Goal: Task Accomplishment & Management: Complete application form

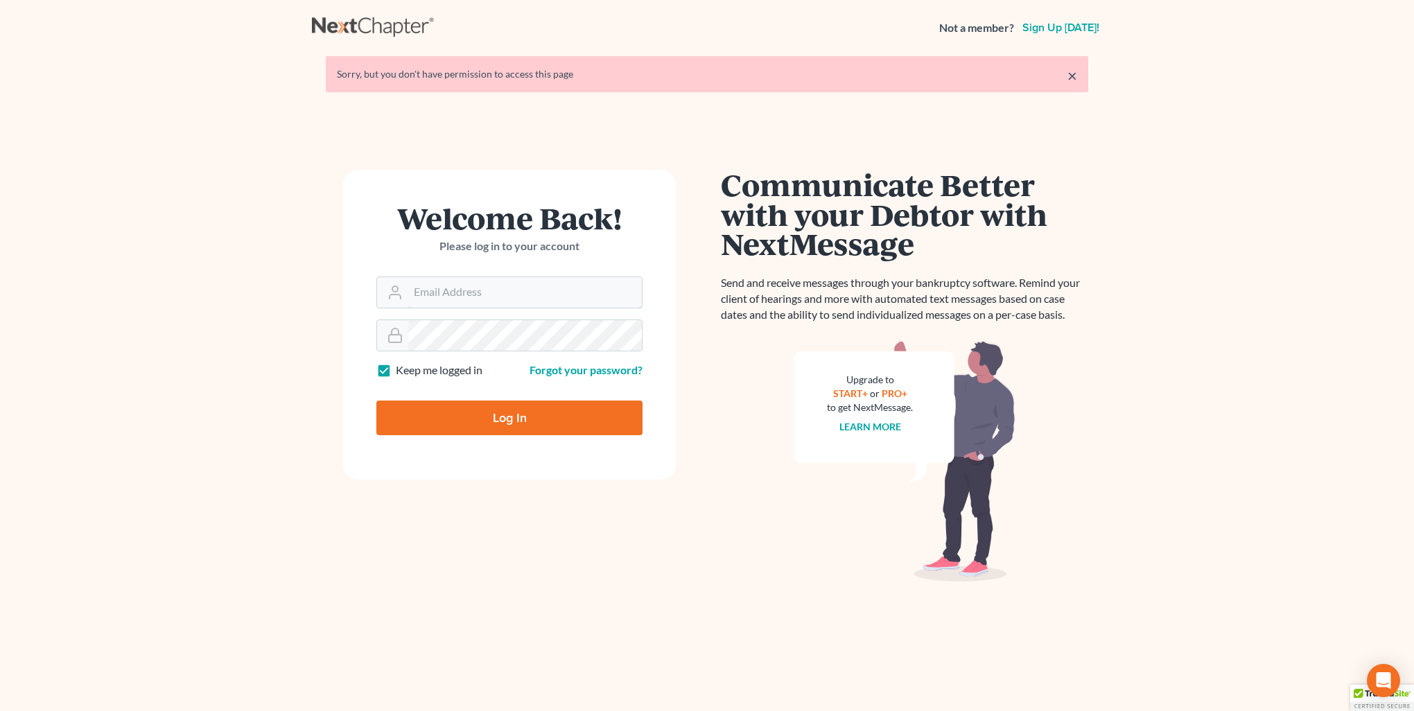
type input "[PERSON_NAME][EMAIL_ADDRESS][DOMAIN_NAME]"
click at [430, 419] on input "Log In" at bounding box center [509, 418] width 266 height 35
type input "Thinking..."
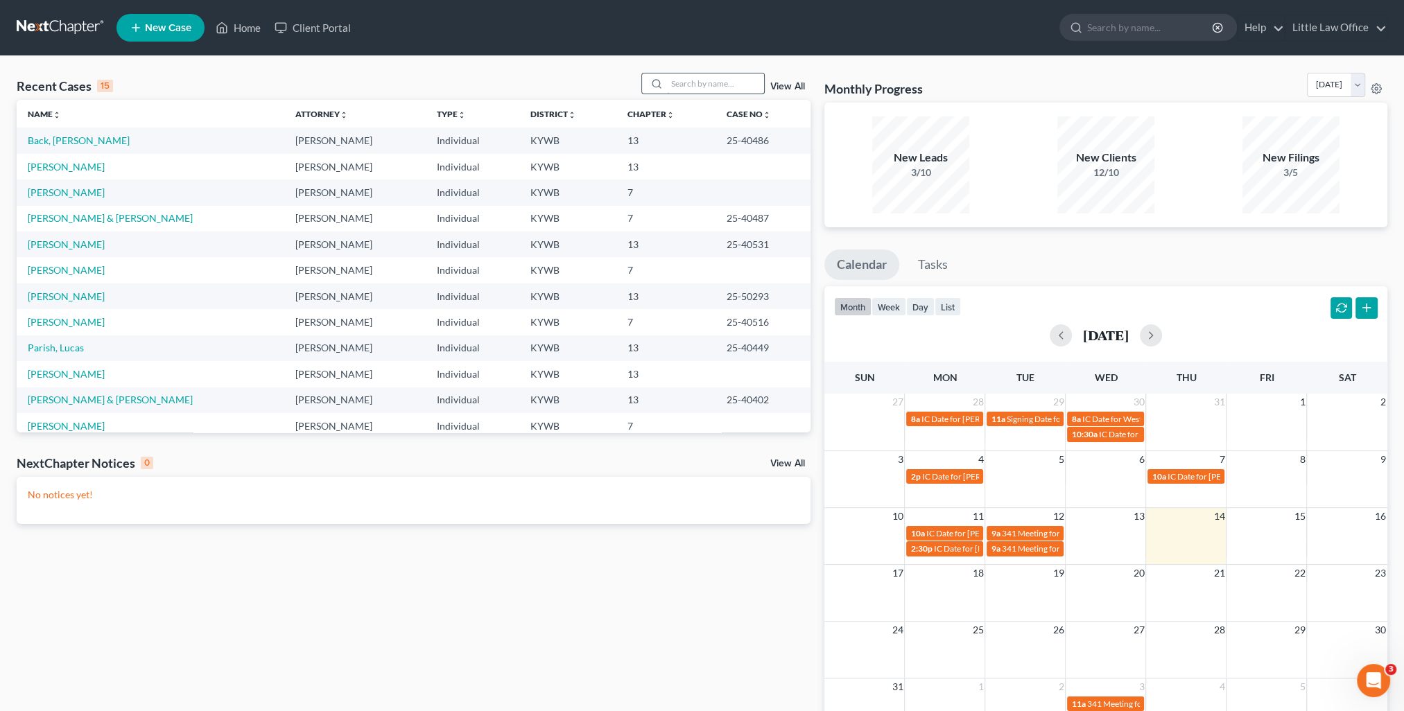
click at [747, 90] on input "search" at bounding box center [715, 83] width 97 height 20
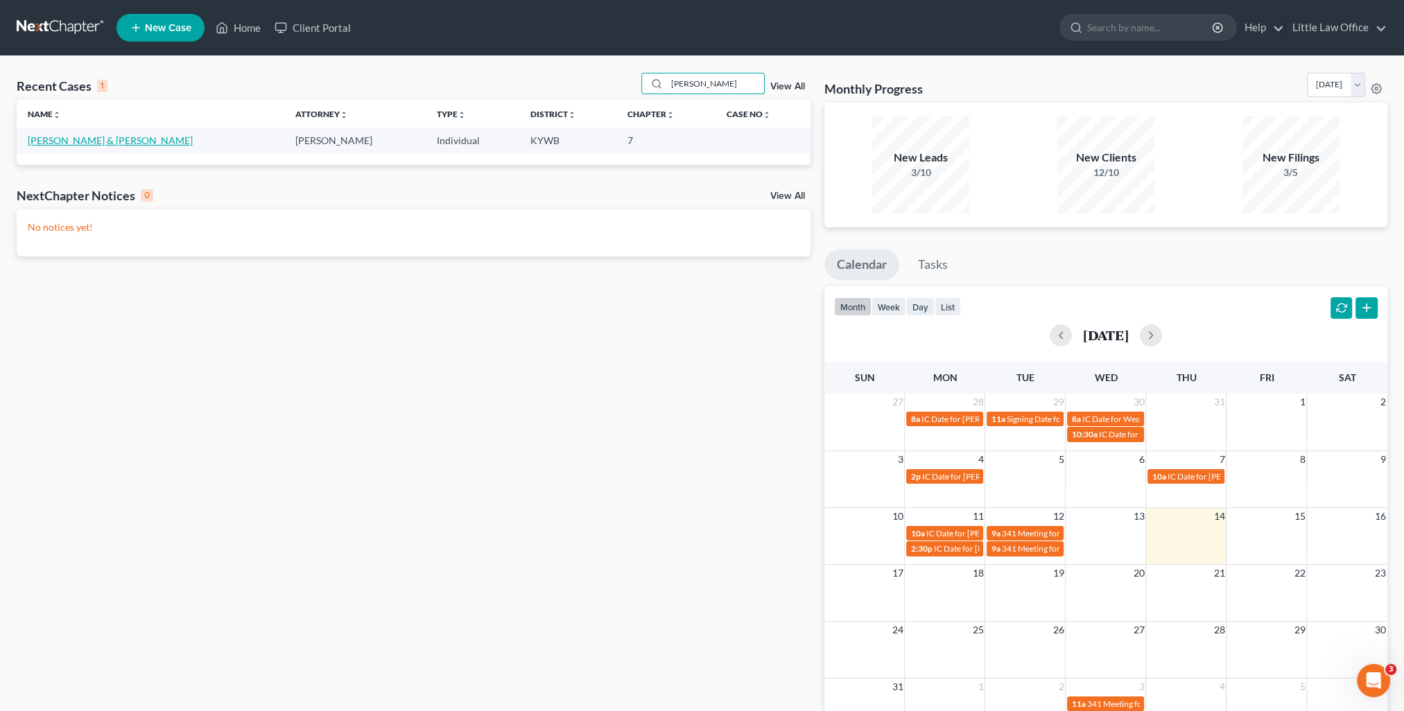
type input "woodruff"
click at [141, 141] on link "Woodruff, Michael & Crystal" at bounding box center [110, 140] width 165 height 12
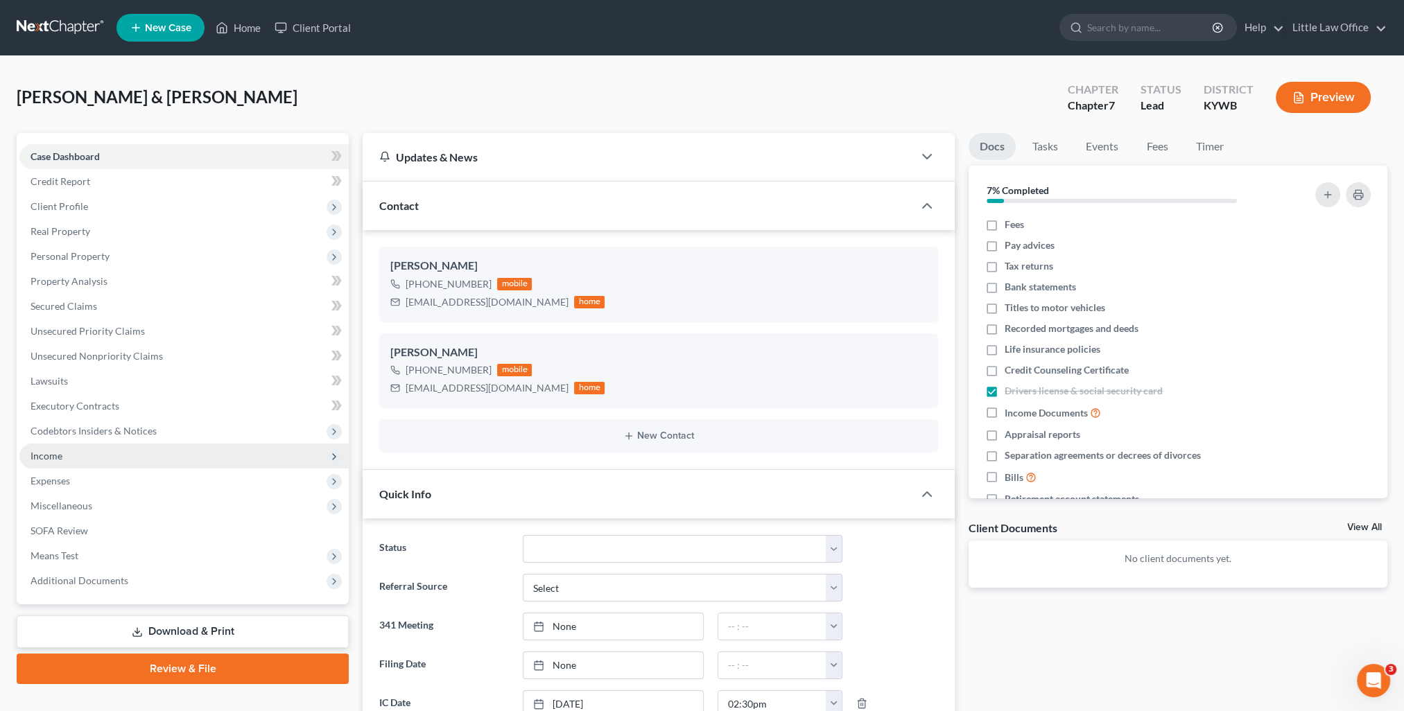
click at [73, 463] on span "Income" at bounding box center [183, 456] width 329 height 25
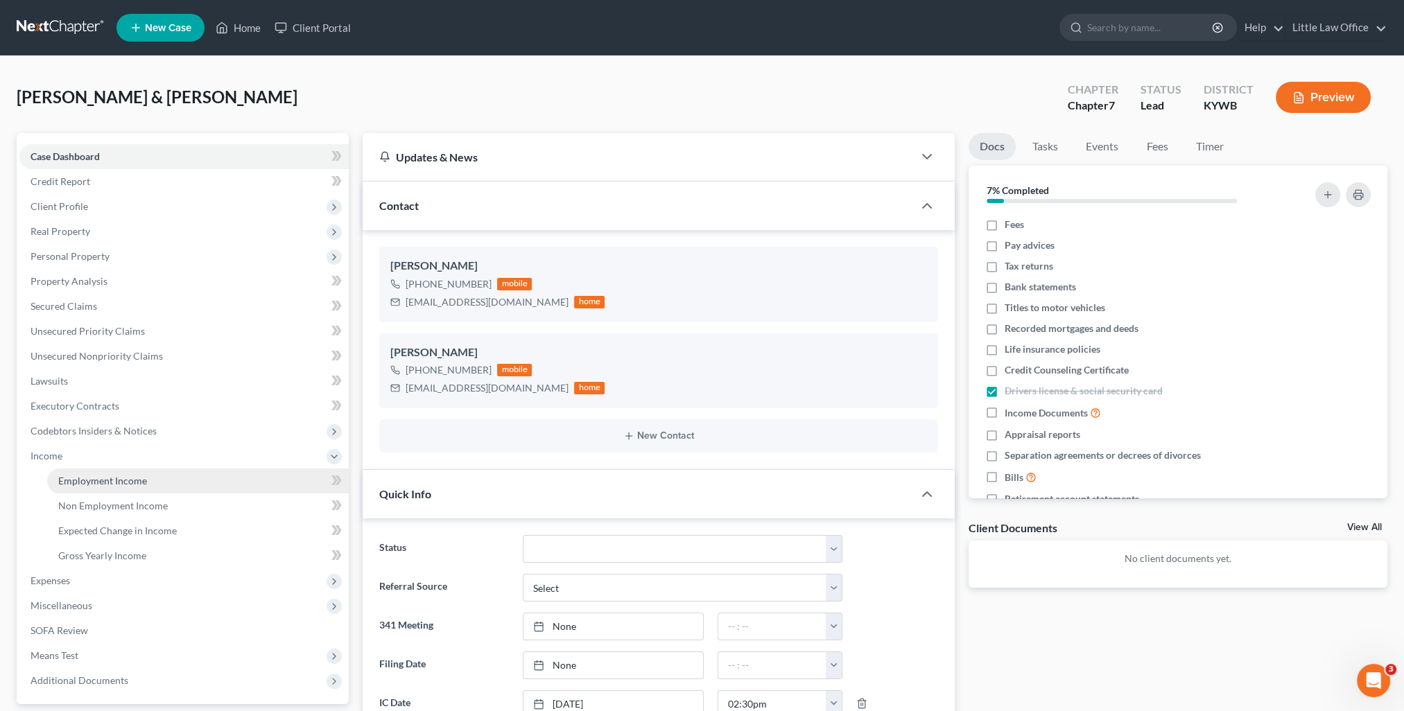
click at [85, 478] on span "Employment Income" at bounding box center [102, 481] width 89 height 12
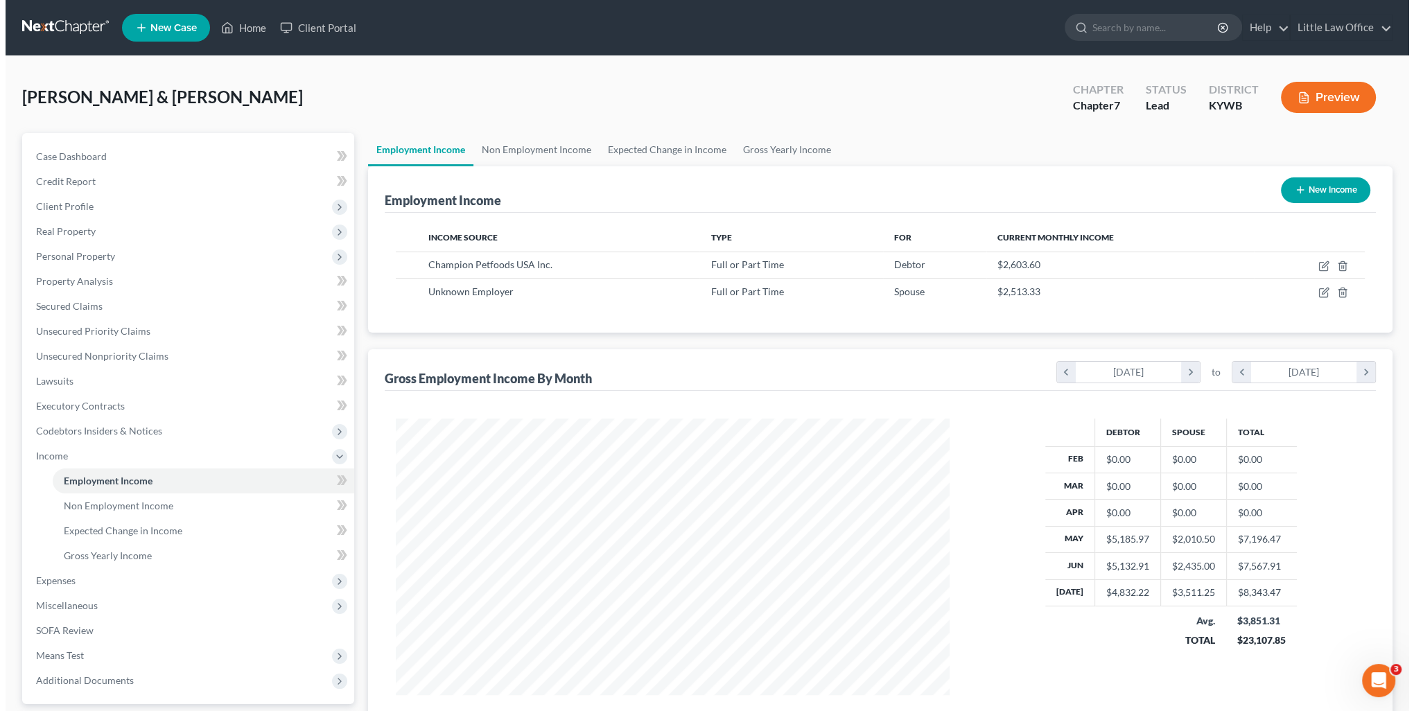
scroll to position [277, 582]
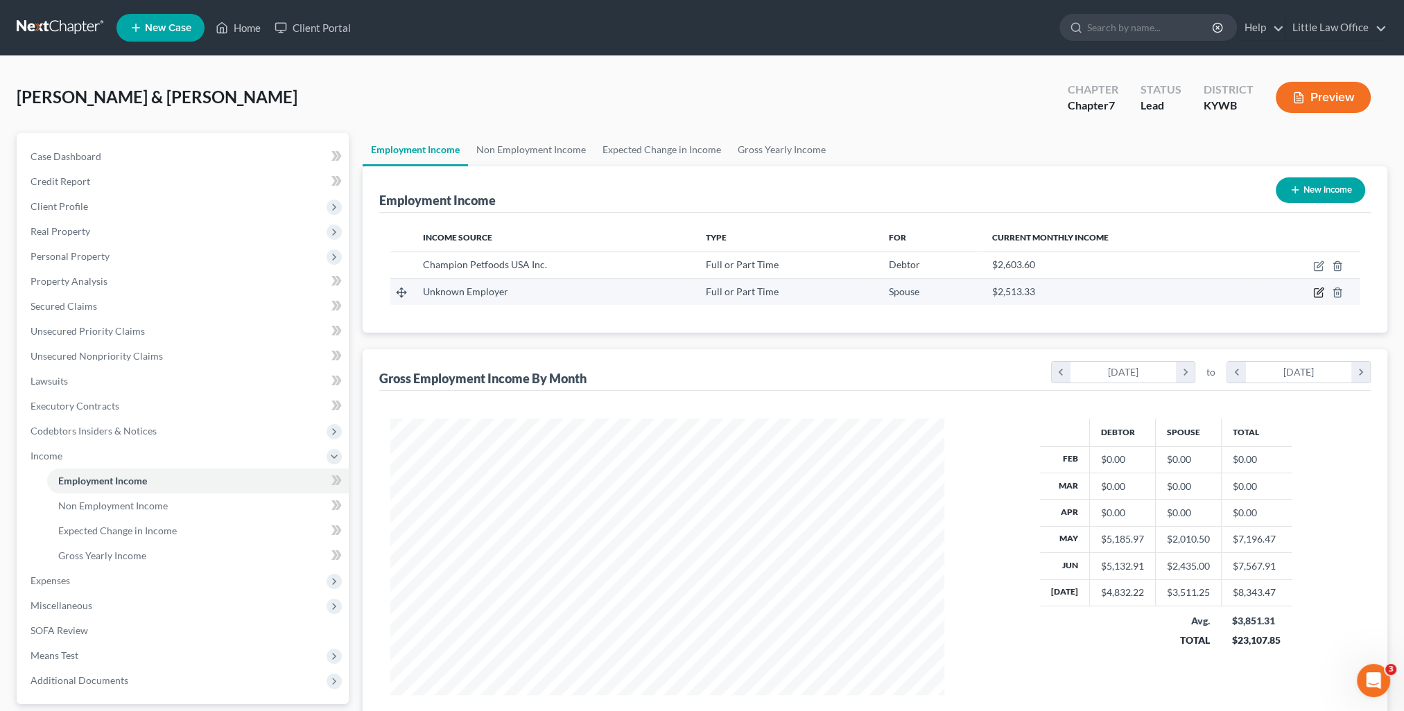
click at [1322, 294] on icon "button" at bounding box center [1318, 293] width 8 height 8
select select "0"
select select "3"
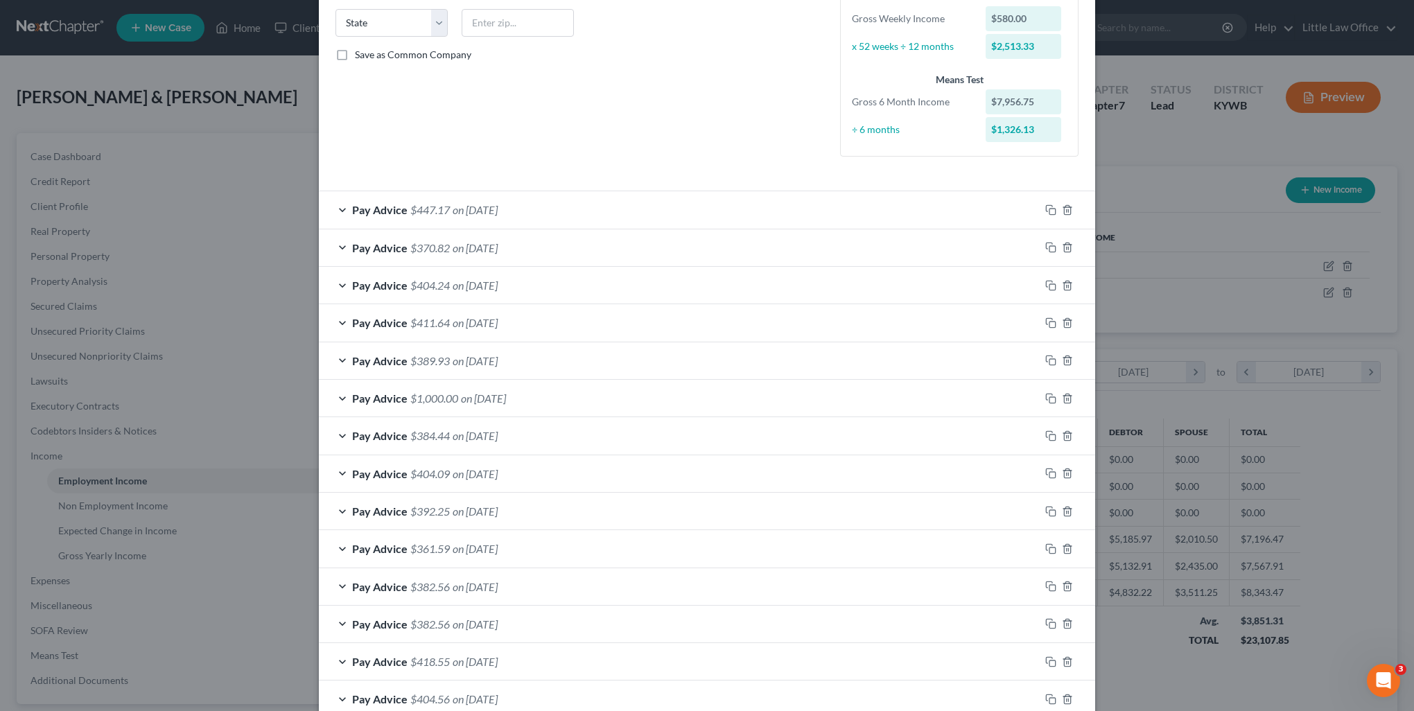
scroll to position [433, 0]
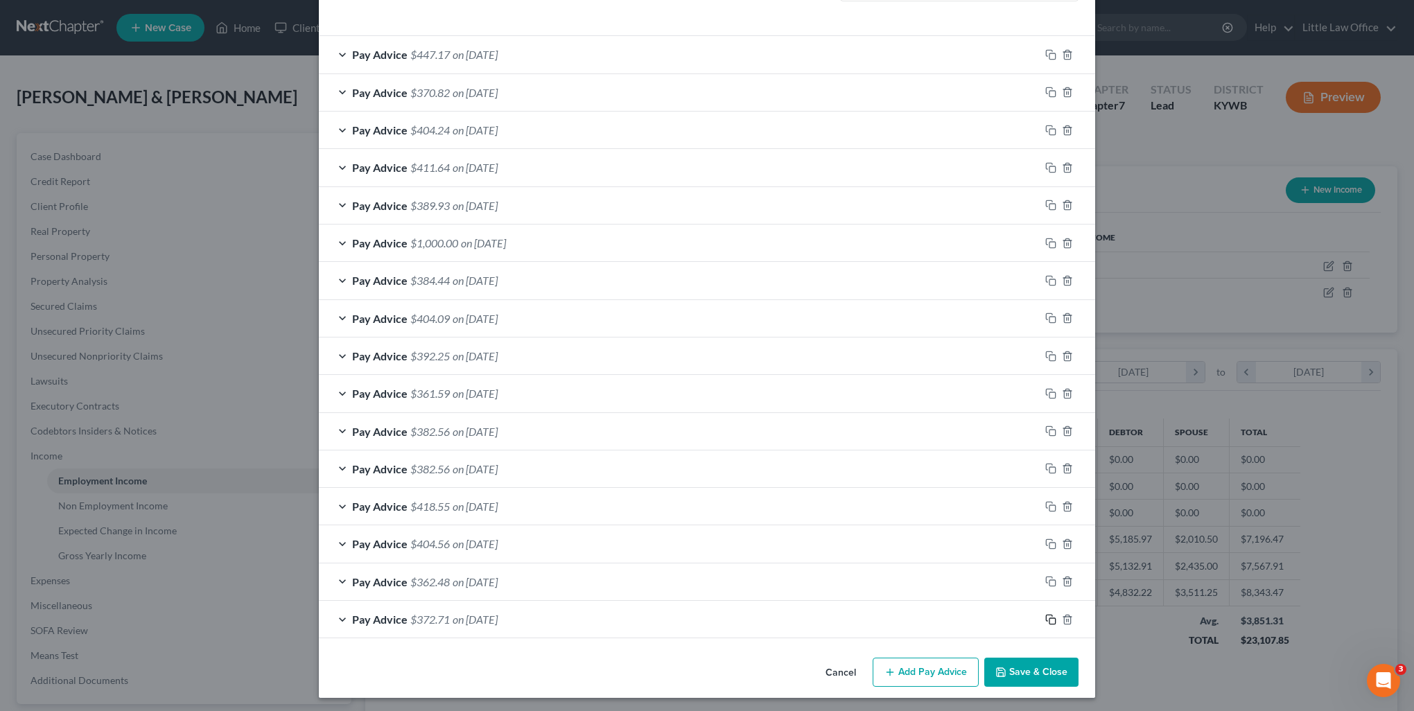
click at [1046, 616] on icon "button" at bounding box center [1049, 618] width 6 height 6
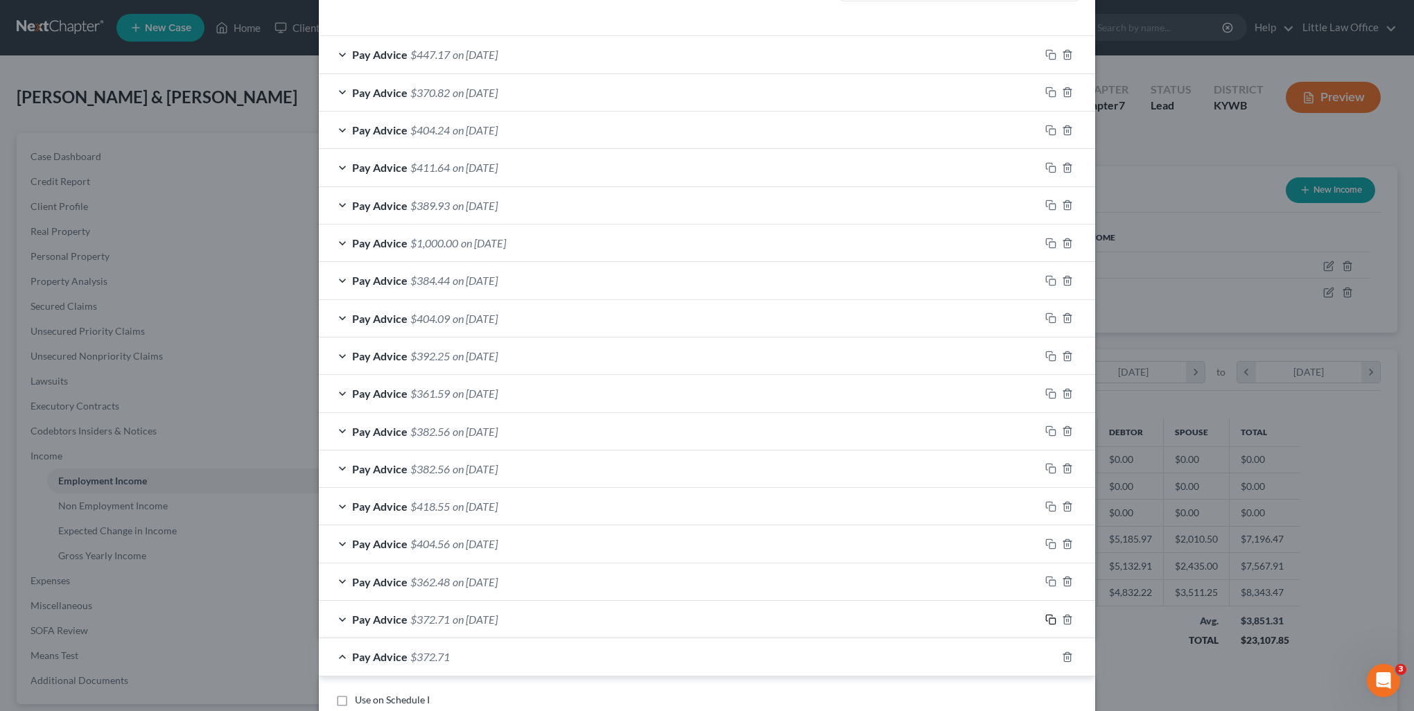
scroll to position [571, 0]
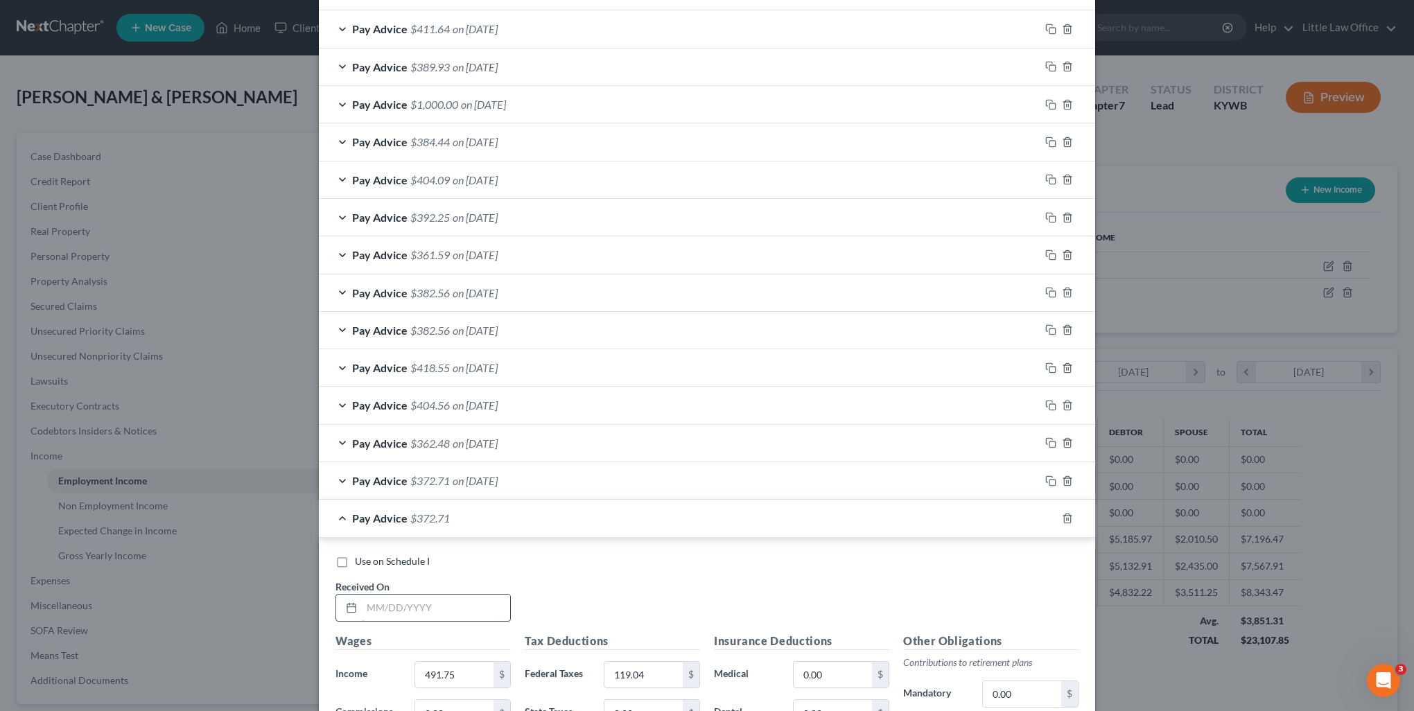
click at [391, 595] on input "text" at bounding box center [436, 608] width 148 height 26
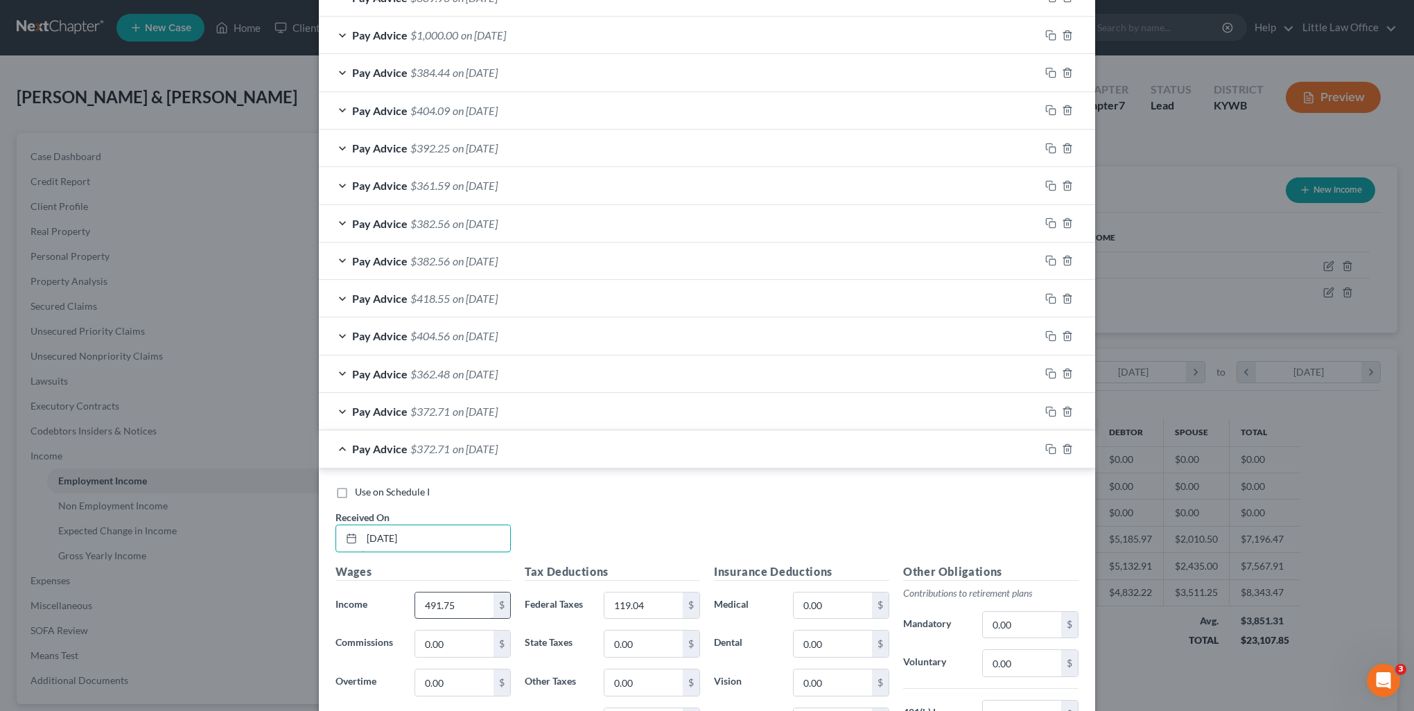
type input "02/05/2025"
click at [455, 603] on input "491.75" at bounding box center [454, 606] width 78 height 26
type input "472.5"
click at [661, 607] on input "119.04" at bounding box center [643, 606] width 78 height 26
type input "101.22"
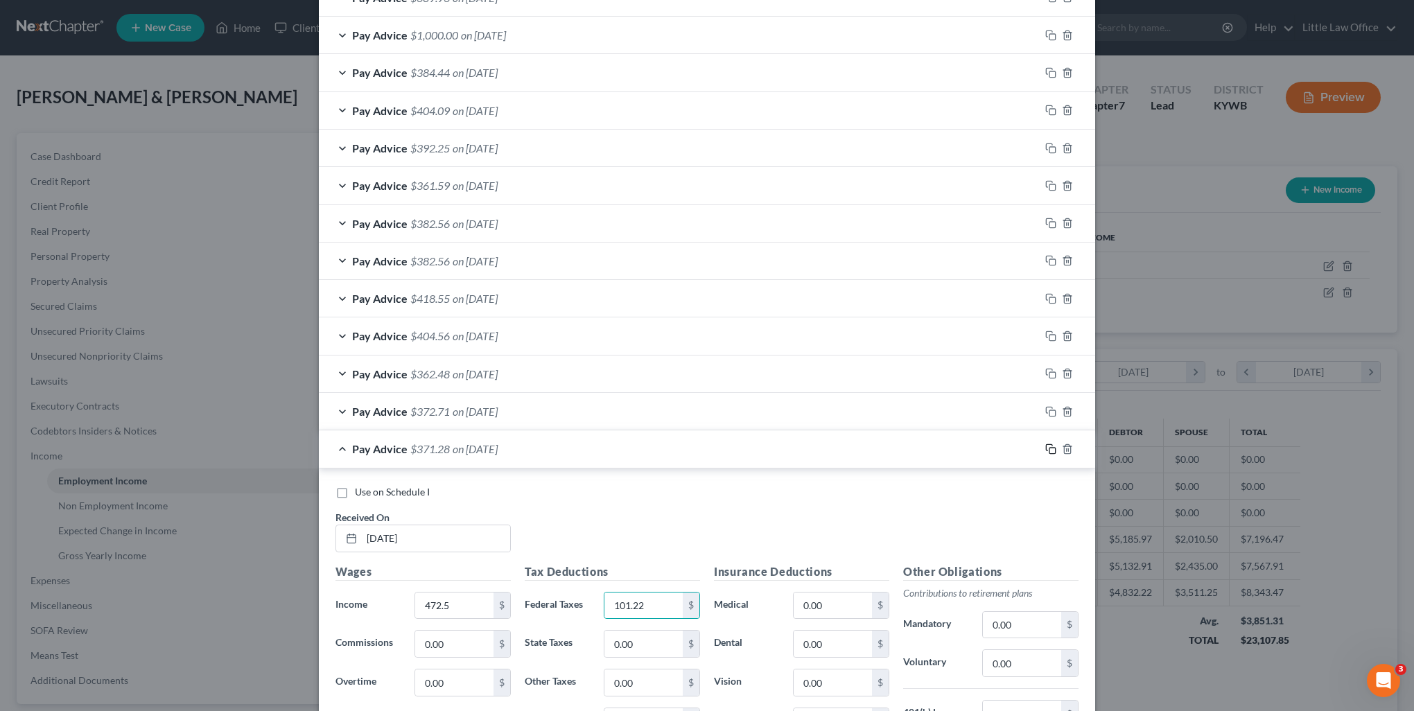
click at [1046, 446] on icon "button" at bounding box center [1049, 447] width 6 height 6
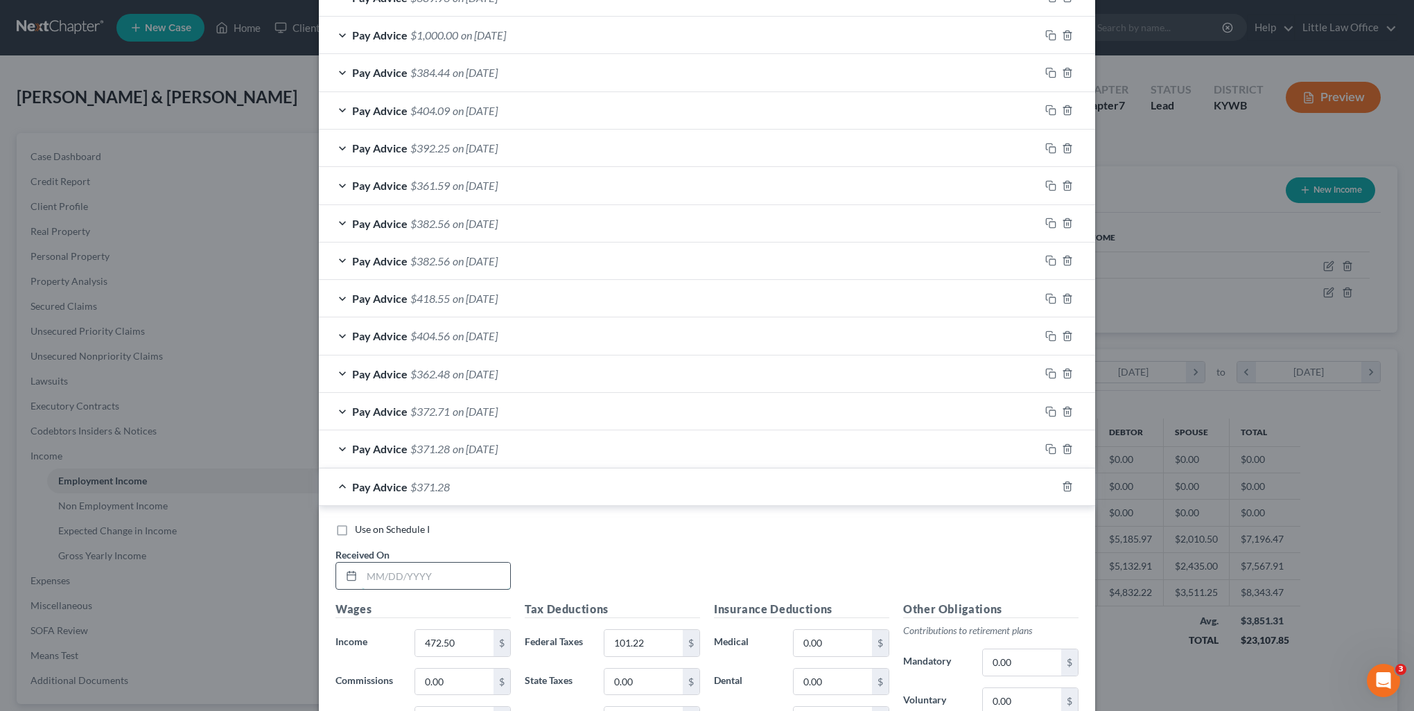
click at [394, 569] on input "text" at bounding box center [436, 576] width 148 height 26
type input "02/12/2025"
click at [463, 645] on input "472.50" at bounding box center [454, 643] width 78 height 26
type input "461.25"
click at [645, 645] on input "101.22" at bounding box center [643, 643] width 78 height 26
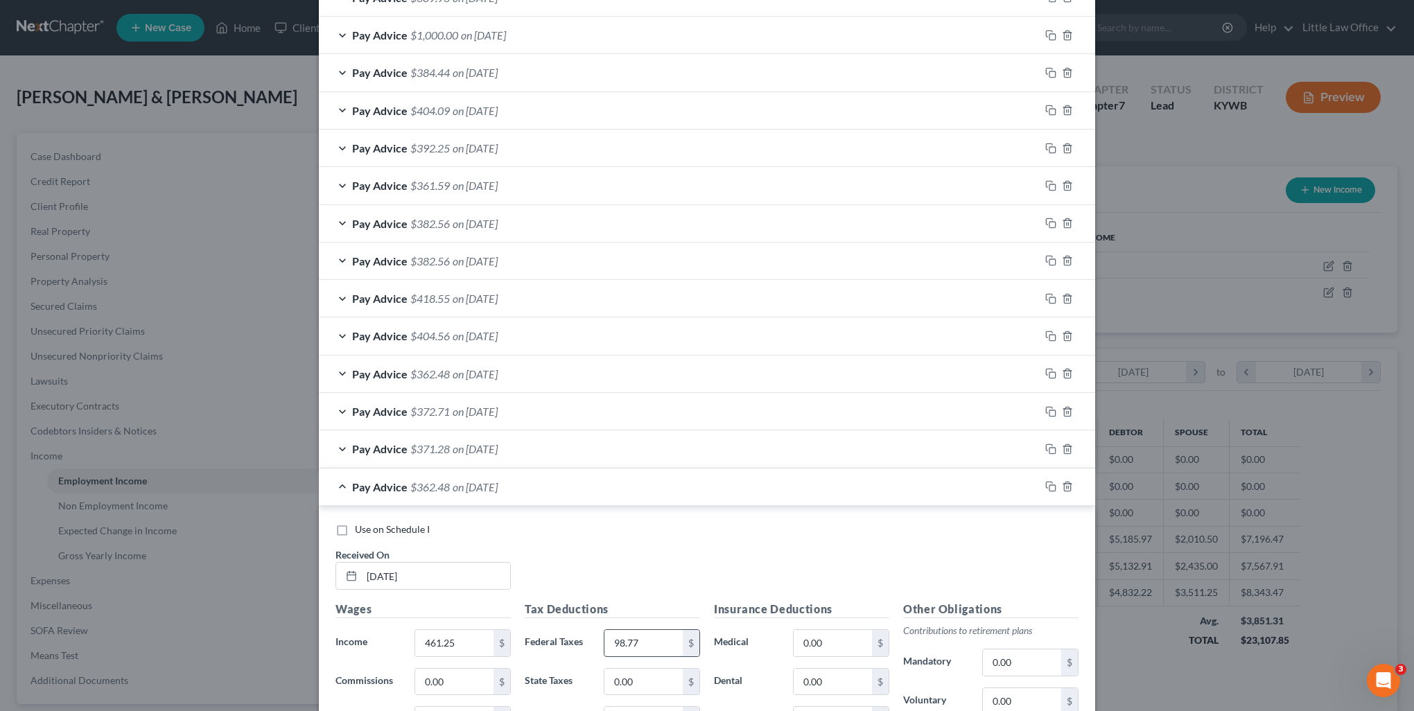
scroll to position [849, 0]
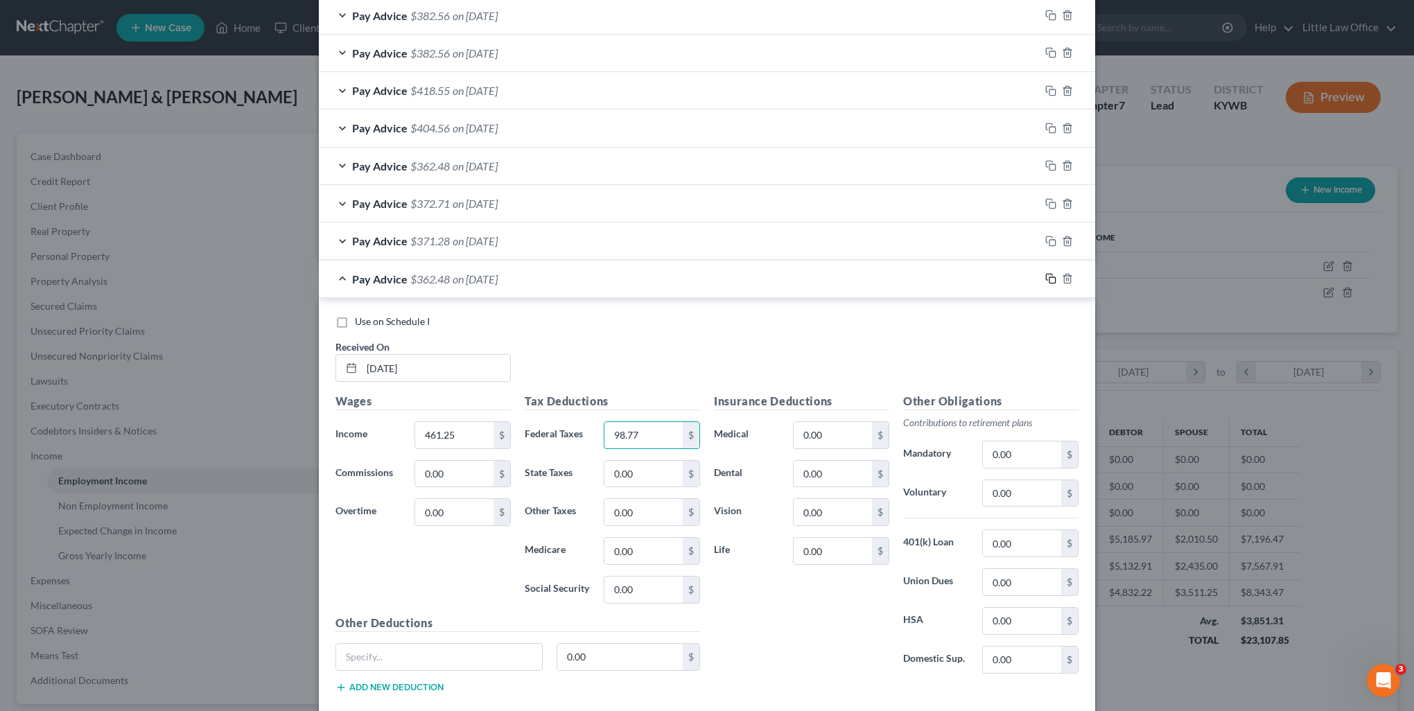
type input "98.77"
click at [1048, 277] on icon "button" at bounding box center [1050, 278] width 11 height 11
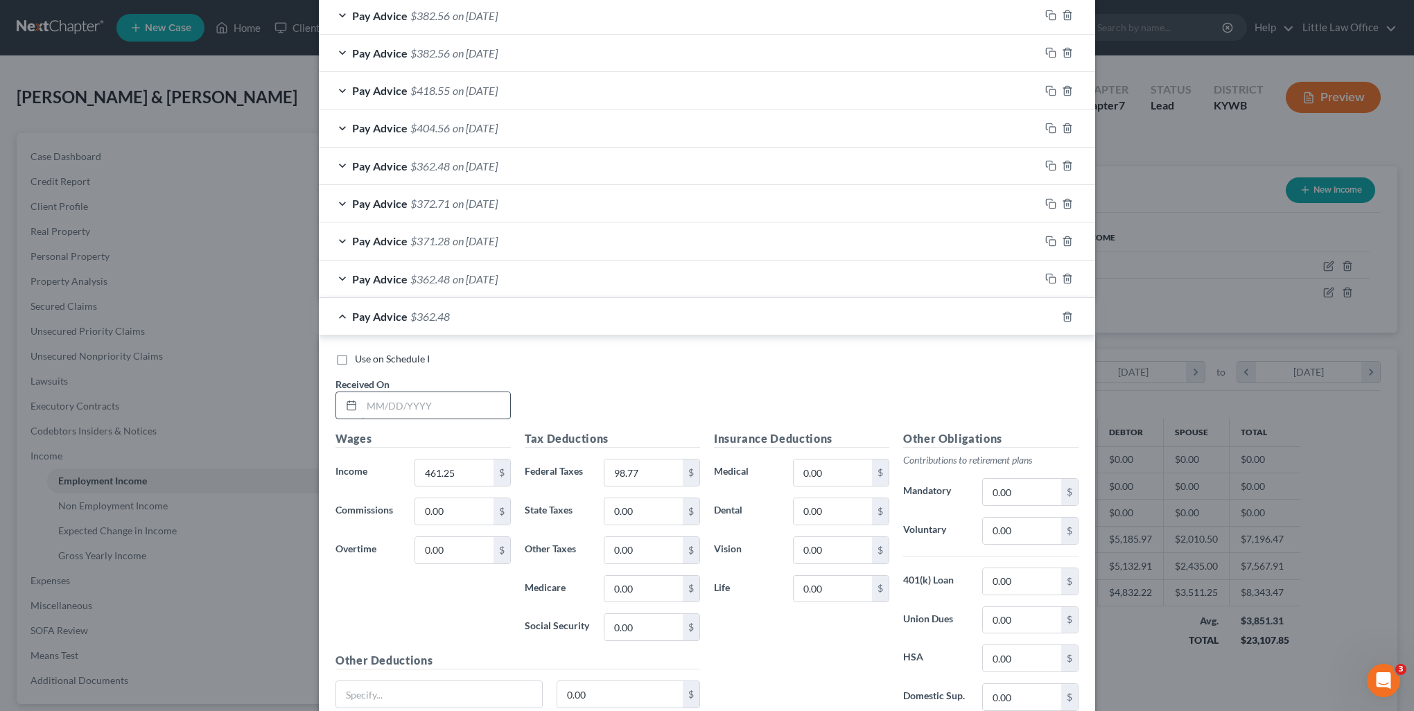
click at [435, 398] on input "text" at bounding box center [436, 405] width 148 height 26
type input "02/20/2025"
click at [455, 467] on input "461.25" at bounding box center [454, 473] width 78 height 26
type input "502.5"
click at [652, 474] on input "98.77" at bounding box center [643, 473] width 78 height 26
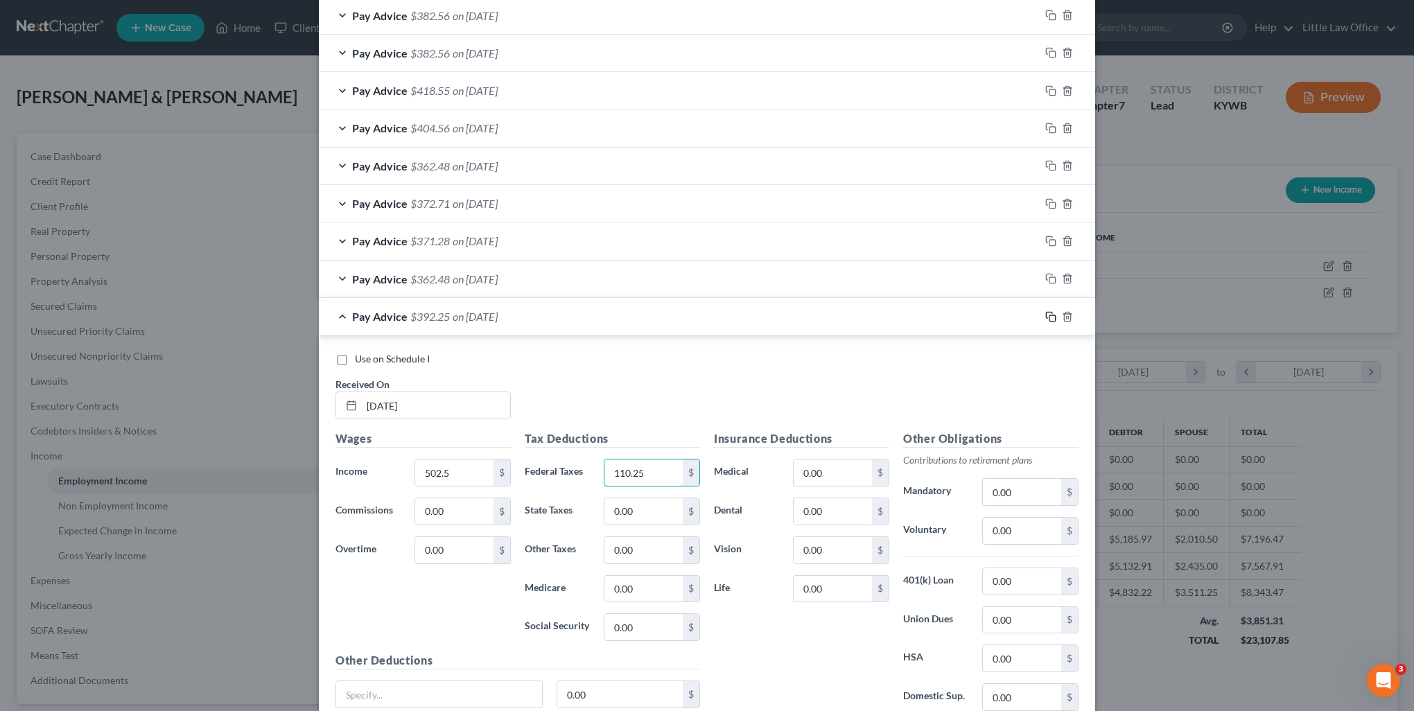
type input "110.25"
click at [1046, 312] on icon "button" at bounding box center [1049, 315] width 6 height 6
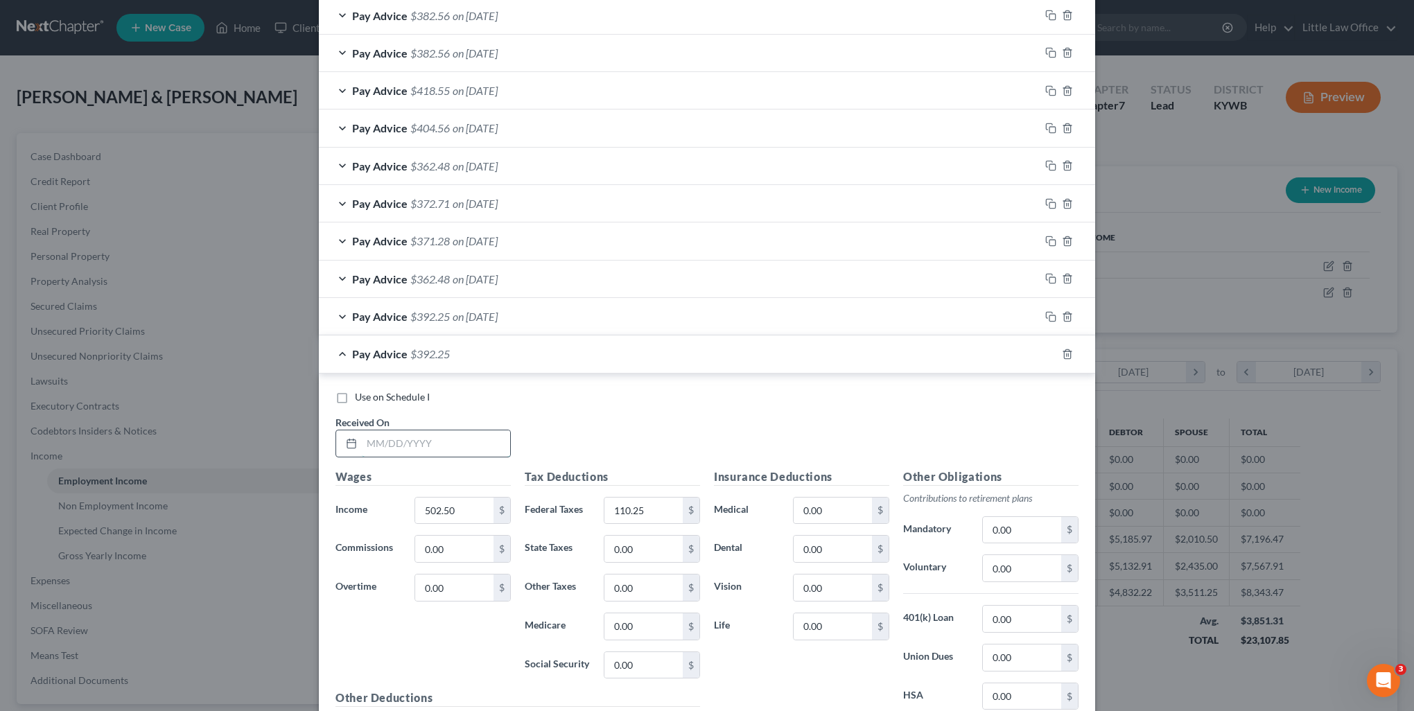
click at [397, 444] on input "text" at bounding box center [436, 443] width 148 height 26
type input "02/26/2025"
click at [470, 499] on input "502.50" at bounding box center [454, 511] width 78 height 26
type input "438.75"
click at [667, 510] on input "110.25" at bounding box center [643, 511] width 78 height 26
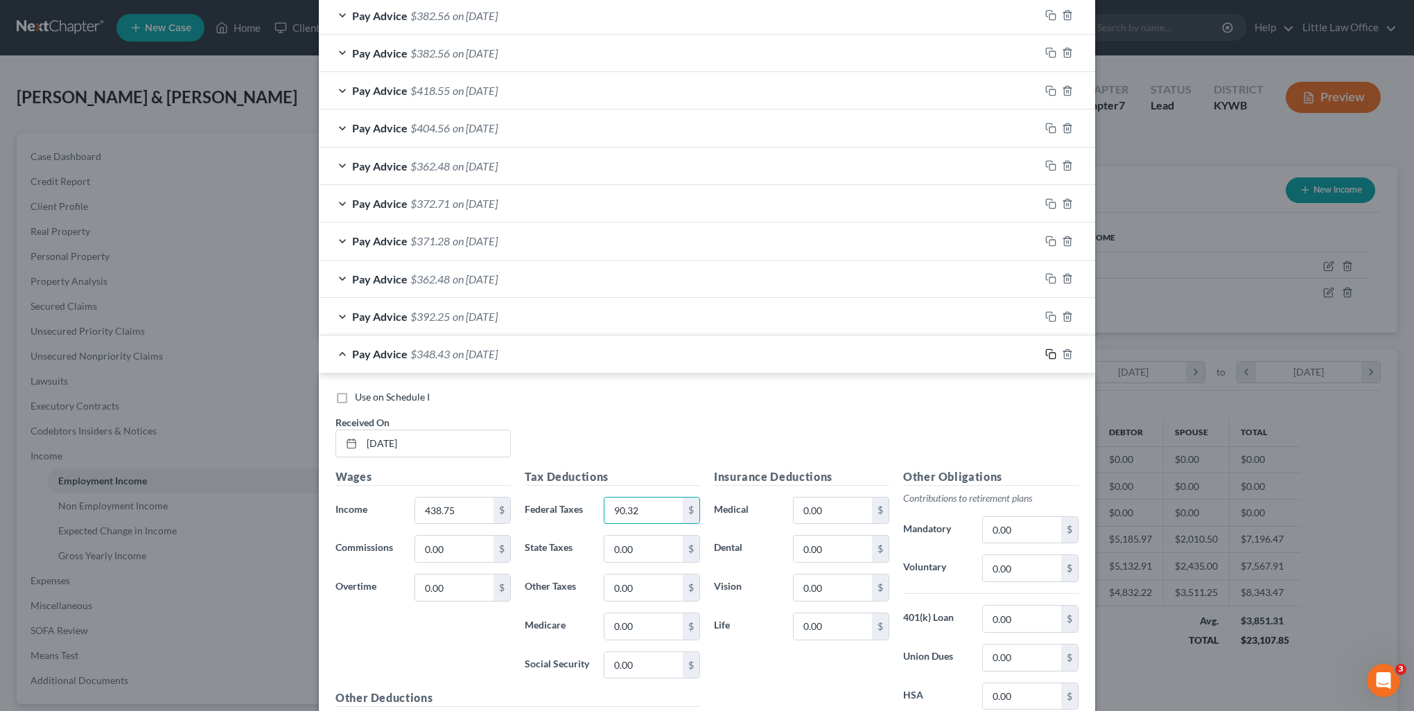
type input "90.32"
click at [1045, 351] on icon "button" at bounding box center [1050, 354] width 11 height 11
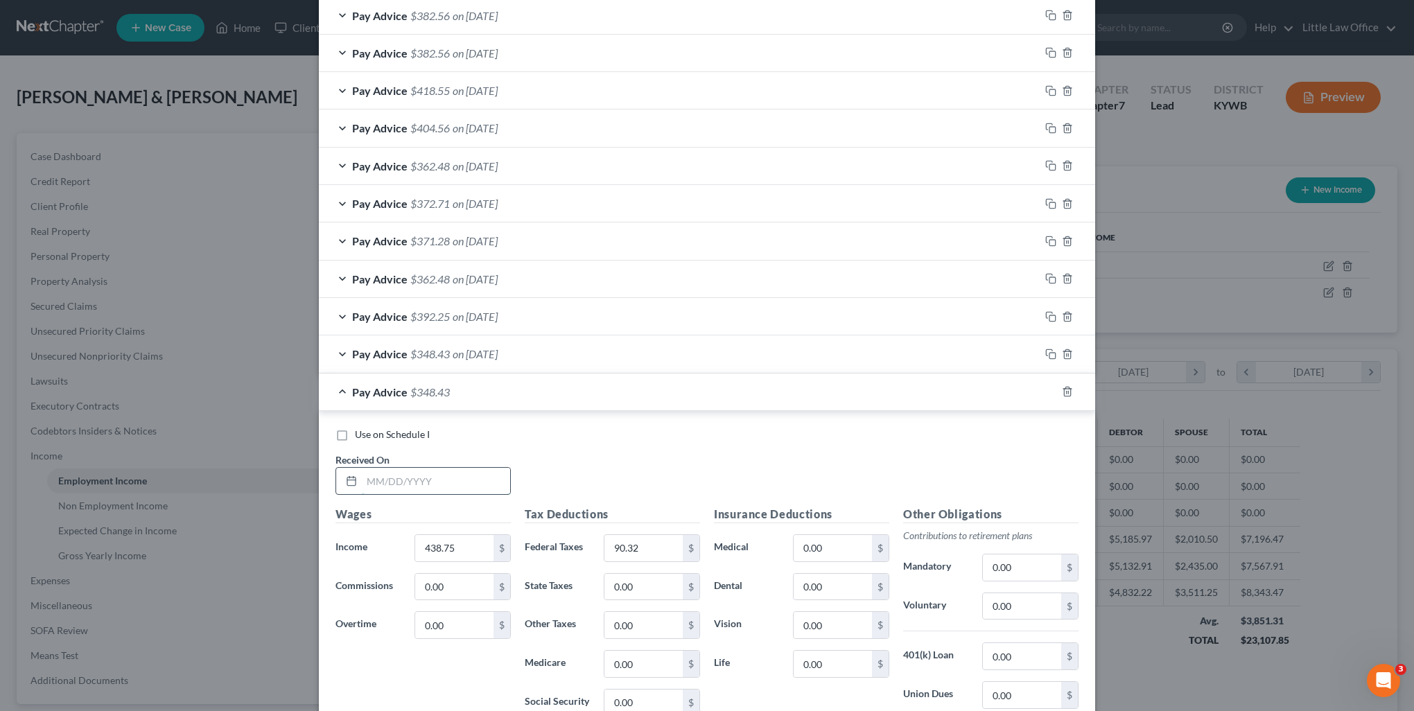
click at [390, 479] on input "text" at bounding box center [436, 481] width 148 height 26
type input "03/05/2025"
click at [463, 541] on input "438.75" at bounding box center [454, 548] width 78 height 26
type input "491.25"
click at [659, 550] on input "90.32" at bounding box center [643, 548] width 78 height 26
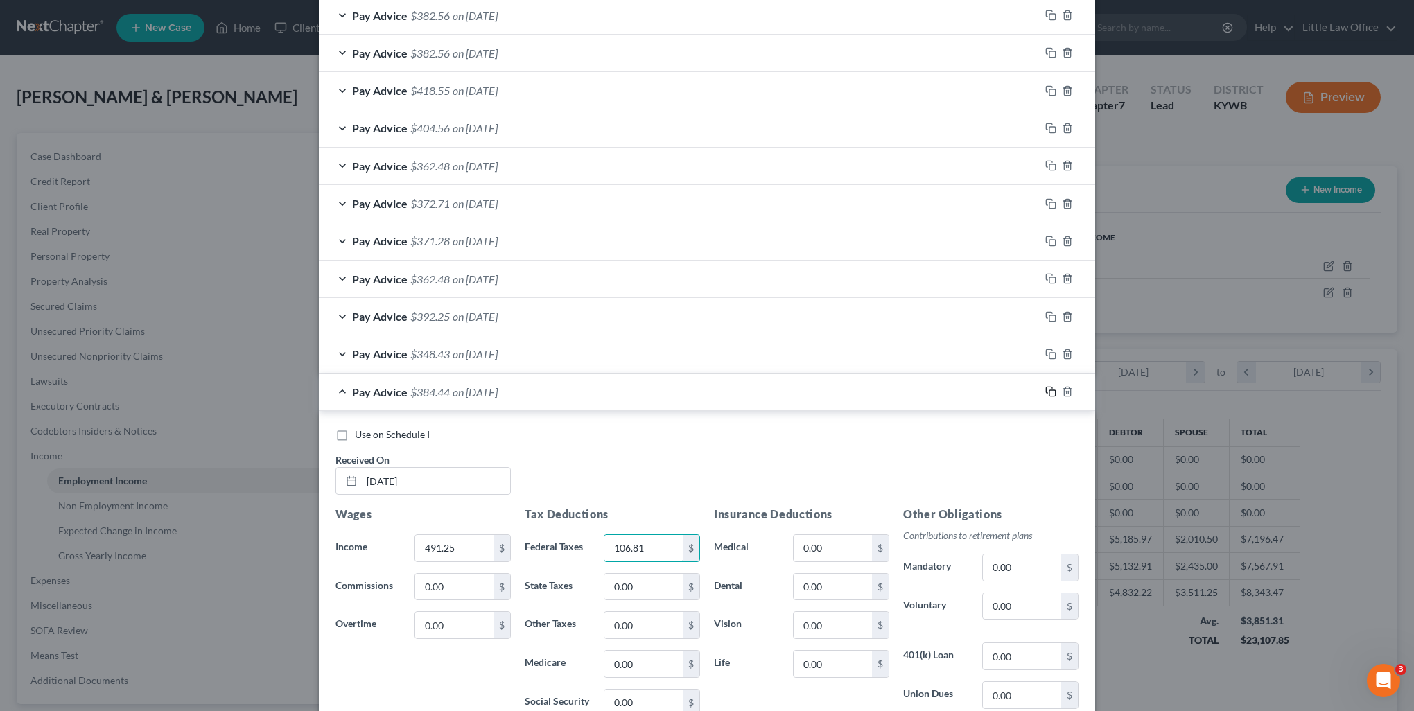
type input "106.81"
click at [1045, 390] on icon "button" at bounding box center [1050, 391] width 11 height 11
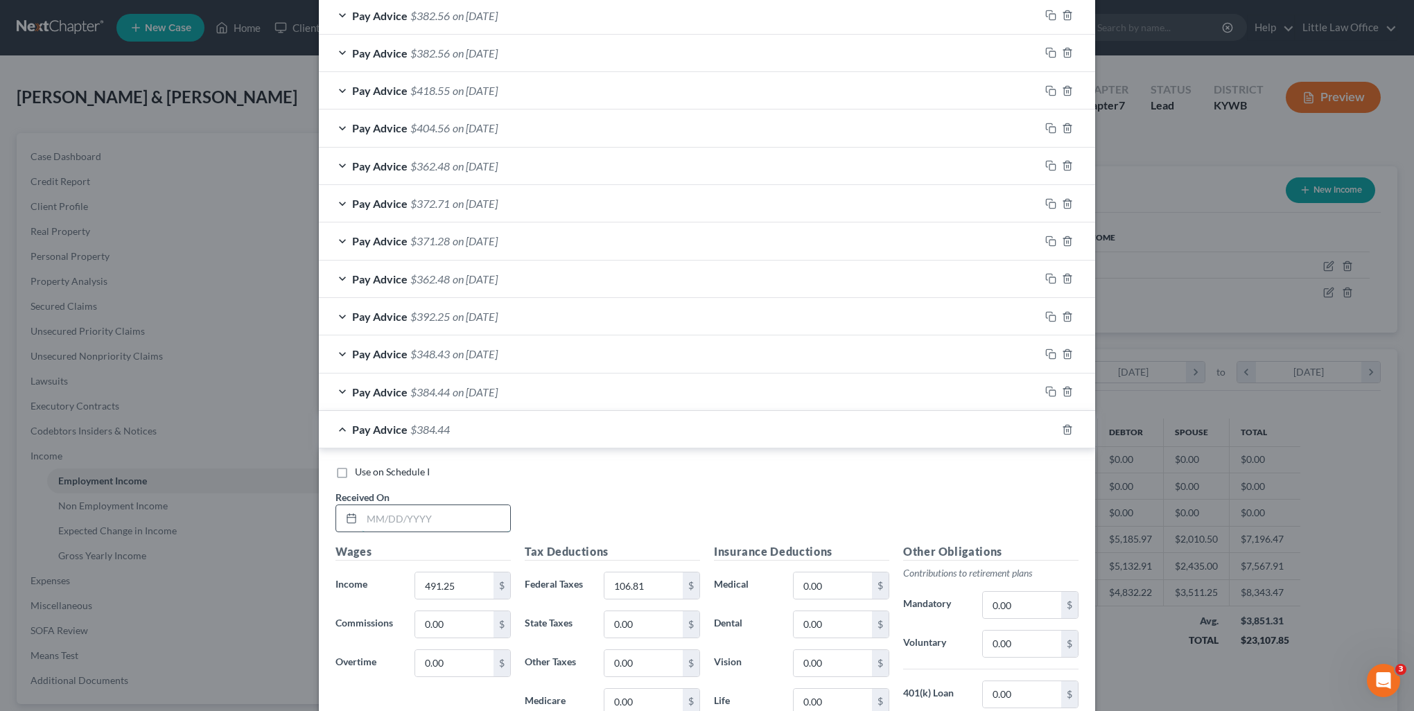
click at [413, 516] on input "text" at bounding box center [436, 518] width 148 height 26
type input "03/12/2025"
click at [453, 578] on input "491.25" at bounding box center [454, 586] width 78 height 26
type input "465"
click at [668, 576] on input "106.81" at bounding box center [643, 586] width 78 height 26
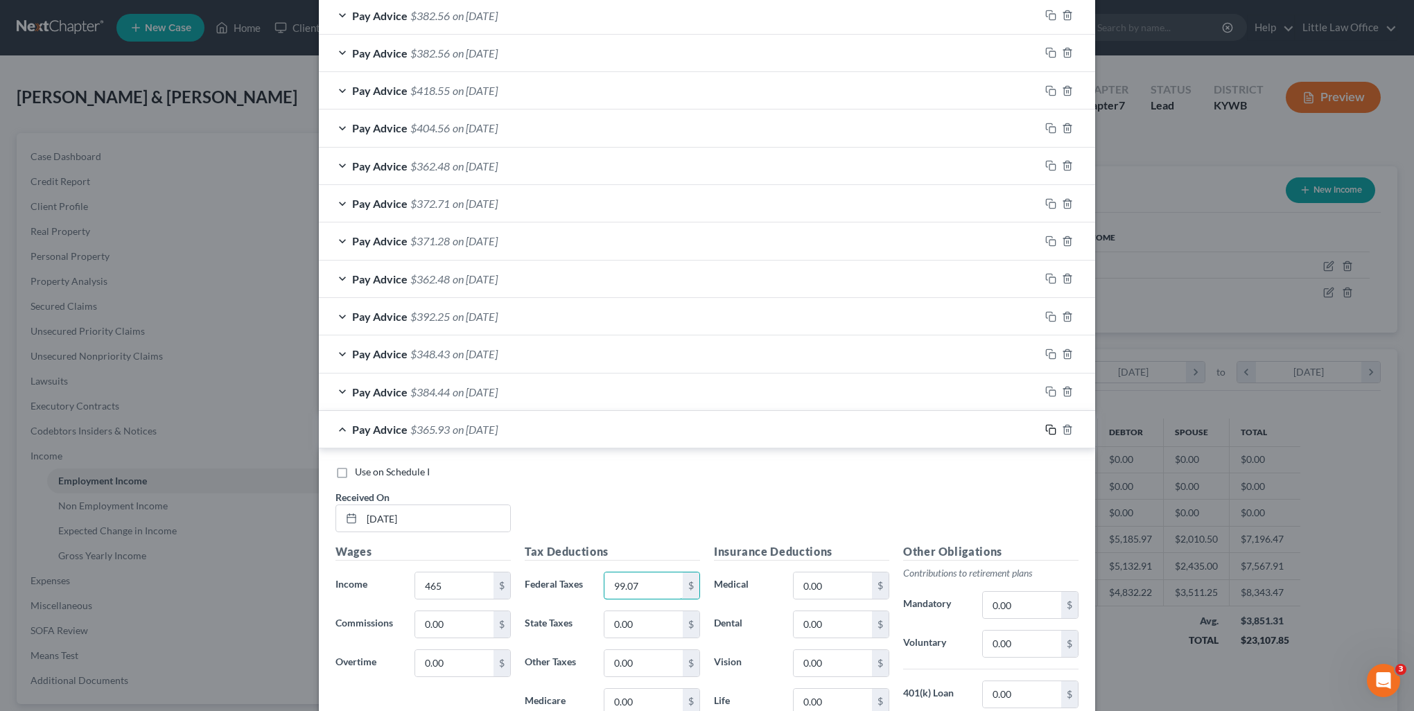
type input "99.07"
click at [1045, 429] on icon "button" at bounding box center [1050, 429] width 11 height 11
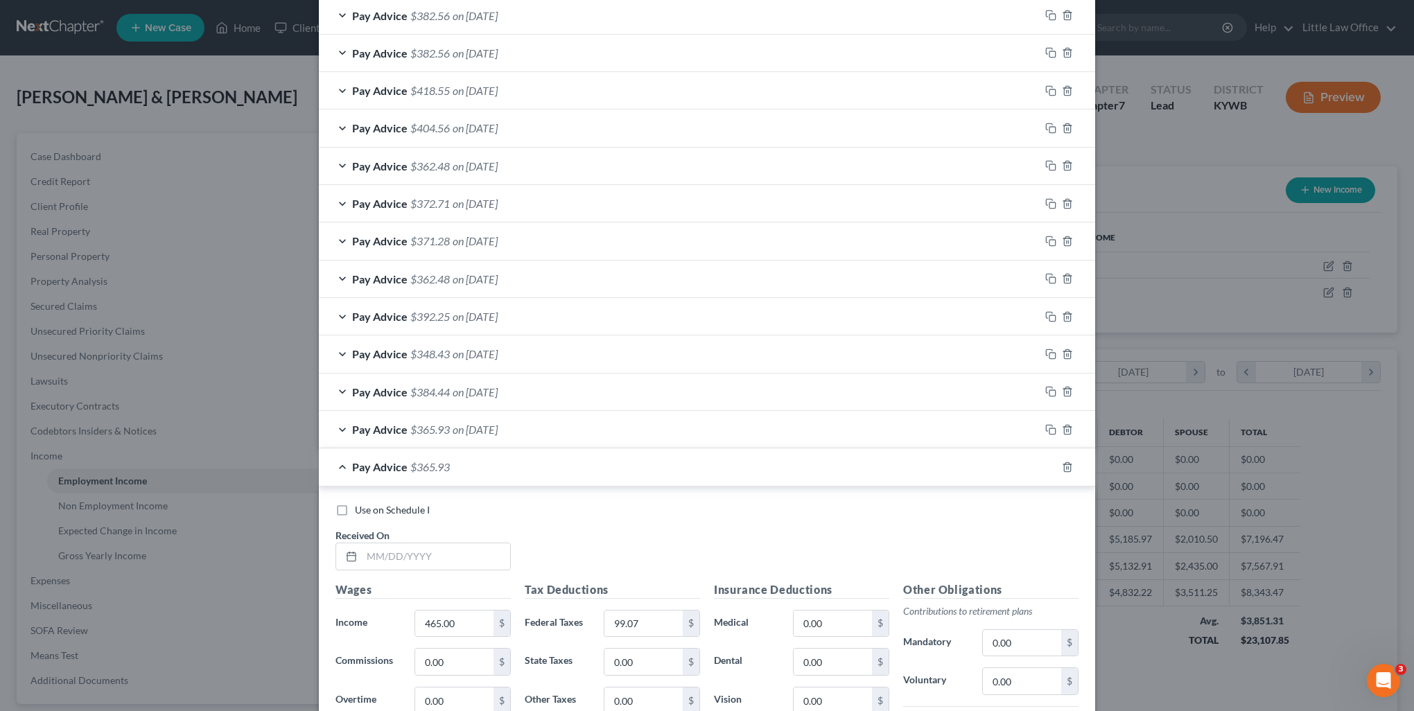
click at [377, 533] on span "Received On" at bounding box center [363, 536] width 54 height 12
click at [380, 549] on input "text" at bounding box center [436, 556] width 148 height 26
type input "03/19/2025"
type input "472.5"
click at [649, 629] on div "Tax Deductions Federal Taxes 99.07 $ State Taxes 0.00 $ Other Taxes 0.00 $ Medi…" at bounding box center [612, 693] width 189 height 222
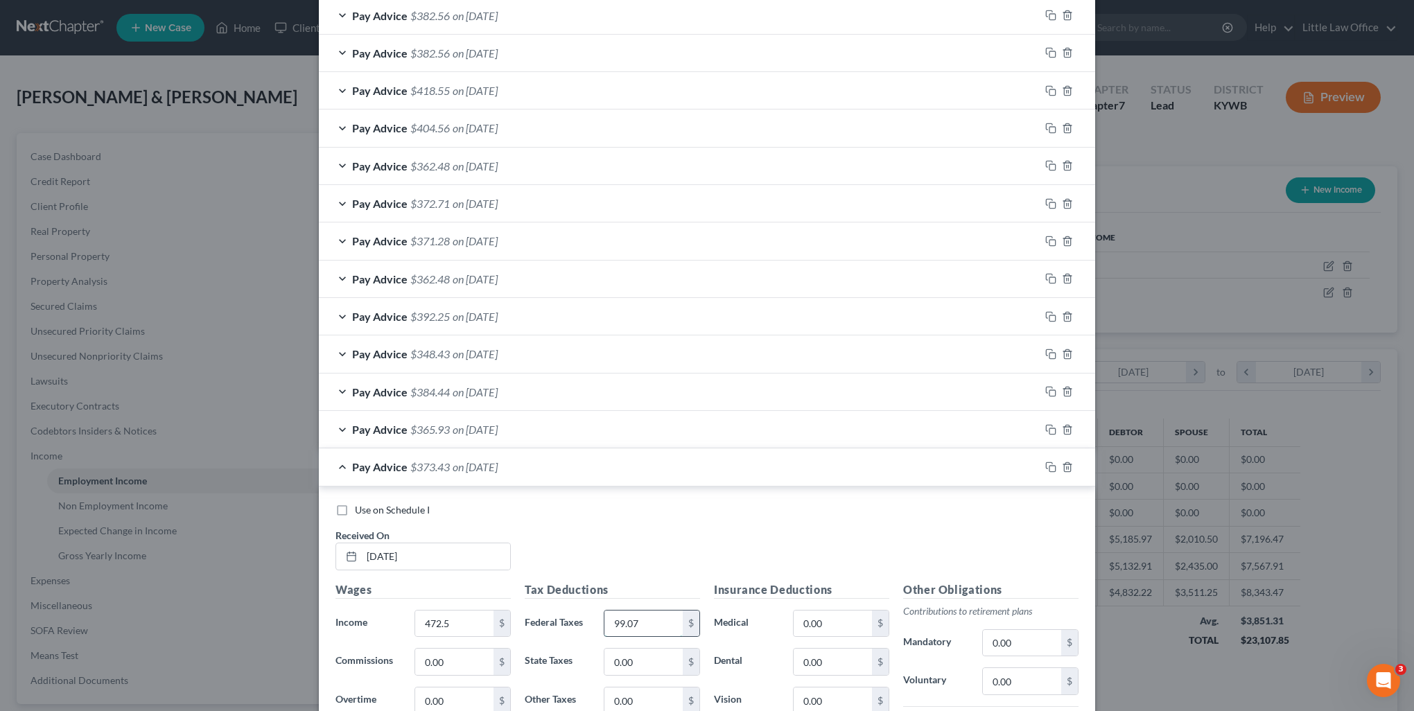
click at [649, 629] on input "99.07" at bounding box center [643, 624] width 78 height 26
type input "101.22"
click at [1045, 466] on icon "button" at bounding box center [1050, 467] width 11 height 11
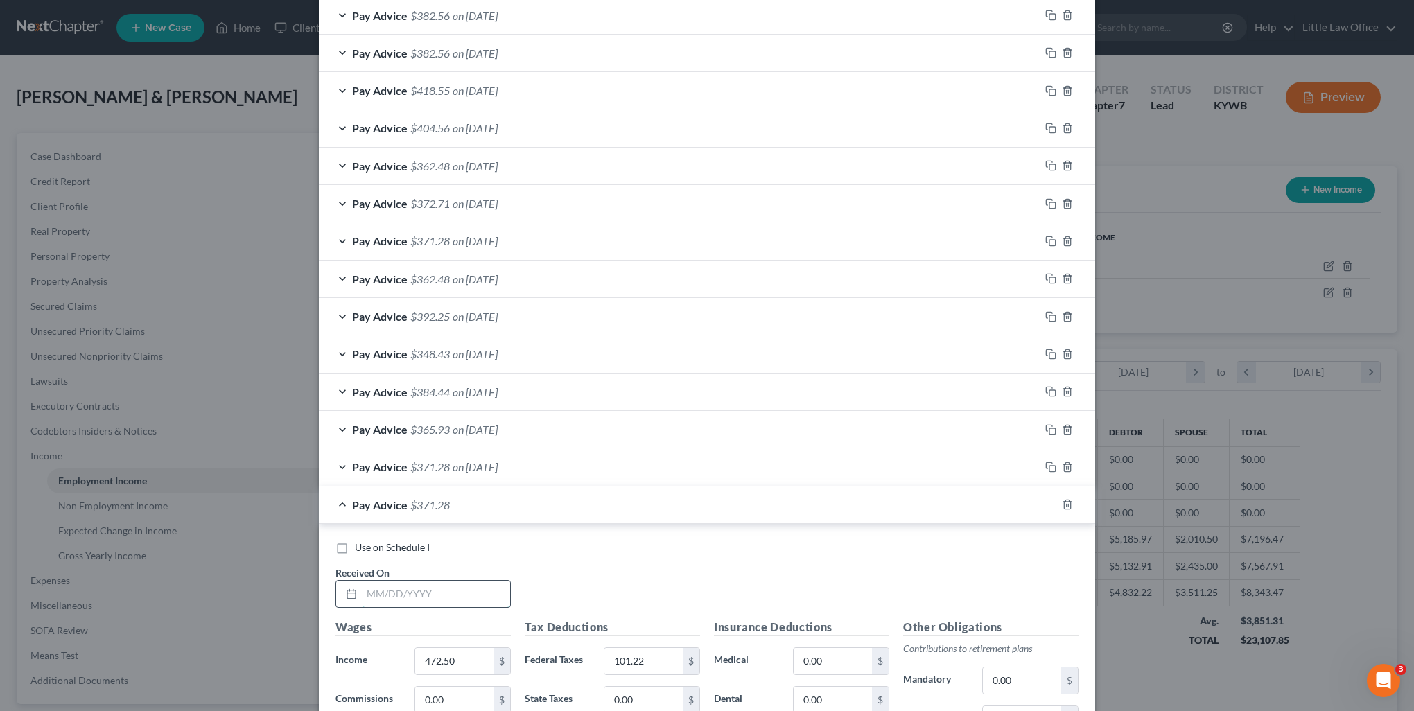
click at [427, 581] on input "text" at bounding box center [436, 594] width 148 height 26
type input "03/26/2025"
type input "442.8"
click at [667, 661] on input "101.22" at bounding box center [643, 661] width 78 height 26
type input "68.05"
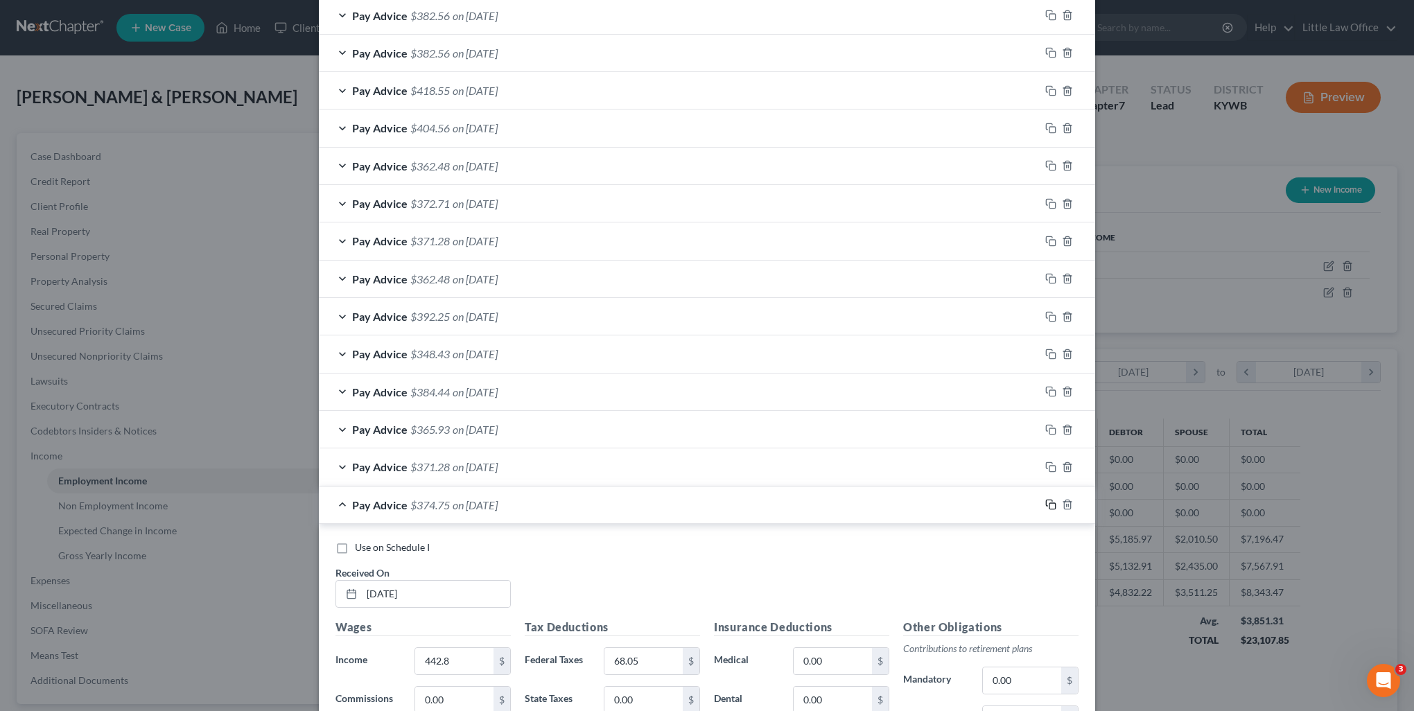
click at [1050, 505] on rect "button" at bounding box center [1053, 506] width 6 height 6
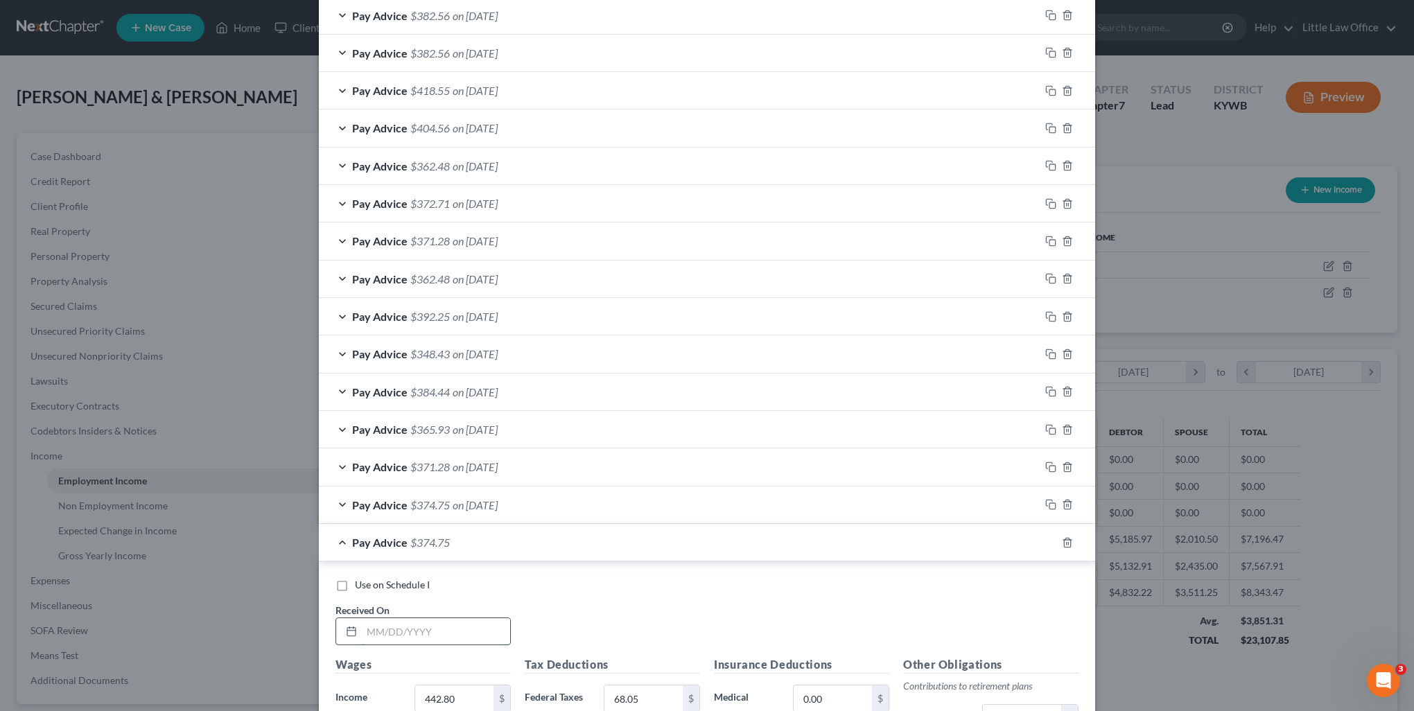
click at [438, 632] on input "text" at bounding box center [436, 631] width 148 height 26
type input "04/02/2025"
type input "487.5"
click at [646, 699] on input "68.05" at bounding box center [643, 699] width 78 height 26
type input "104.94"
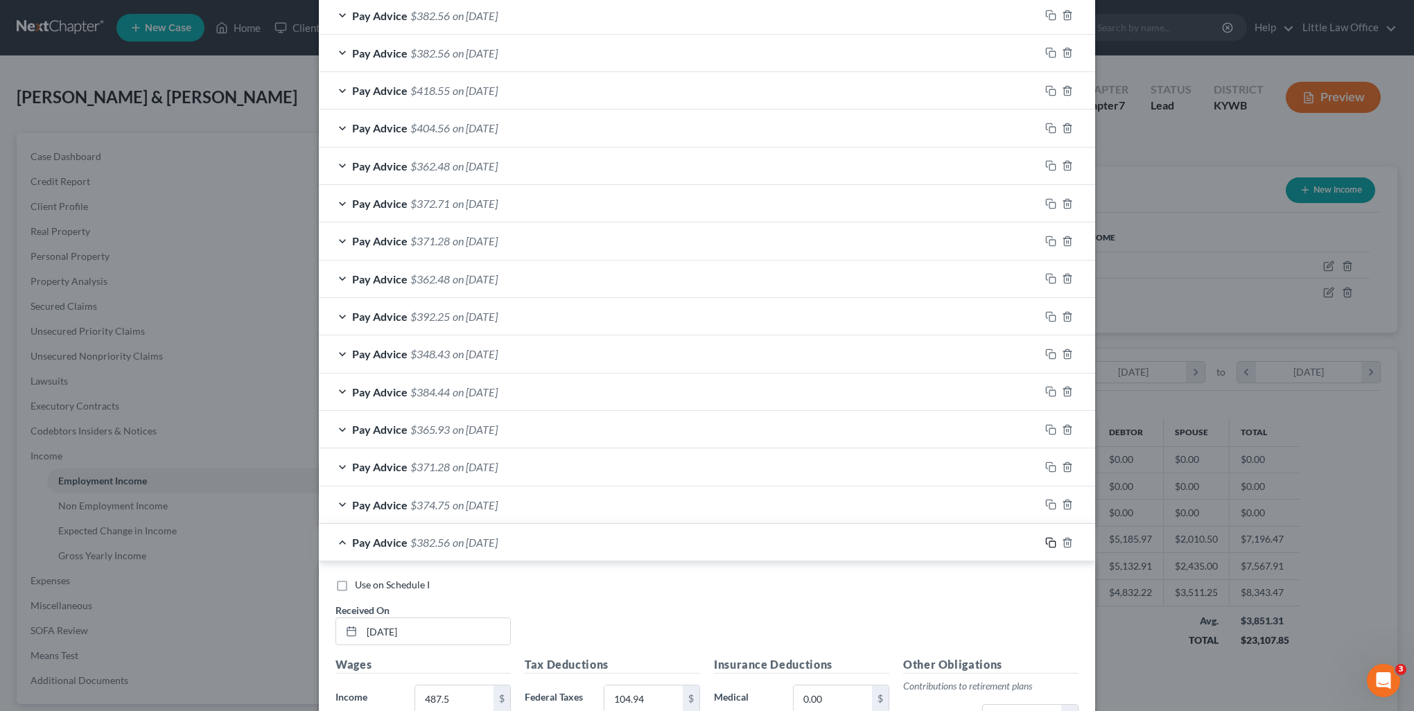
click at [1045, 537] on icon "button" at bounding box center [1050, 542] width 11 height 11
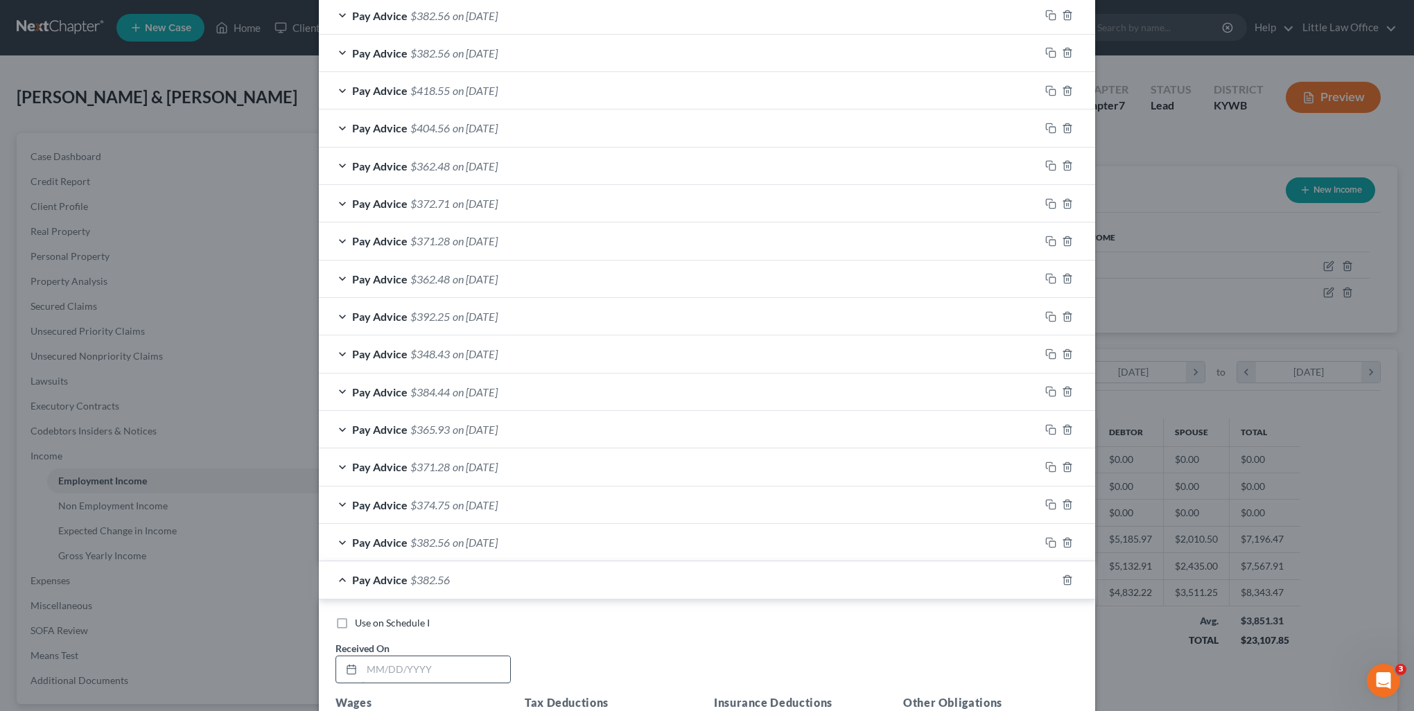
click at [455, 670] on input "text" at bounding box center [436, 669] width 148 height 26
type input "04/09/2025"
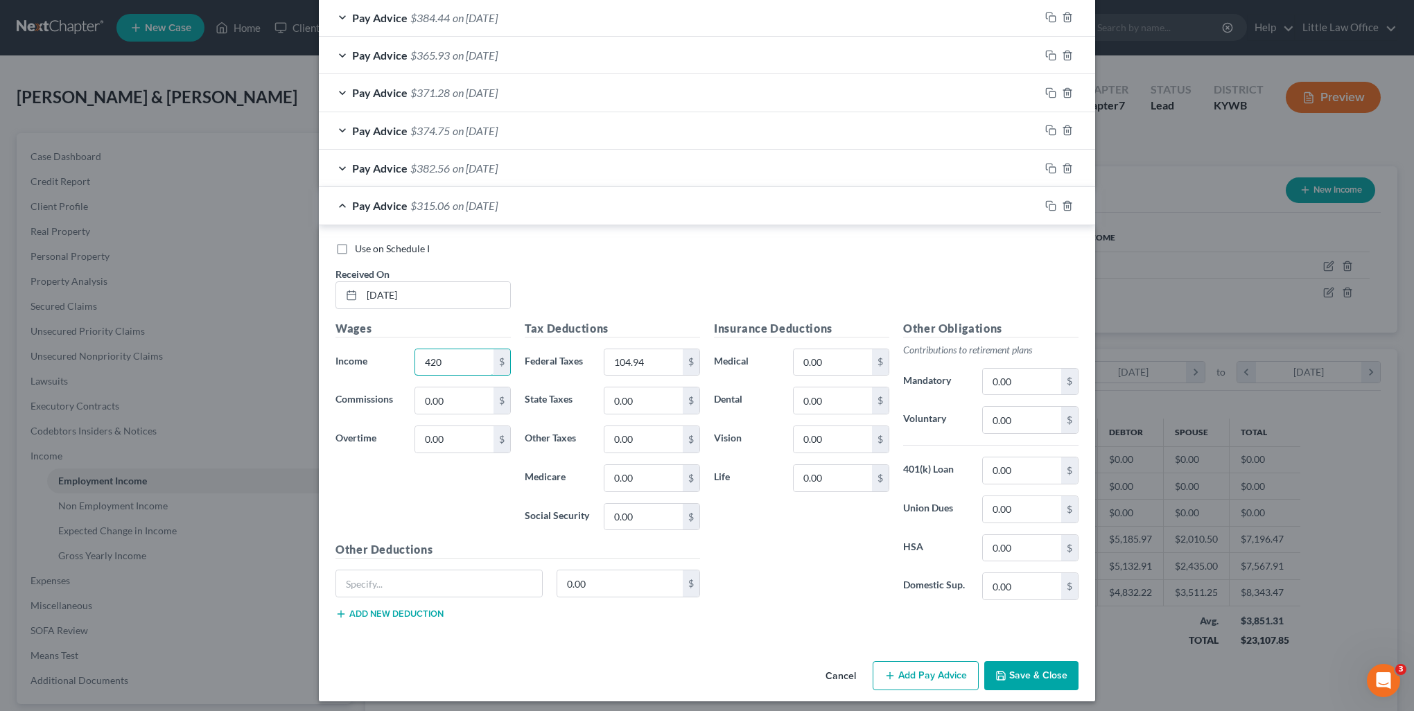
type input "420"
click at [657, 367] on input "104.94" at bounding box center [643, 362] width 78 height 26
type input "87.31"
click at [1045, 201] on icon "button" at bounding box center [1050, 205] width 11 height 11
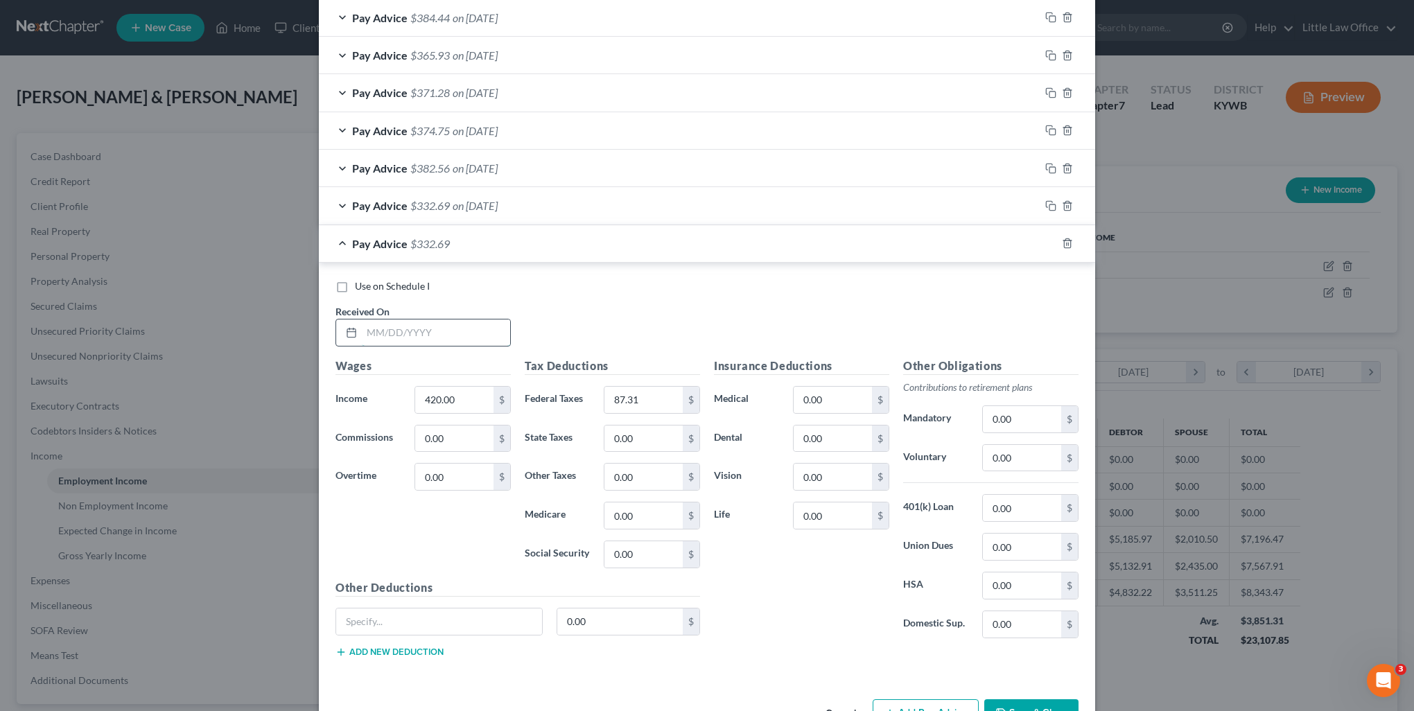
click at [424, 321] on input "text" at bounding box center [436, 333] width 148 height 26
type input "04/16/2025"
type input "495"
click at [654, 395] on input "87.31" at bounding box center [643, 400] width 78 height 26
type input "107.1"
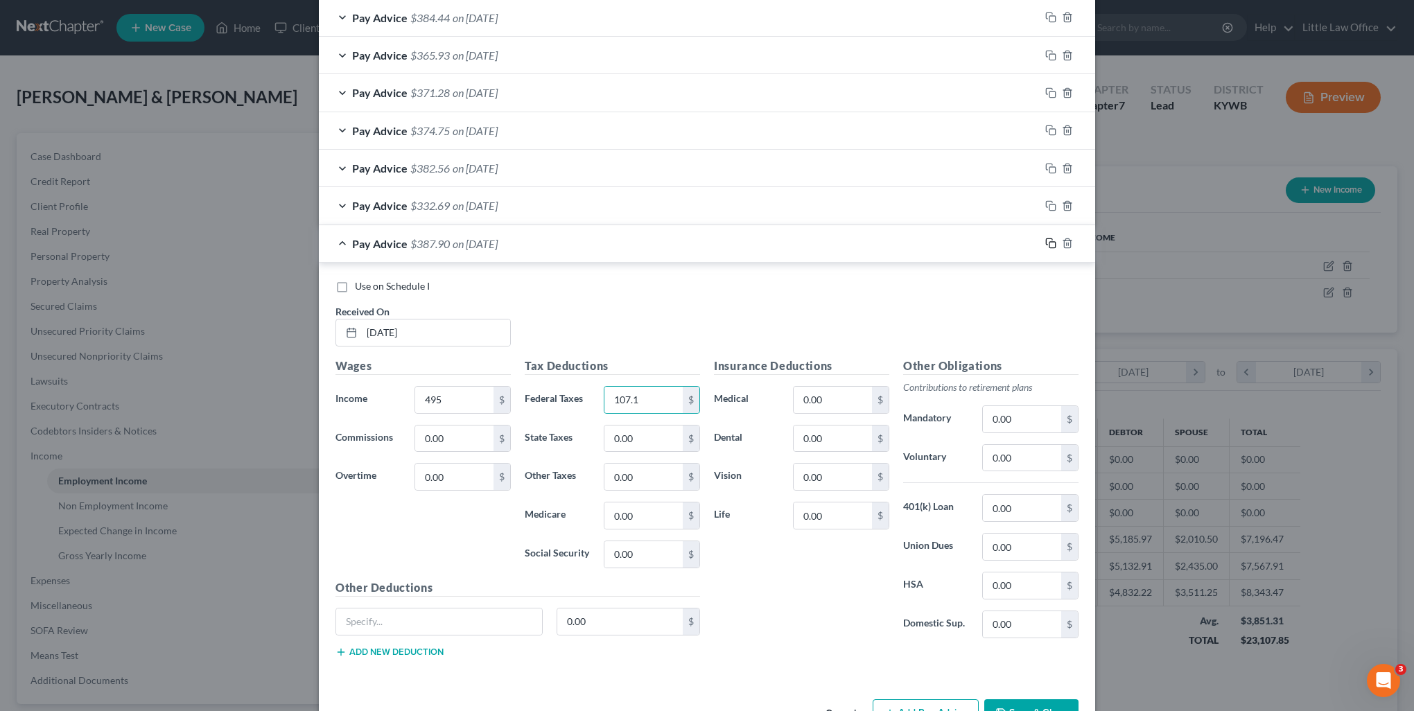
click at [1045, 243] on icon "button" at bounding box center [1050, 243] width 11 height 11
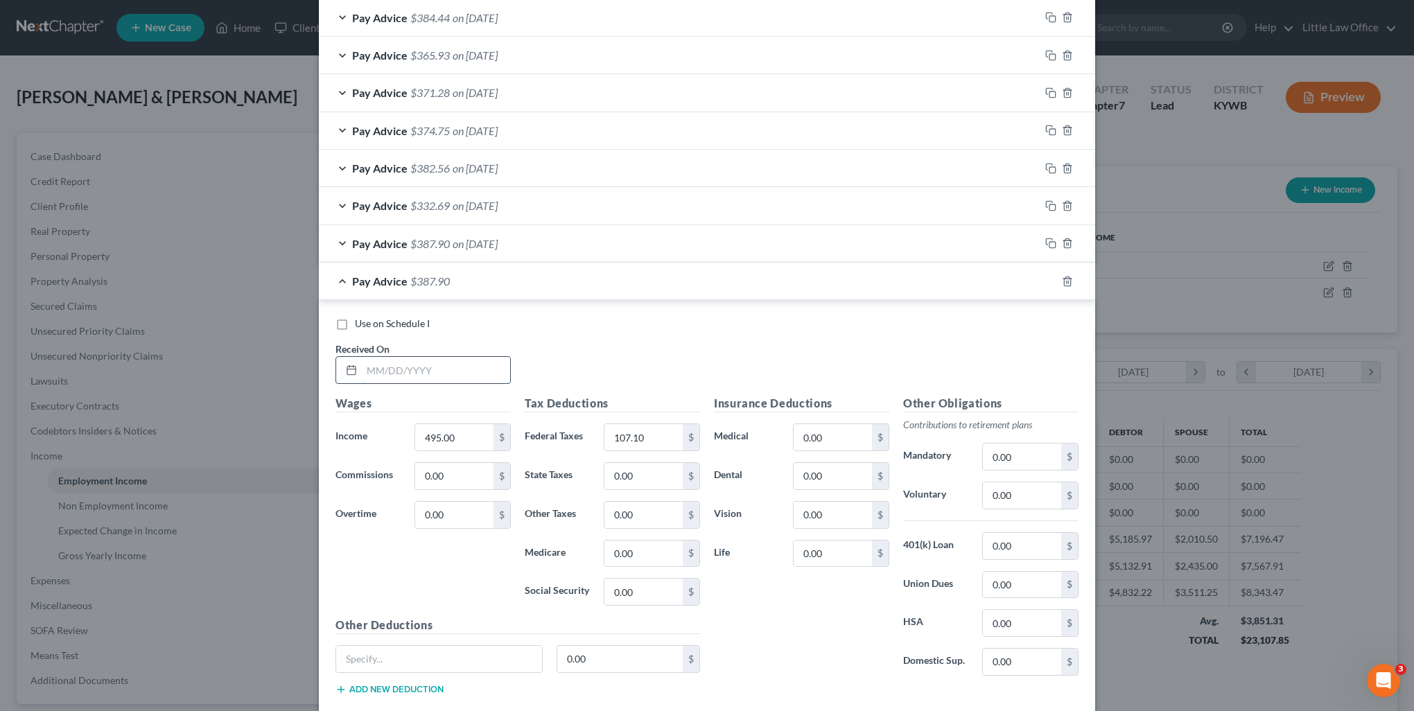
click at [400, 358] on input "text" at bounding box center [436, 370] width 148 height 26
type input "04/23/2025"
type input "435"
click at [647, 432] on input "107.10" at bounding box center [643, 437] width 78 height 26
type input "90.03"
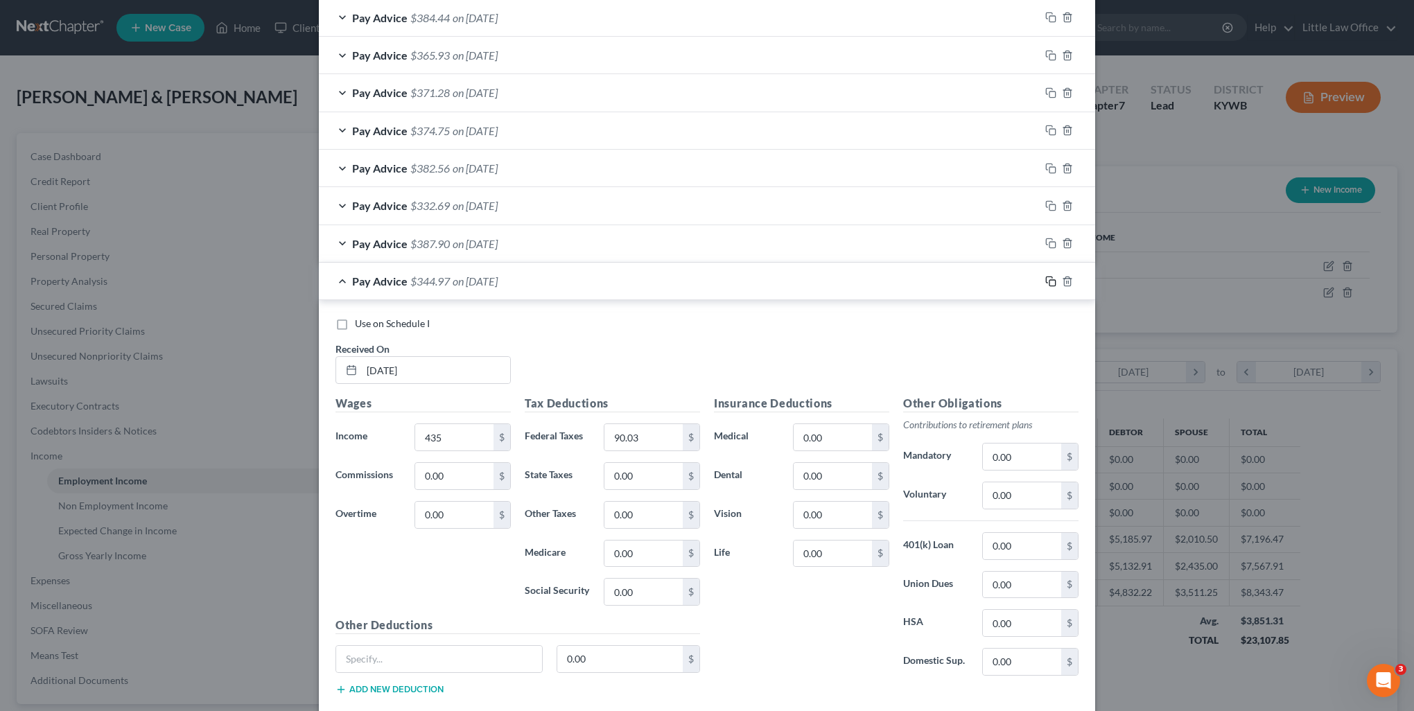
click at [1045, 277] on icon "button" at bounding box center [1050, 281] width 11 height 11
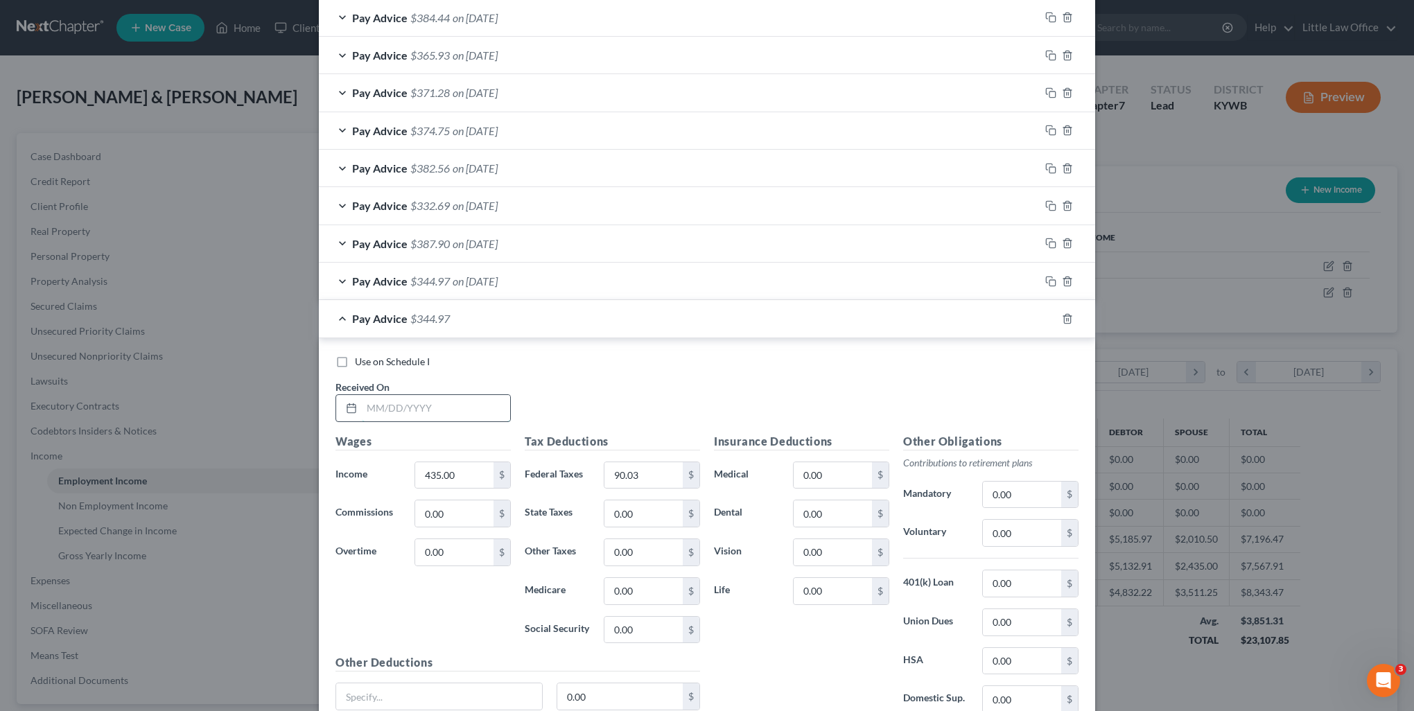
click at [429, 406] on input "text" at bounding box center [436, 408] width 148 height 26
type input "04/30/2025"
type input "495"
click at [655, 468] on input "90.03" at bounding box center [643, 475] width 78 height 26
type input "102.1"
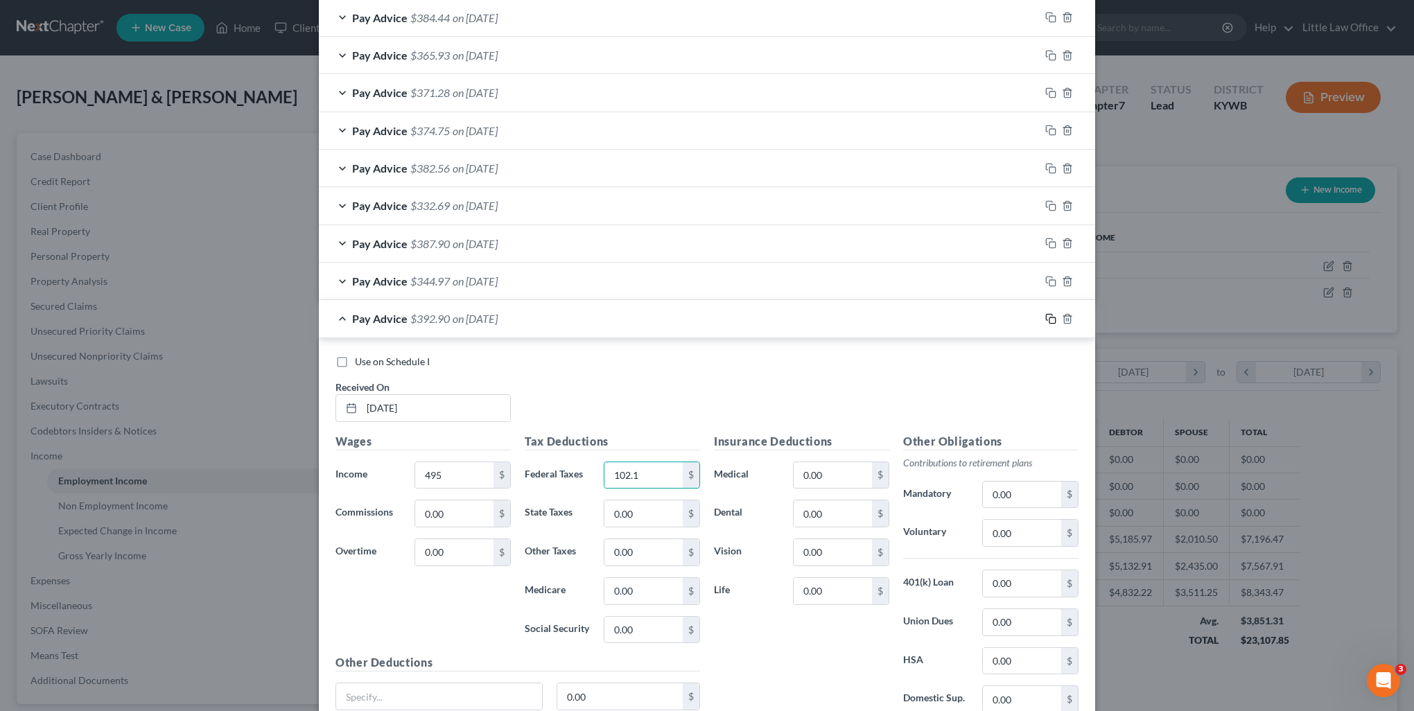
click at [1047, 313] on icon "button" at bounding box center [1050, 318] width 11 height 11
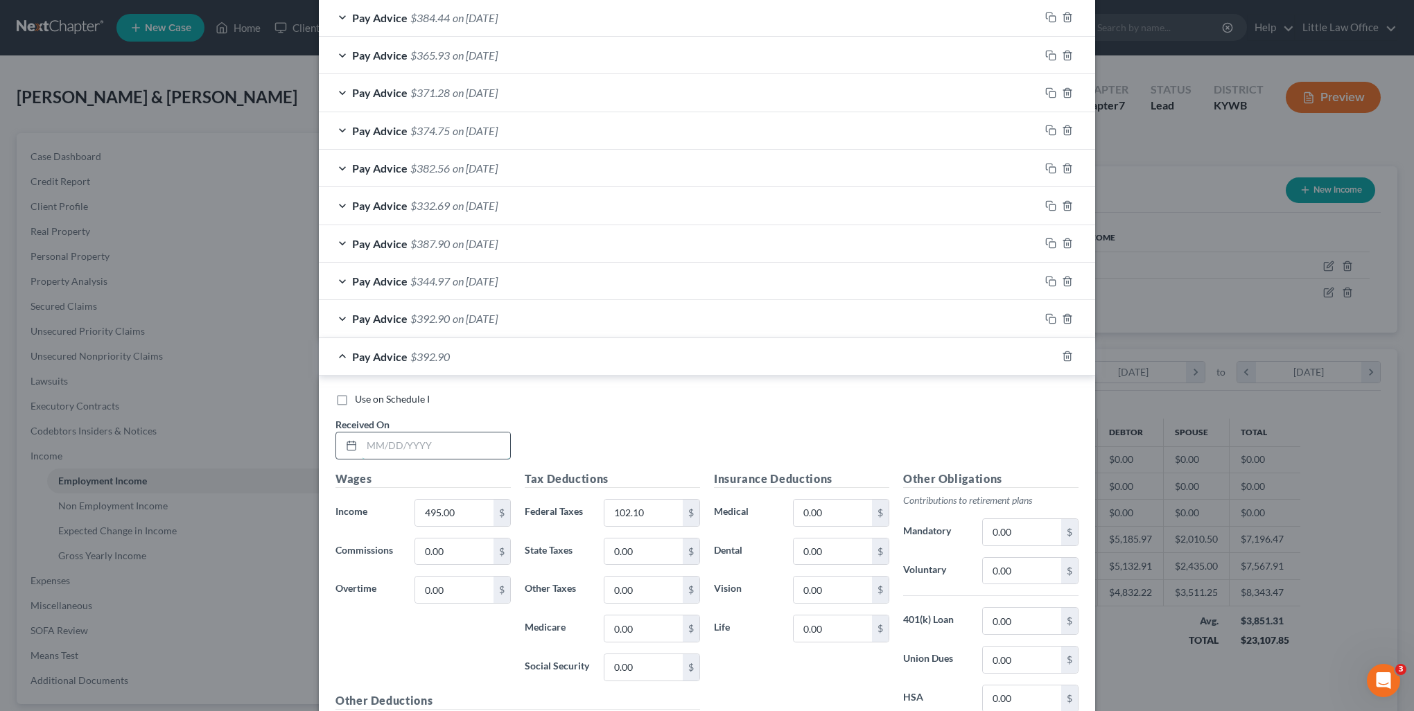
click at [391, 451] on input "text" at bounding box center [436, 446] width 148 height 26
type input "08/13/2025"
type input "588"
click at [652, 505] on input "102.10" at bounding box center [643, 513] width 78 height 26
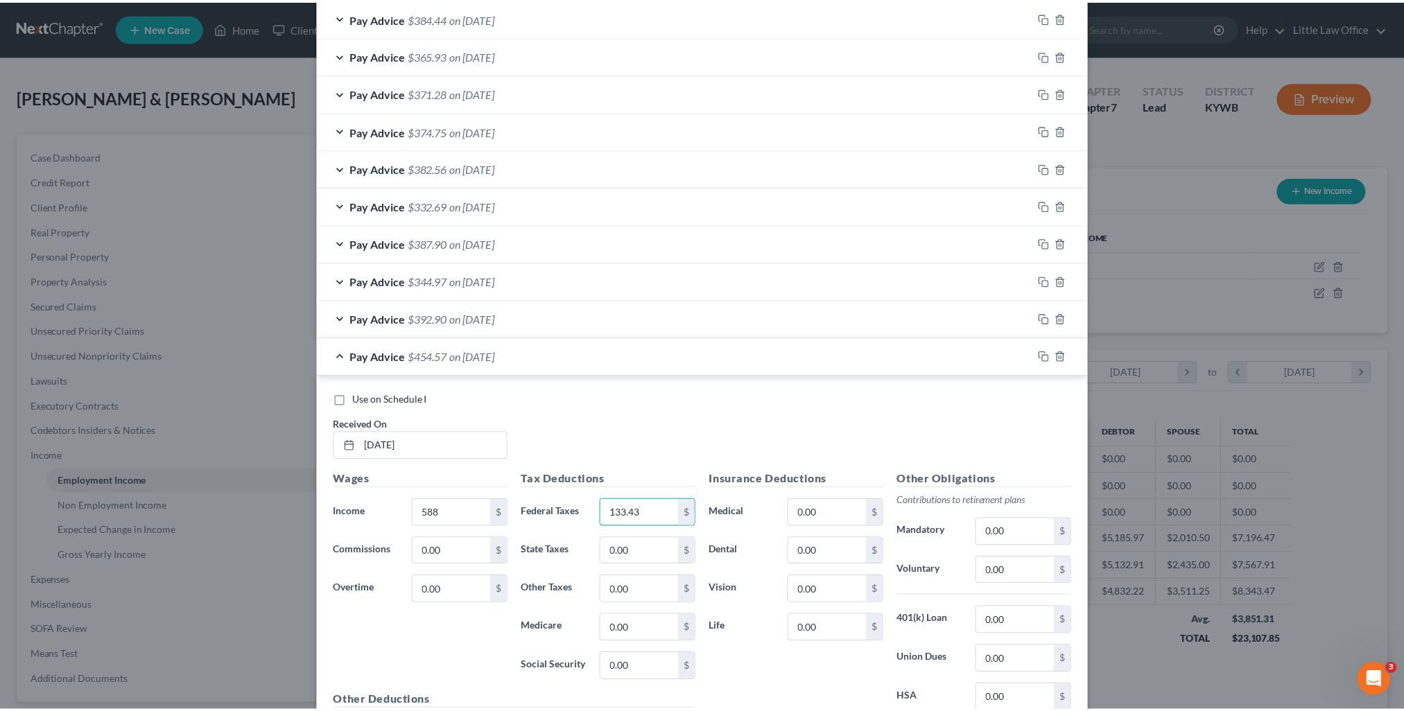
scroll to position [1373, 0]
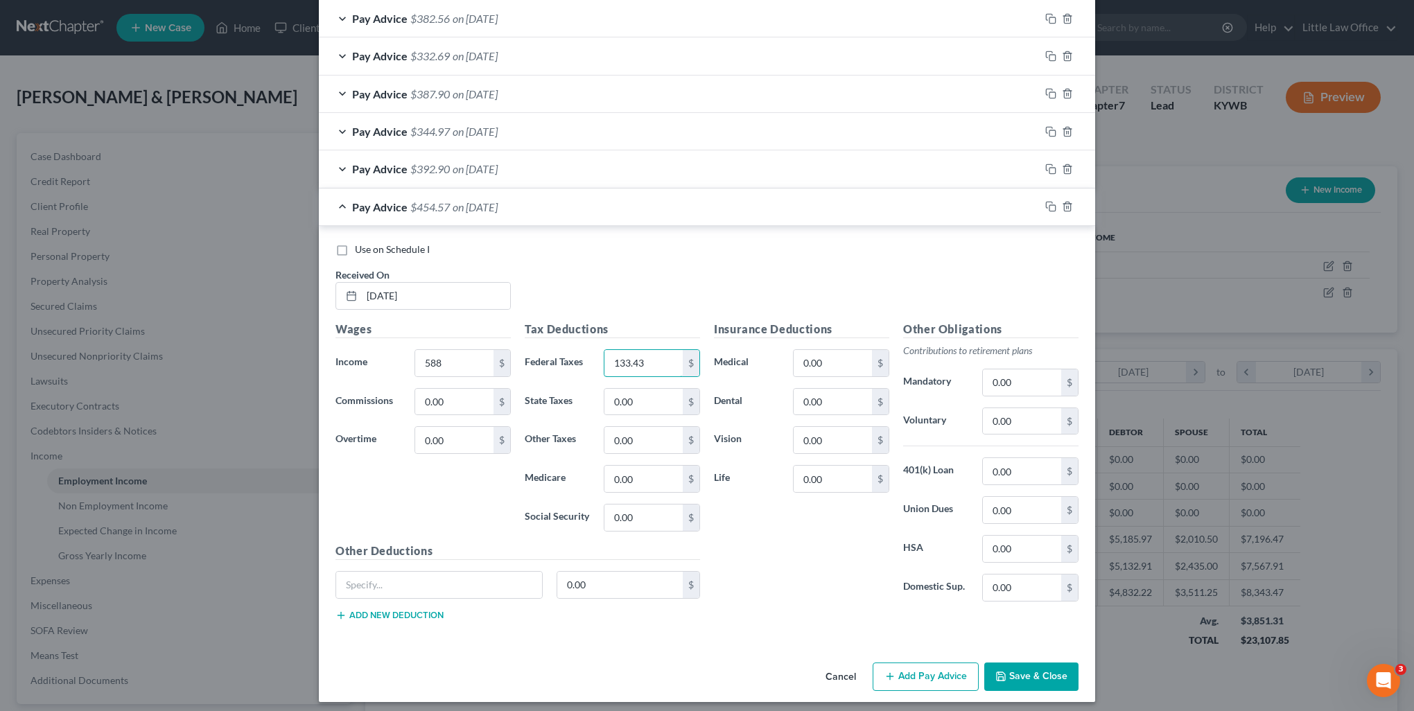
type input "133.43"
click at [1015, 669] on button "Save & Close" at bounding box center [1031, 677] width 94 height 29
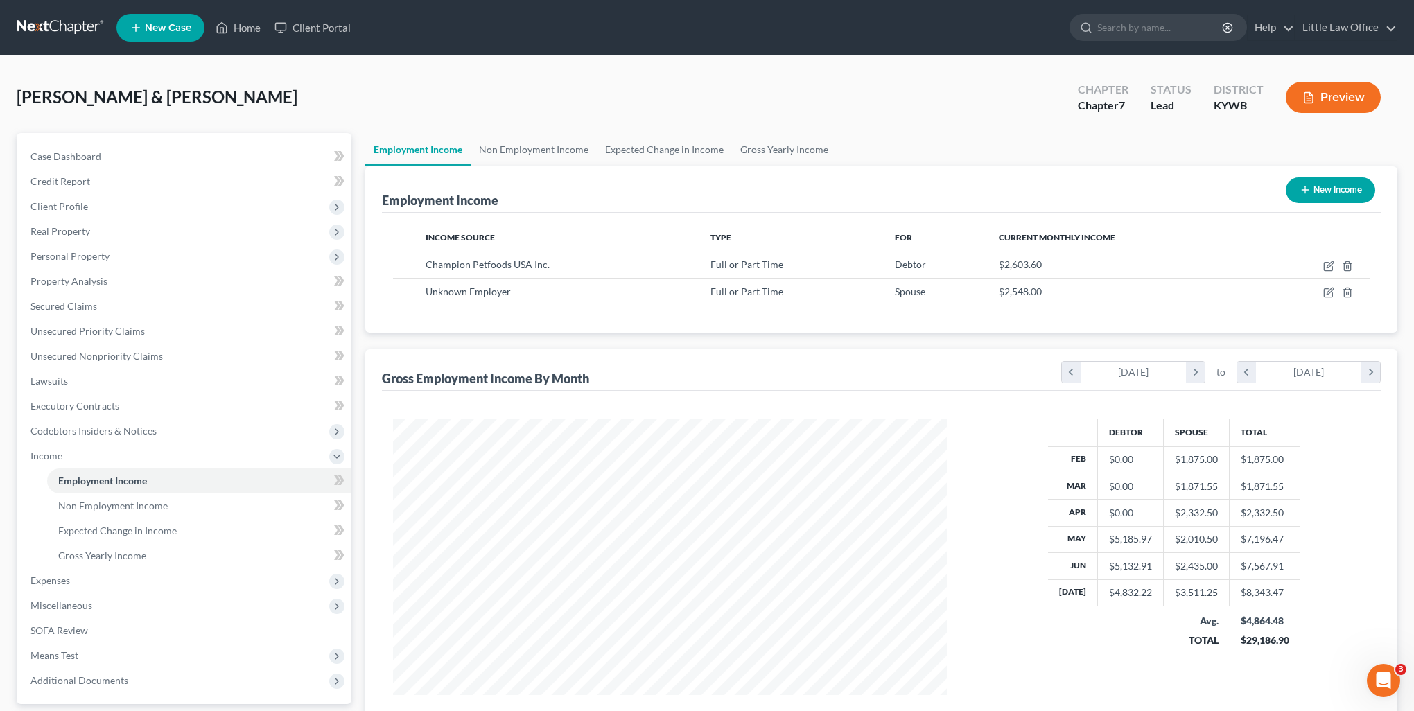
scroll to position [692945, 692640]
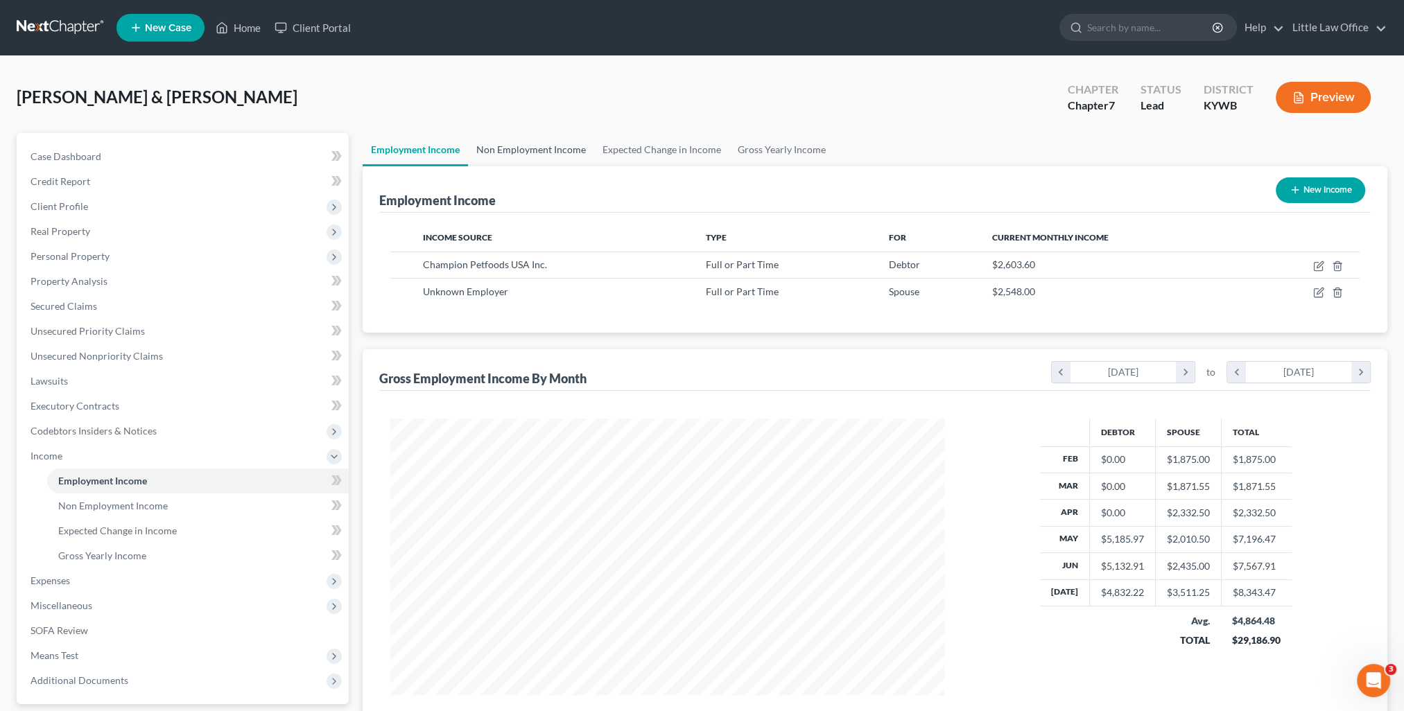
click at [527, 154] on link "Non Employment Income" at bounding box center [531, 149] width 126 height 33
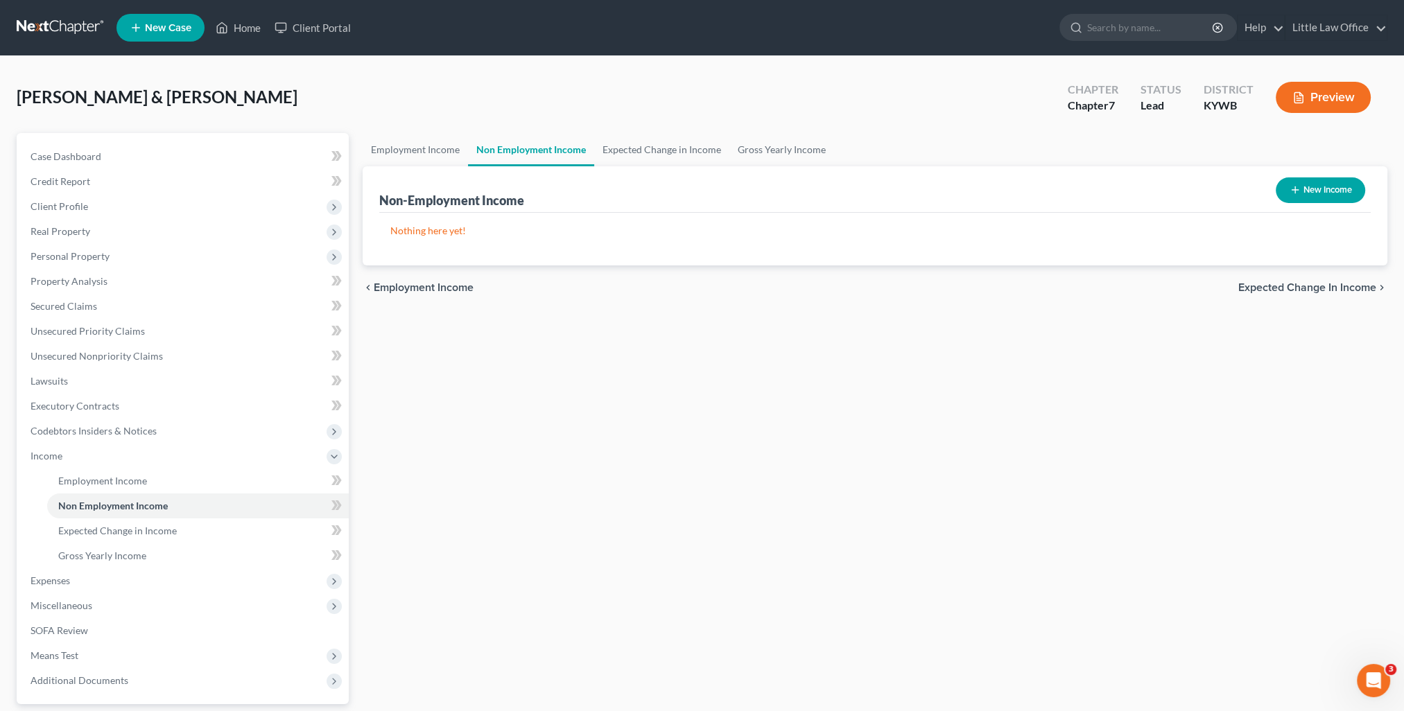
click at [1328, 194] on button "New Income" at bounding box center [1320, 190] width 89 height 26
select select "0"
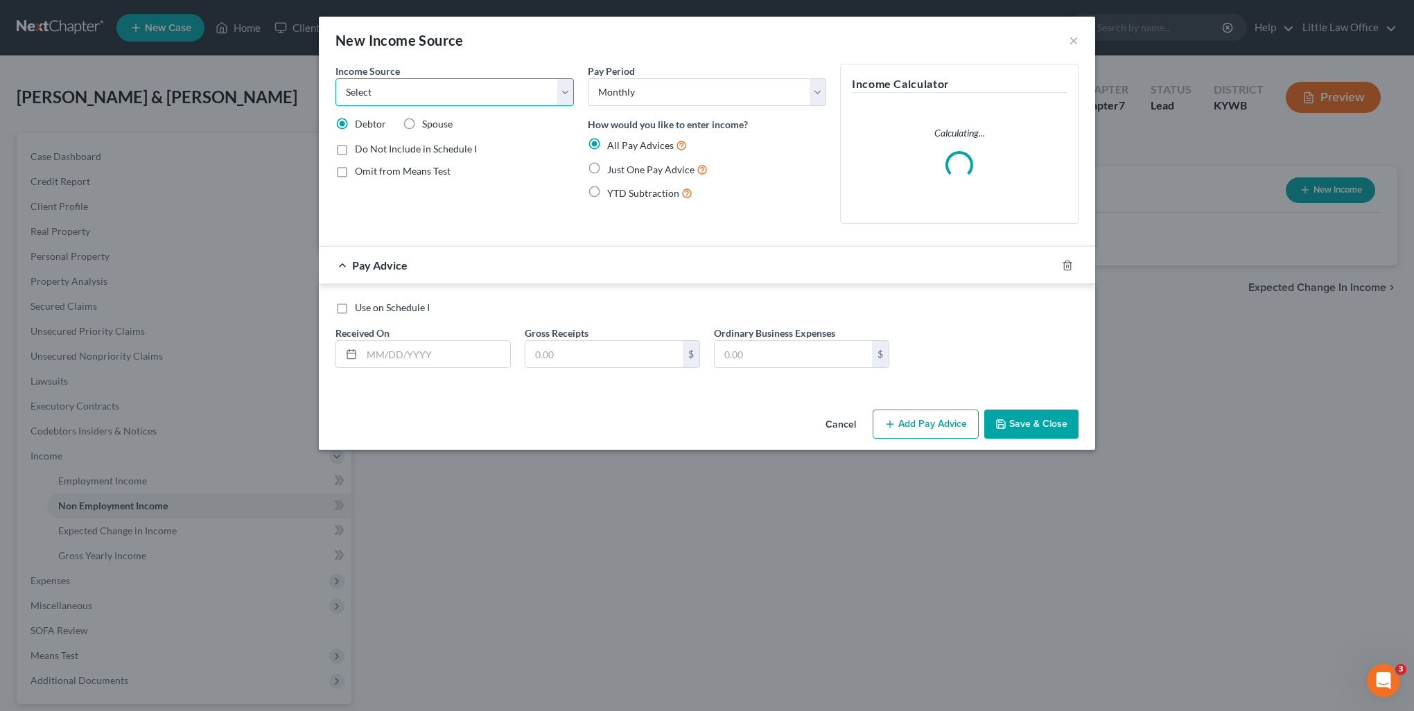
click at [389, 101] on select "Select Unemployment Disability (from employer) Pension Retirement Social Securi…" at bounding box center [455, 92] width 238 height 28
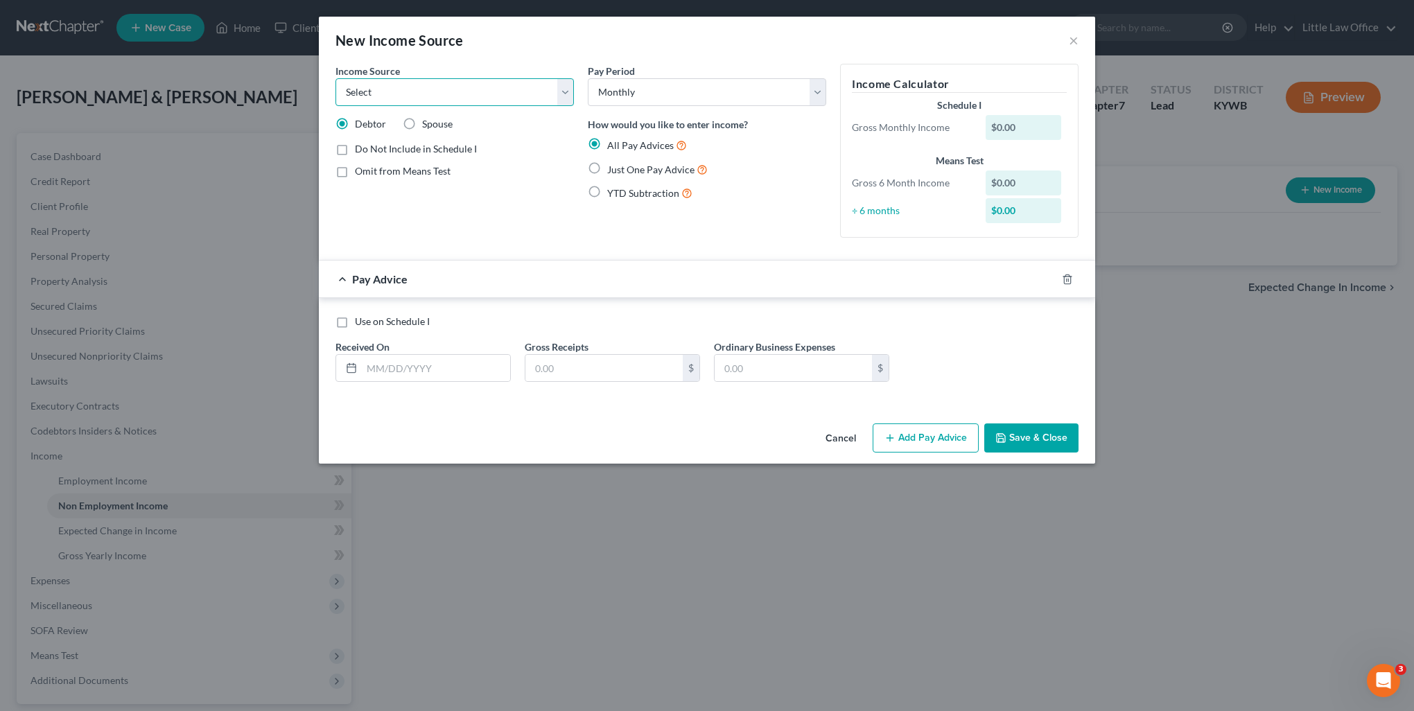
select select "7"
click at [336, 78] on select "Select Unemployment Disability (from employer) Pension Retirement Social Securi…" at bounding box center [455, 92] width 238 height 28
click at [401, 358] on input "text" at bounding box center [436, 368] width 148 height 26
type input "1"
type input "08/14/2025"
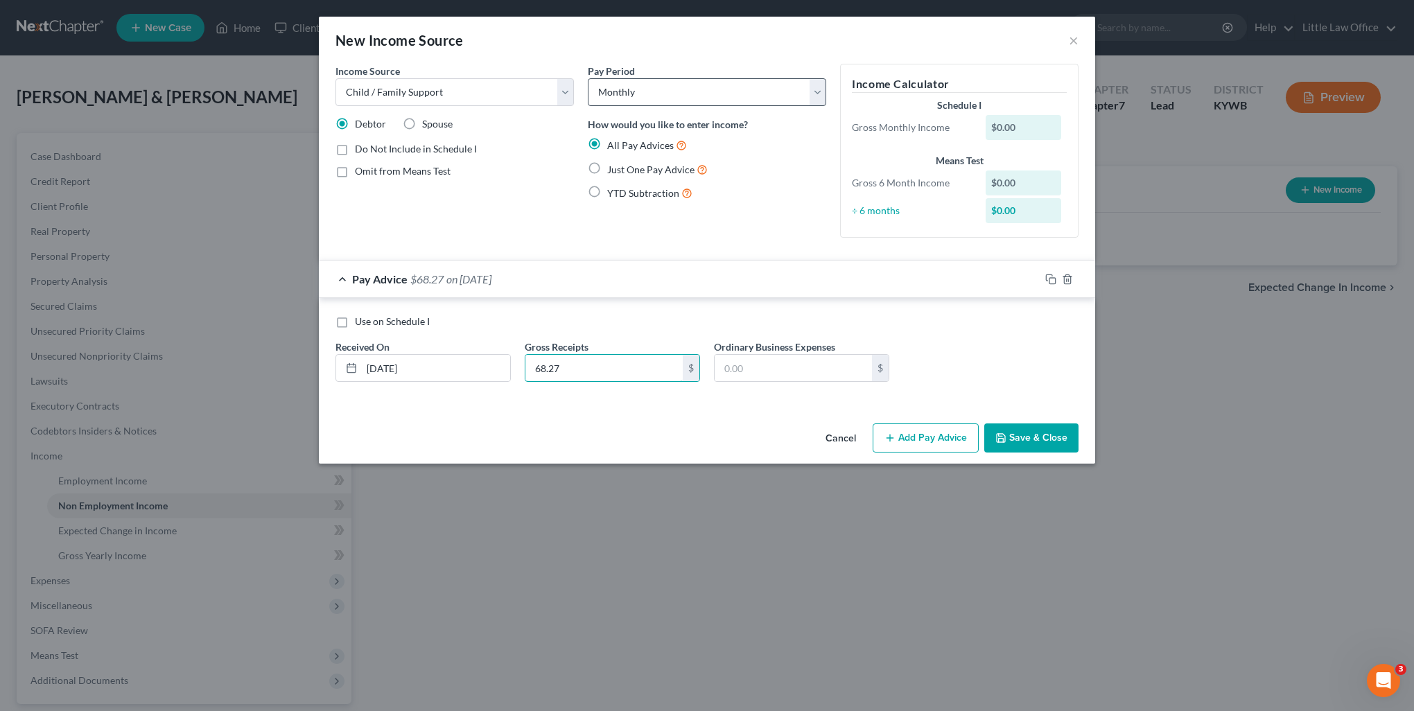
type input "68.27"
click at [613, 98] on select "Select Monthly Twice Monthly Every Other Week Weekly" at bounding box center [707, 92] width 238 height 28
select select "3"
click at [588, 78] on select "Select Monthly Twice Monthly Every Other Week Weekly" at bounding box center [707, 92] width 238 height 28
click at [1051, 284] on icon "button" at bounding box center [1050, 279] width 11 height 11
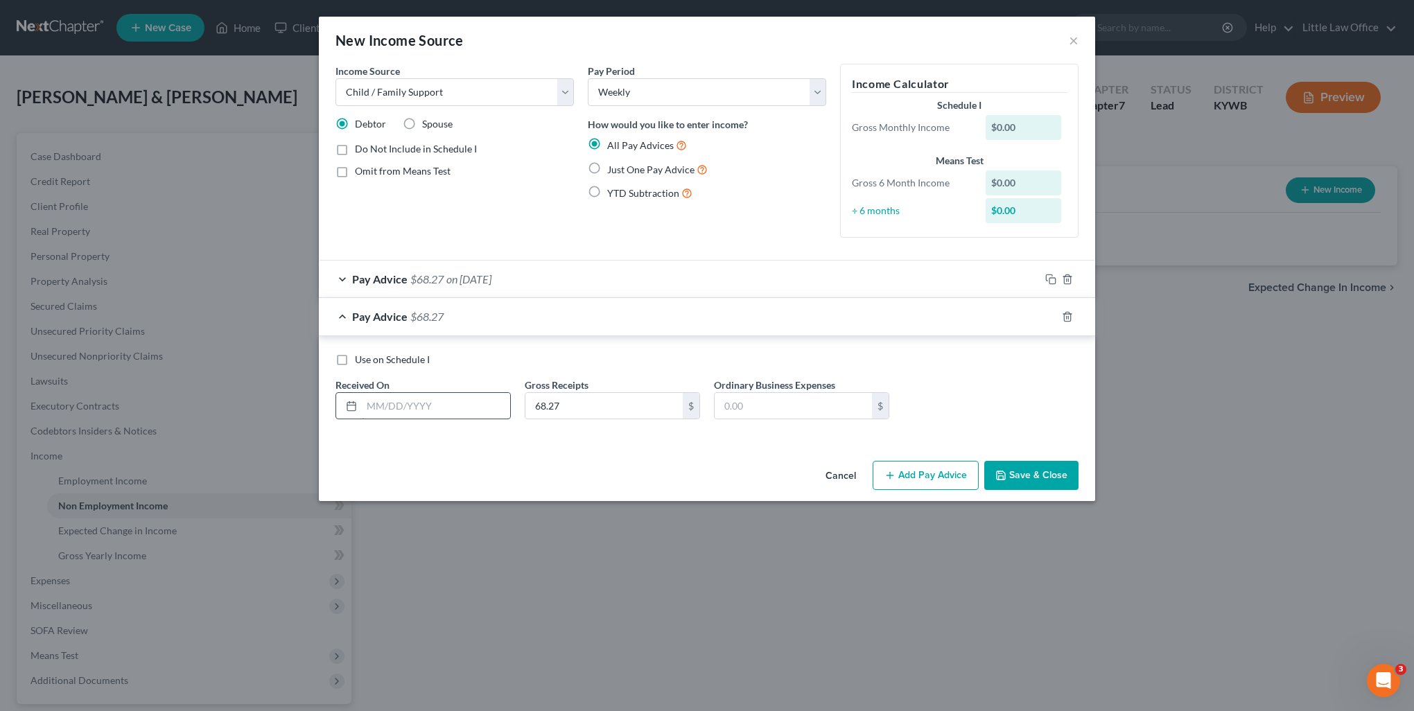
click at [430, 415] on input "text" at bounding box center [436, 406] width 148 height 26
type input "08/07/2025"
click at [1017, 485] on button "Save & Close" at bounding box center [1031, 475] width 94 height 29
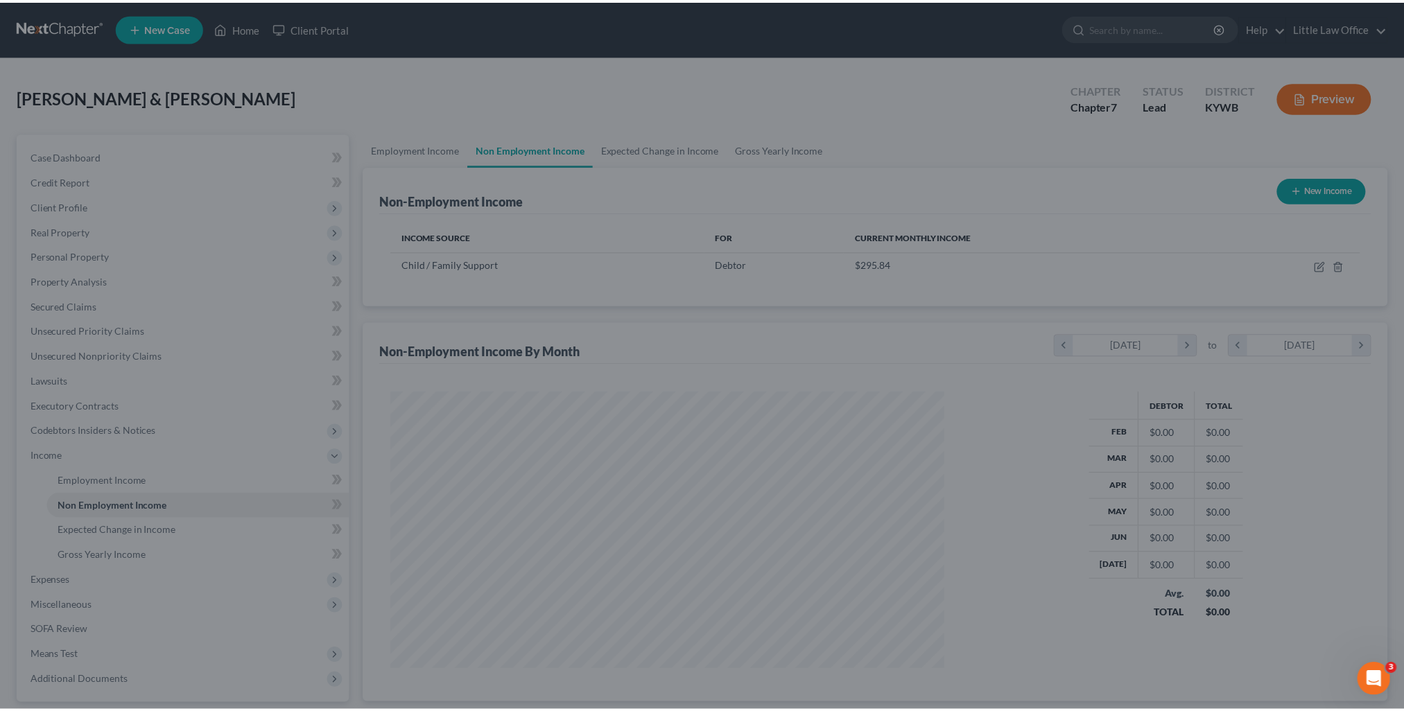
scroll to position [277, 582]
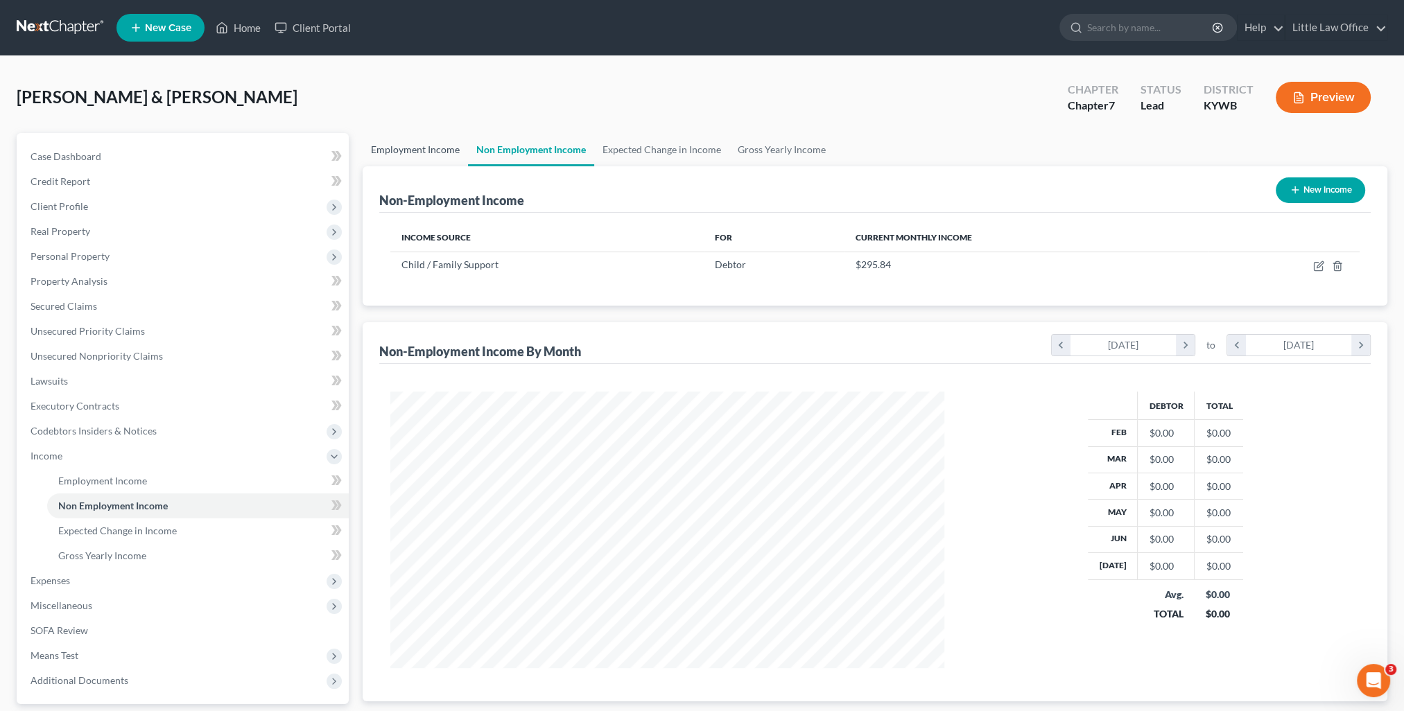
click at [397, 155] on link "Employment Income" at bounding box center [415, 149] width 105 height 33
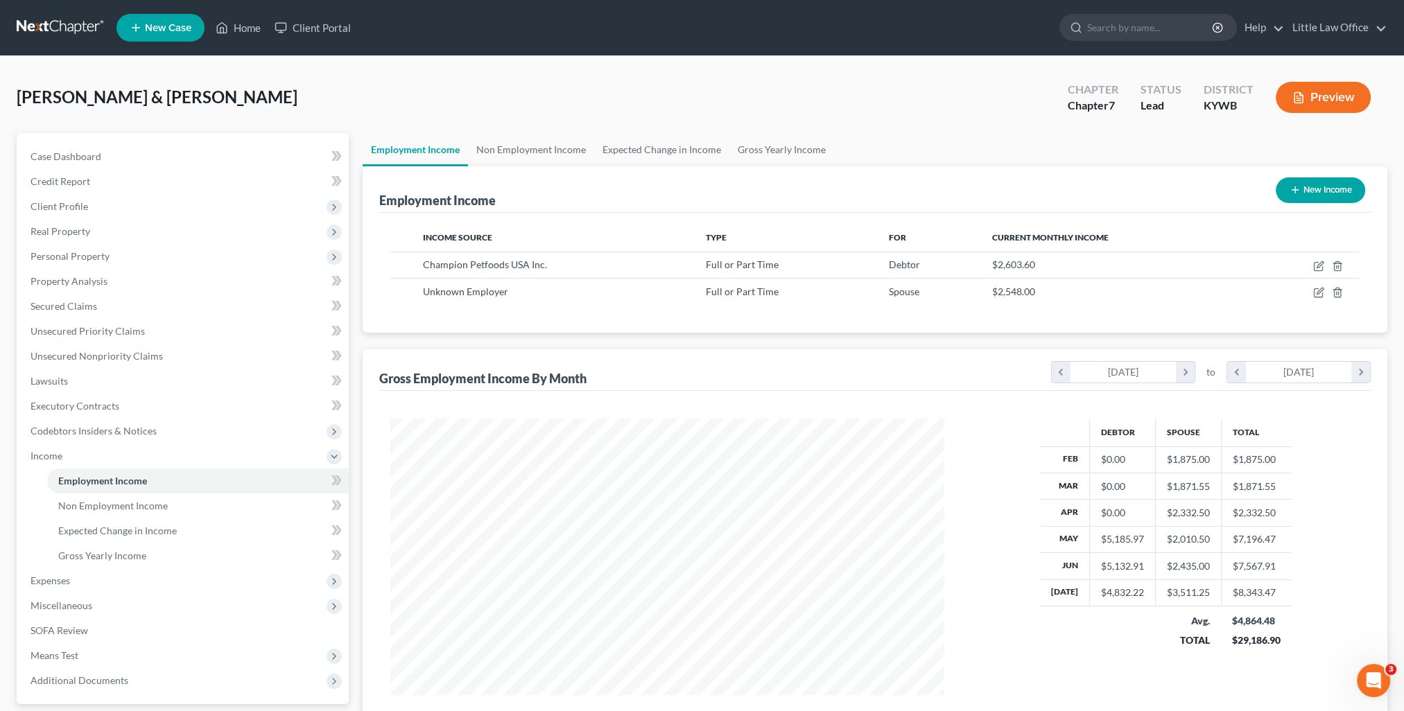
scroll to position [277, 582]
click at [69, 209] on span "Client Profile" at bounding box center [60, 206] width 58 height 12
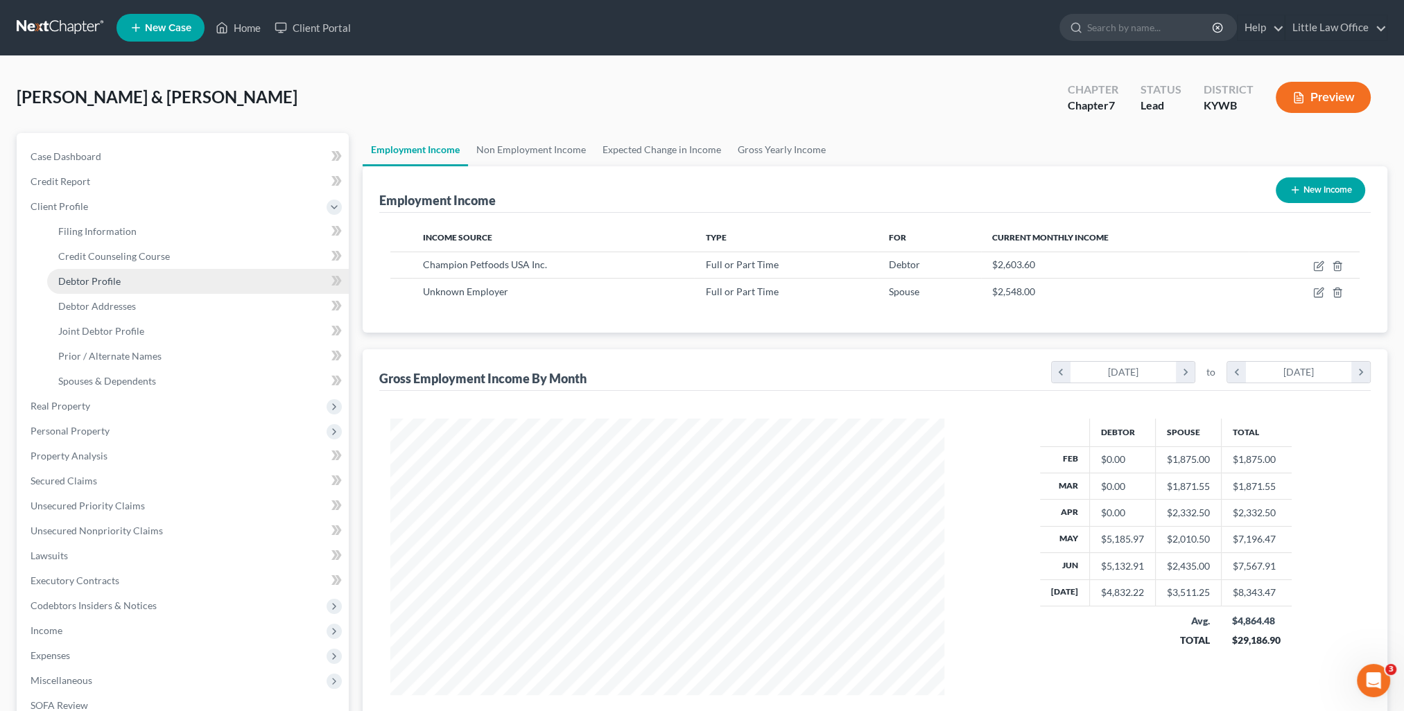
click at [99, 292] on link "Debtor Profile" at bounding box center [198, 281] width 302 height 25
select select "1"
select select "2"
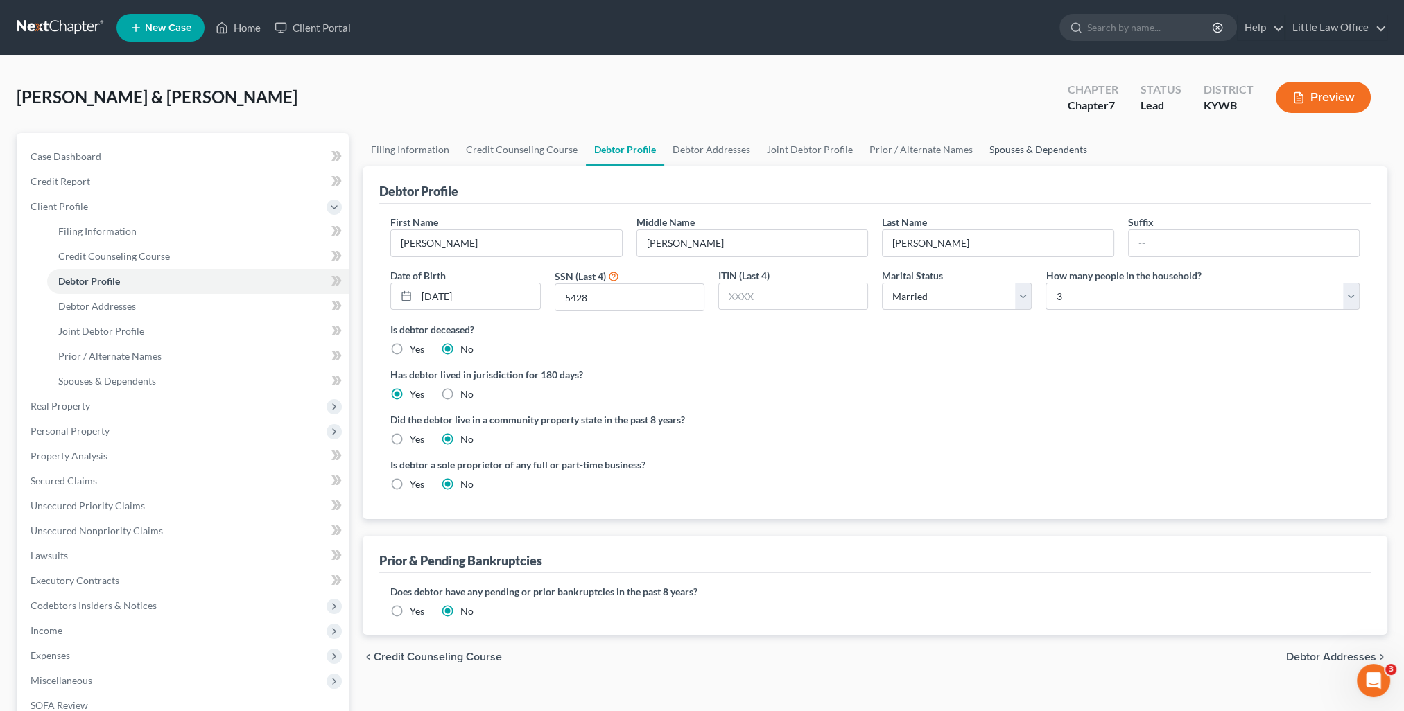
click at [1018, 148] on link "Spouses & Dependents" at bounding box center [1038, 149] width 114 height 33
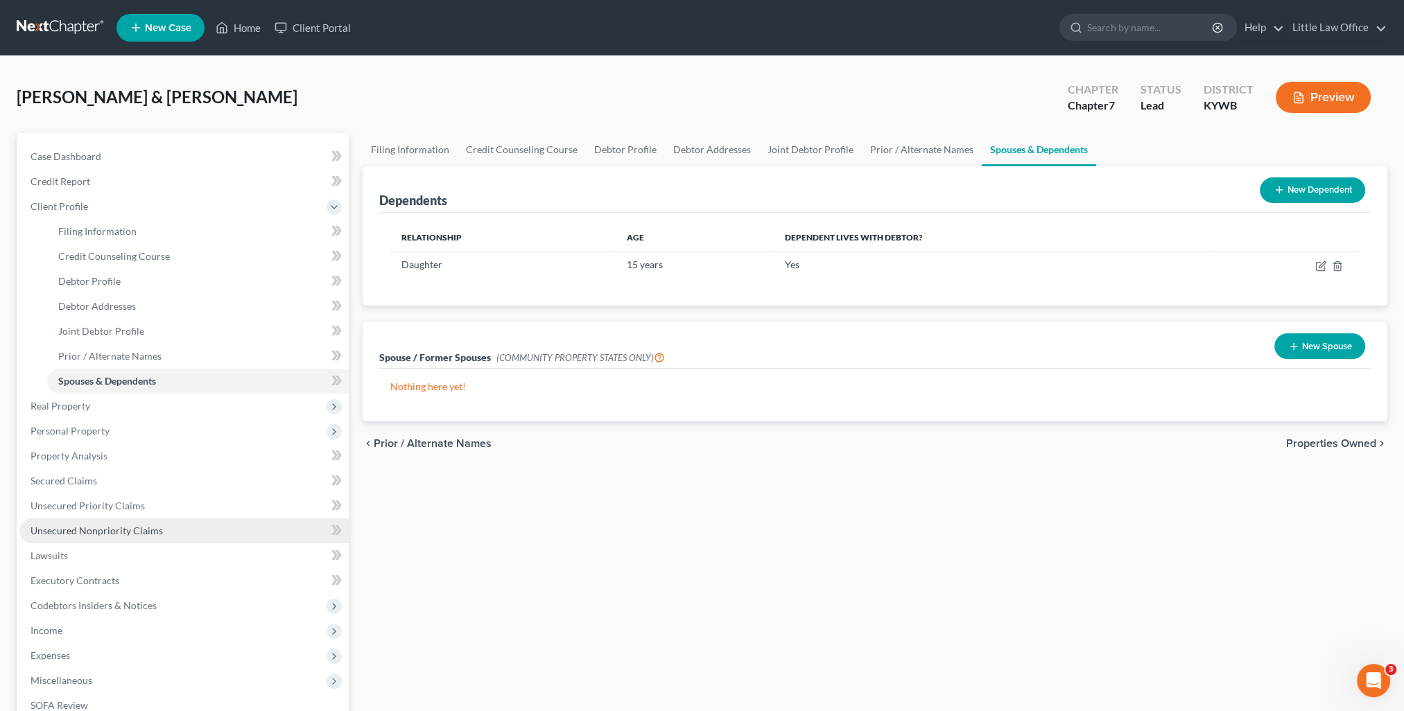
scroll to position [199, 0]
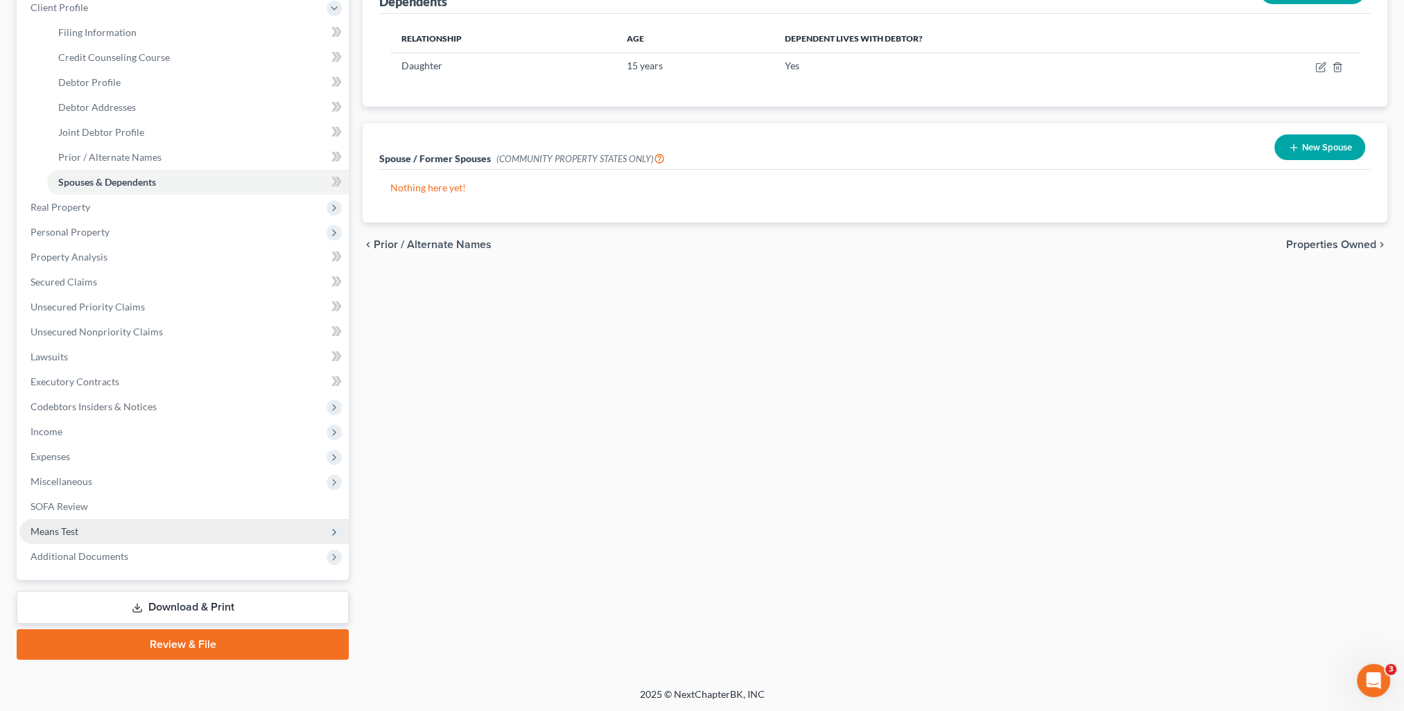
click at [58, 539] on span "Means Test" at bounding box center [183, 531] width 329 height 25
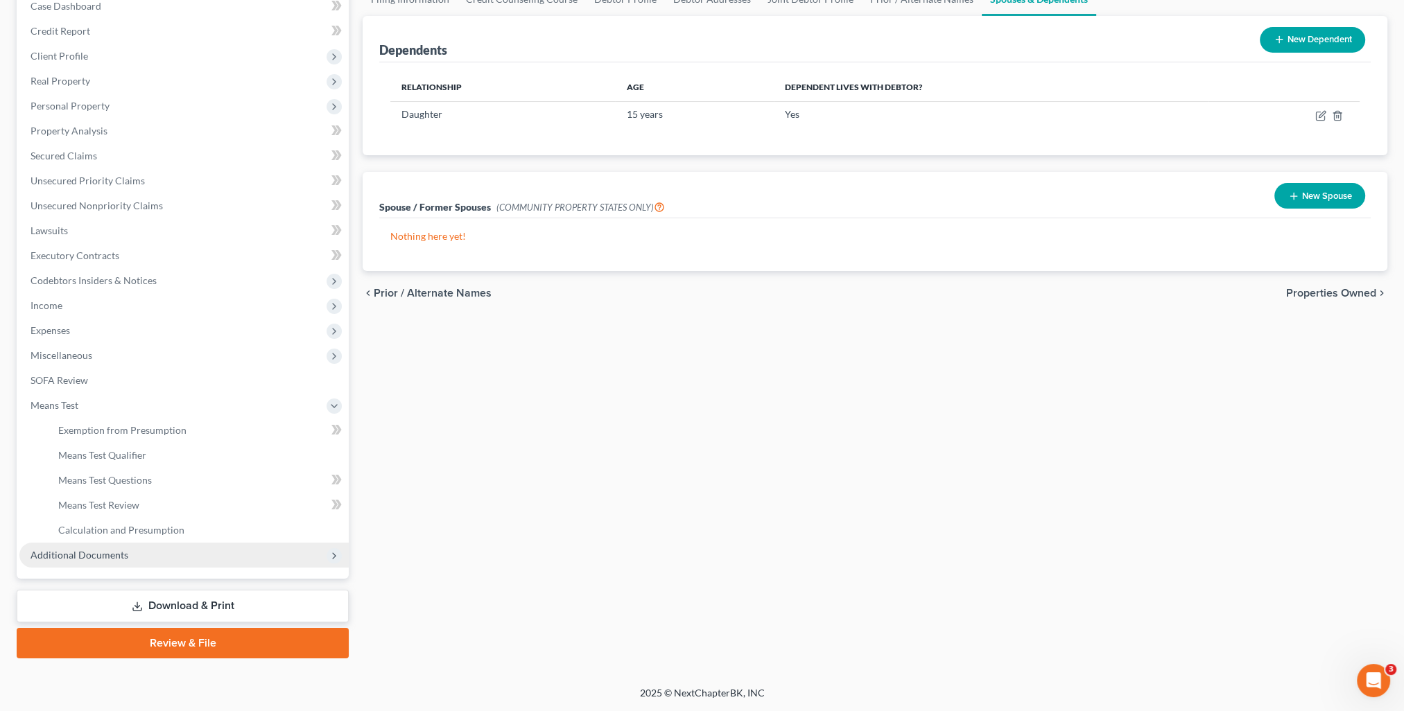
scroll to position [149, 0]
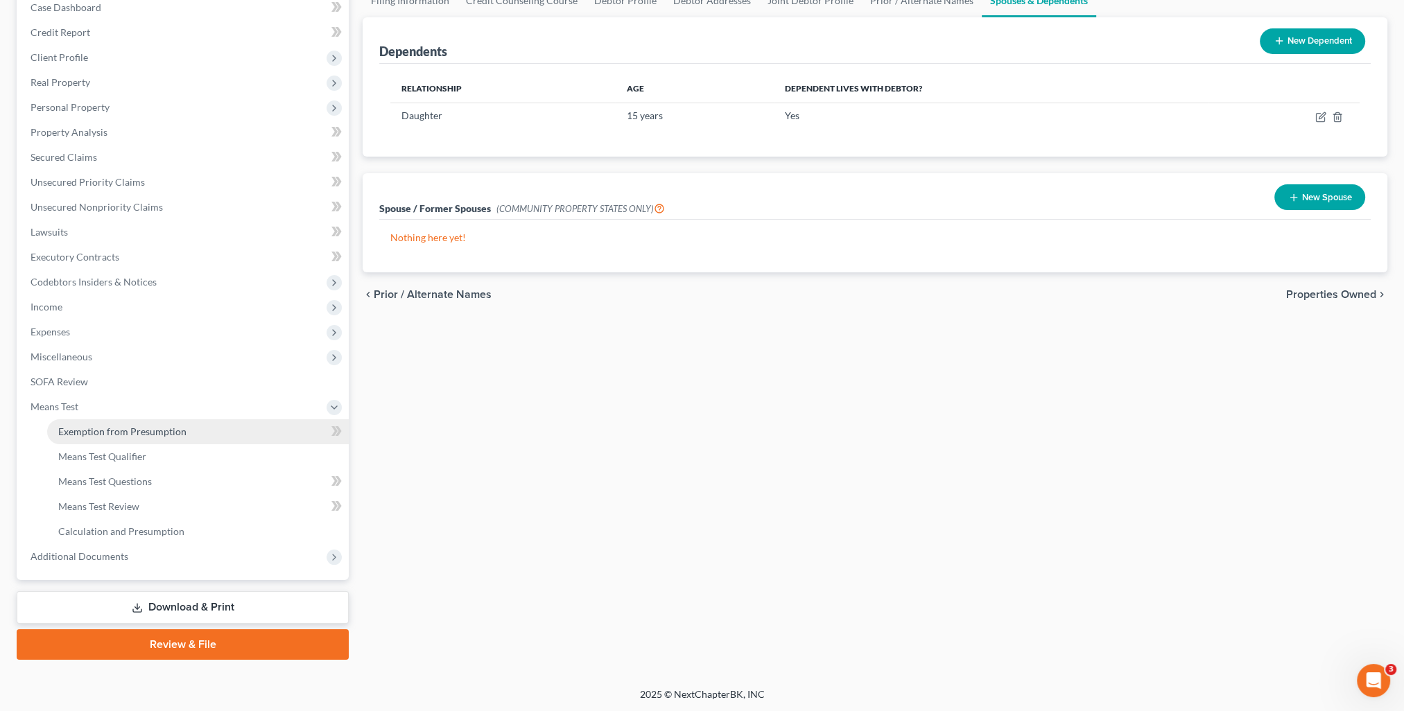
click at [114, 435] on span "Exemption from Presumption" at bounding box center [122, 432] width 128 height 12
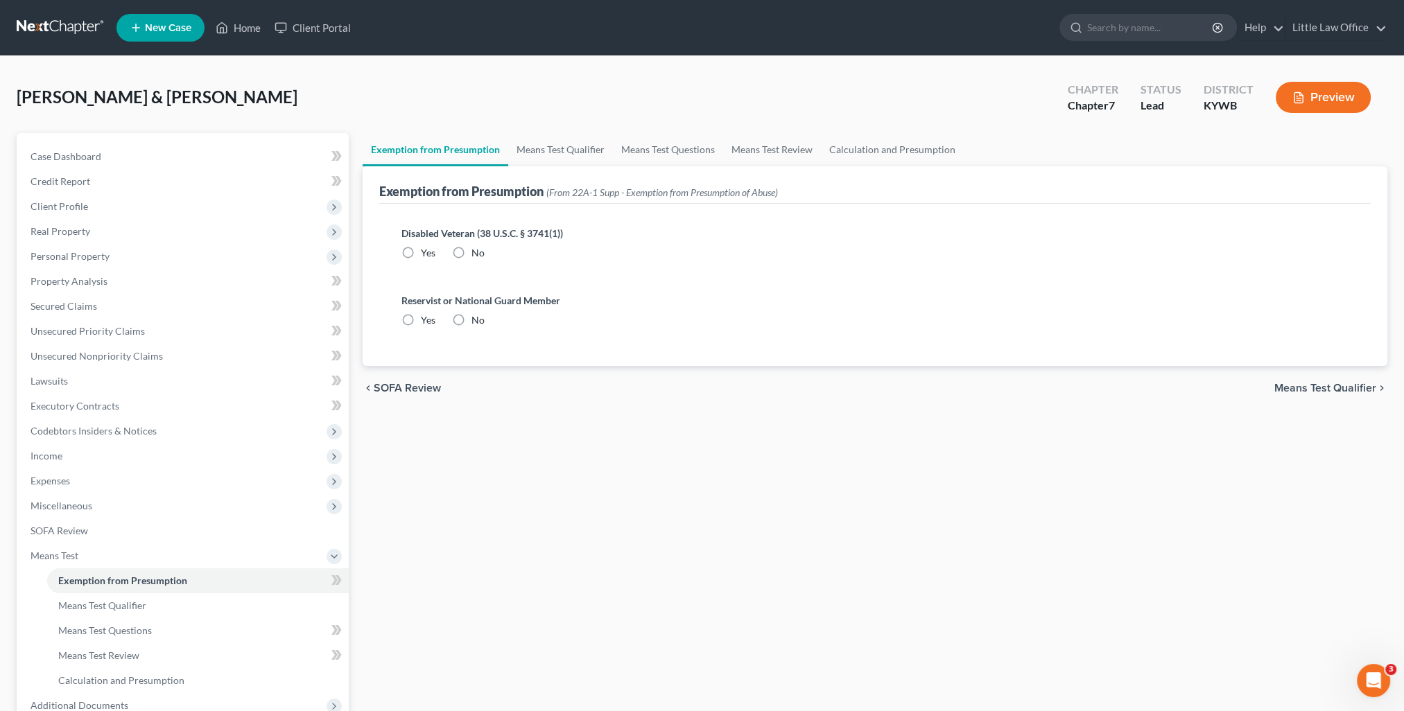
click at [469, 242] on div "Disabled Veteran (38 U.S.C. § 3741(1)) Yes No" at bounding box center [874, 243] width 947 height 34
click at [471, 252] on label "No" at bounding box center [477, 253] width 13 height 14
click at [477, 252] on input "No" at bounding box center [481, 250] width 9 height 9
radio input "true"
click at [471, 317] on label "No" at bounding box center [477, 320] width 13 height 14
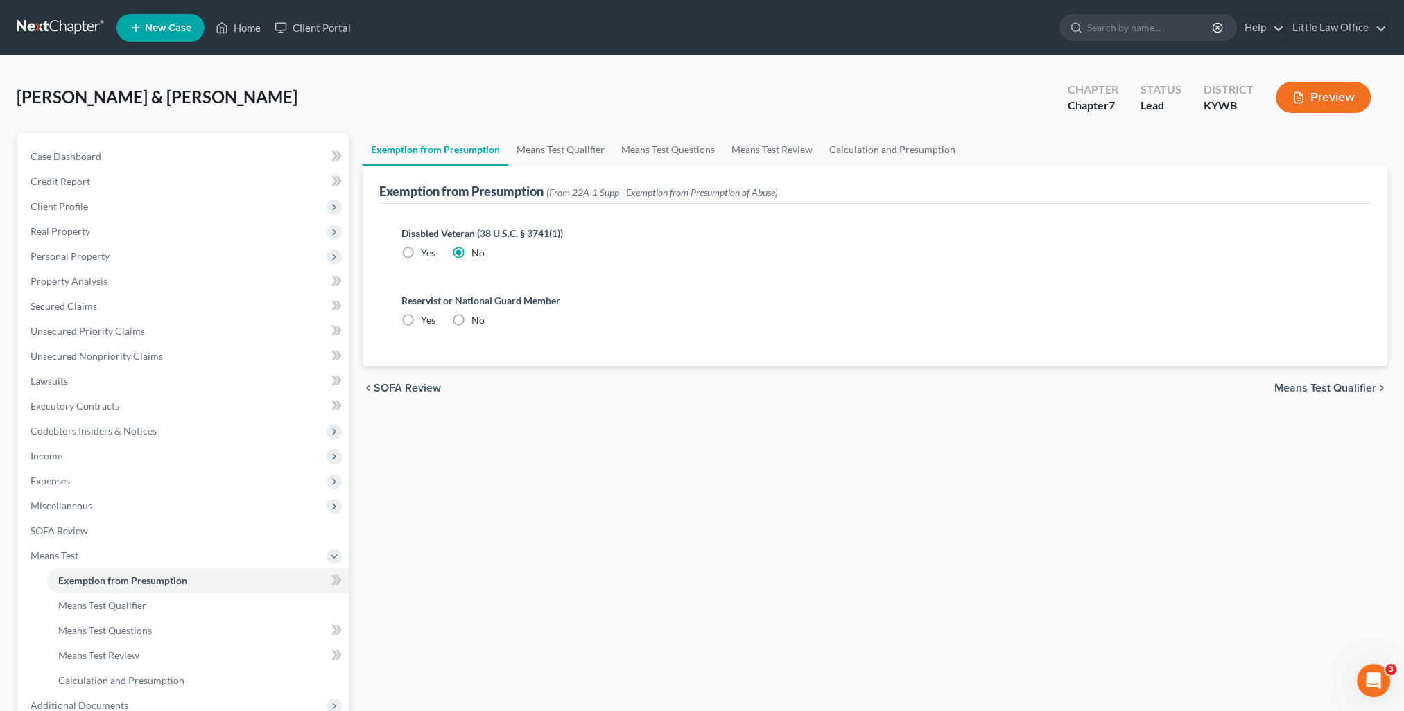
click at [477, 317] on input "No" at bounding box center [481, 317] width 9 height 9
radio input "true"
click at [541, 150] on link "Means Test Qualifier" at bounding box center [560, 149] width 105 height 33
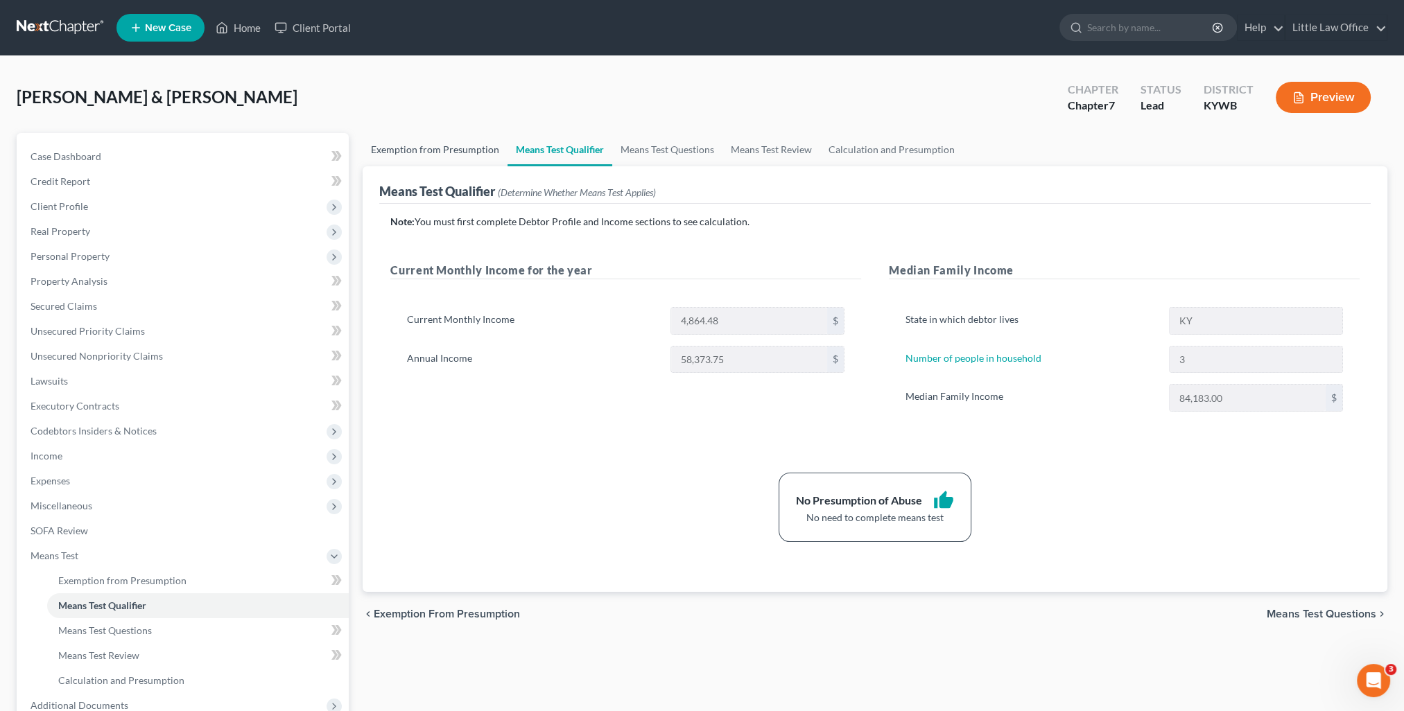
click at [455, 152] on link "Exemption from Presumption" at bounding box center [435, 149] width 145 height 33
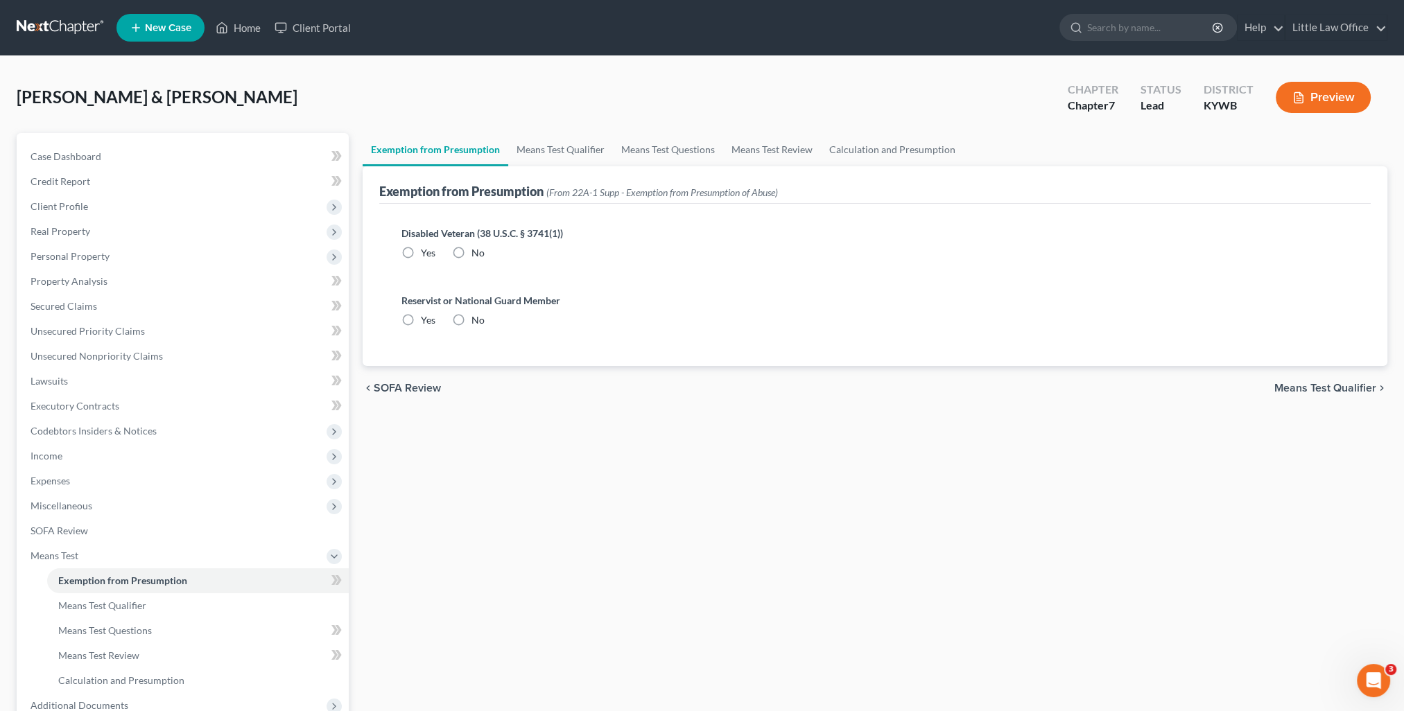
radio input "true"
click at [42, 464] on span "Income" at bounding box center [183, 456] width 329 height 25
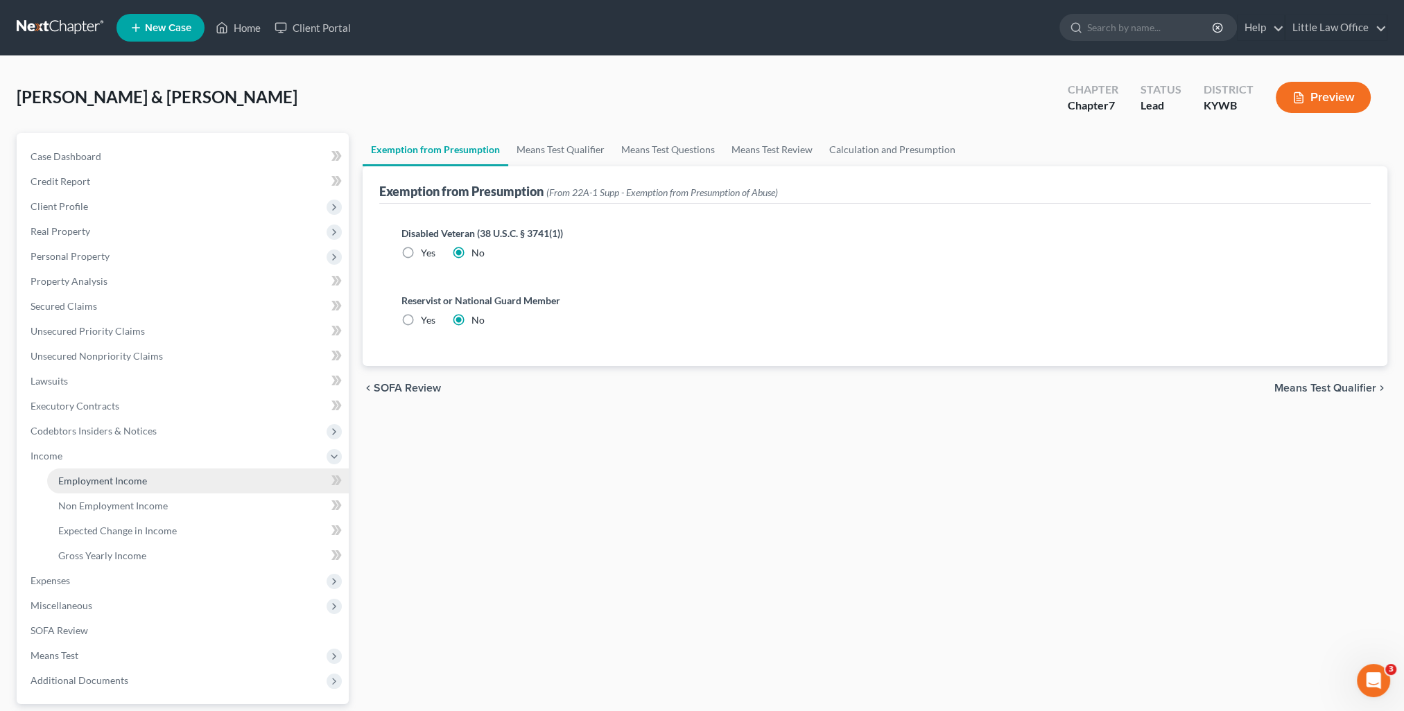
click at [75, 477] on span "Employment Income" at bounding box center [102, 481] width 89 height 12
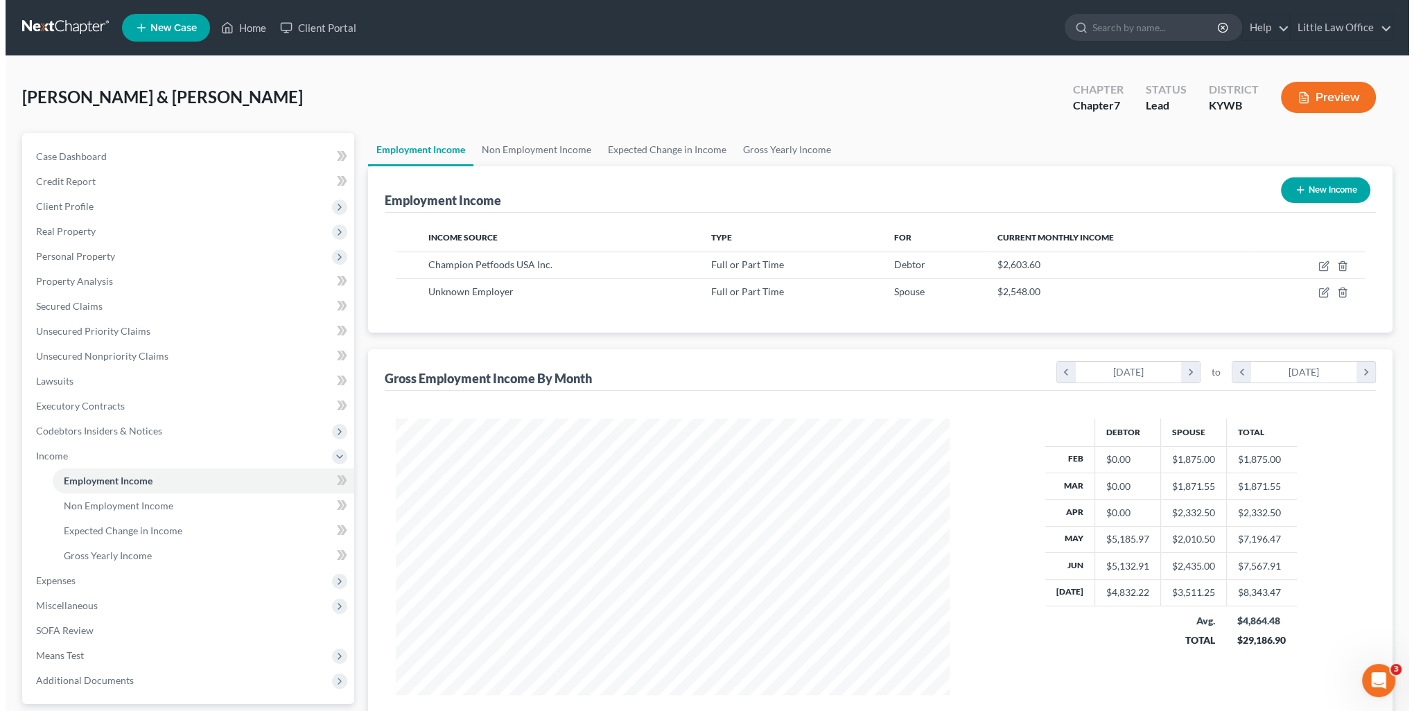
scroll to position [277, 582]
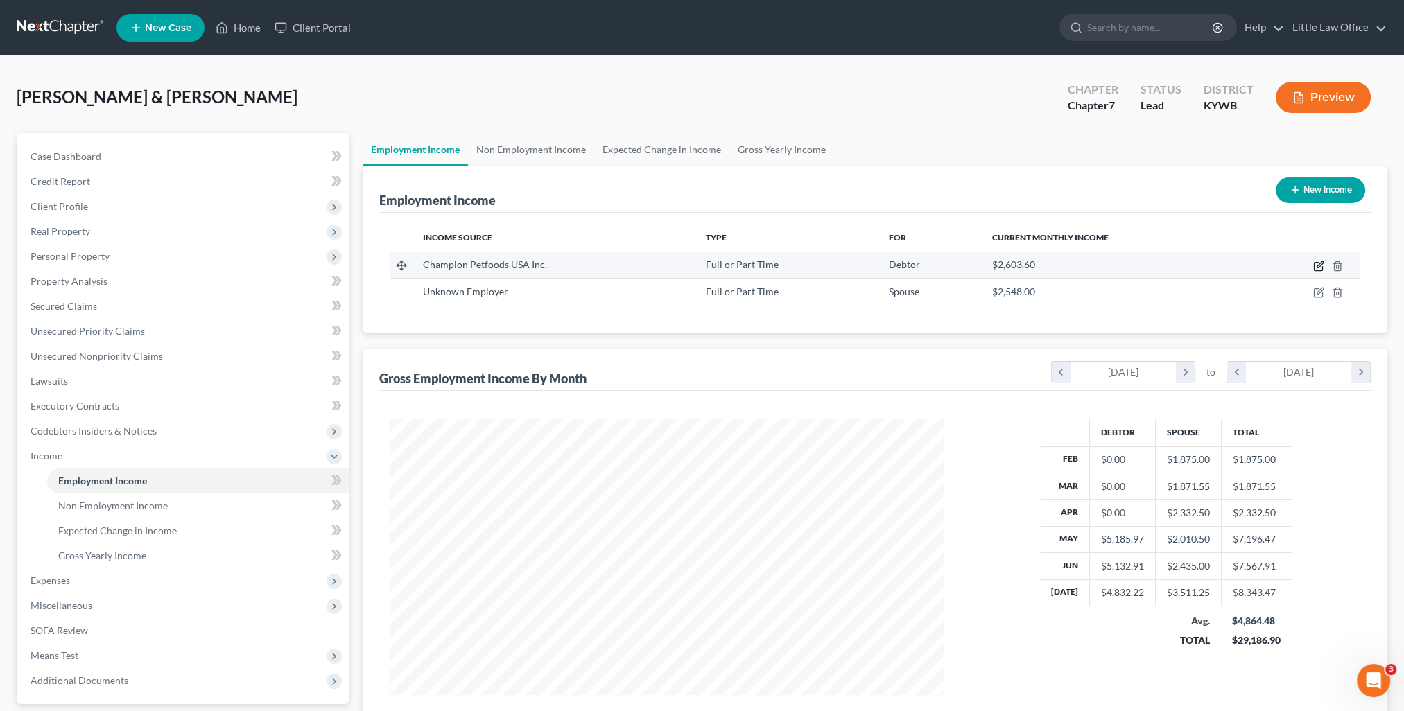
click at [1316, 263] on icon "button" at bounding box center [1318, 267] width 8 height 8
select select "0"
select select "18"
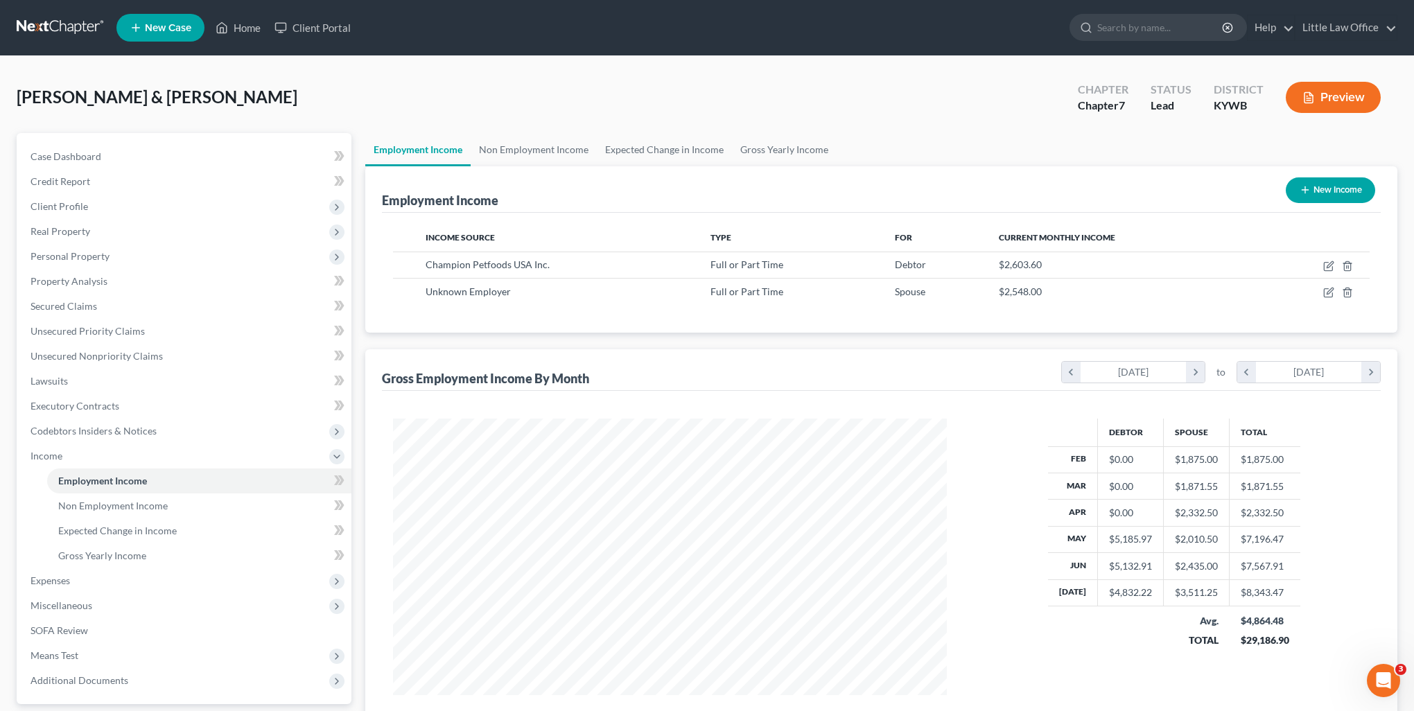
scroll to position [278, 585]
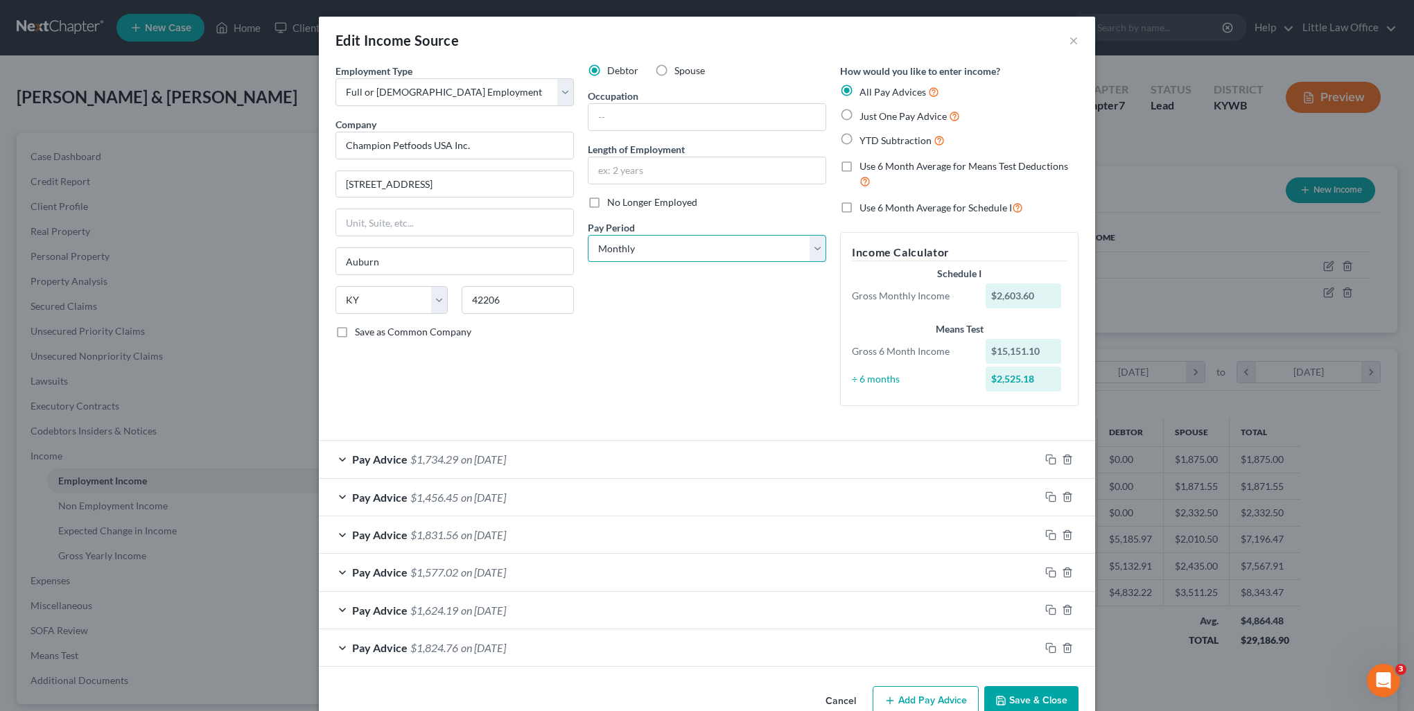
click at [646, 249] on select "Select Monthly Twice Monthly Every Other Week Weekly" at bounding box center [707, 249] width 238 height 28
select select "2"
click at [588, 235] on select "Select Monthly Twice Monthly Every Other Week Weekly" at bounding box center [707, 249] width 238 height 28
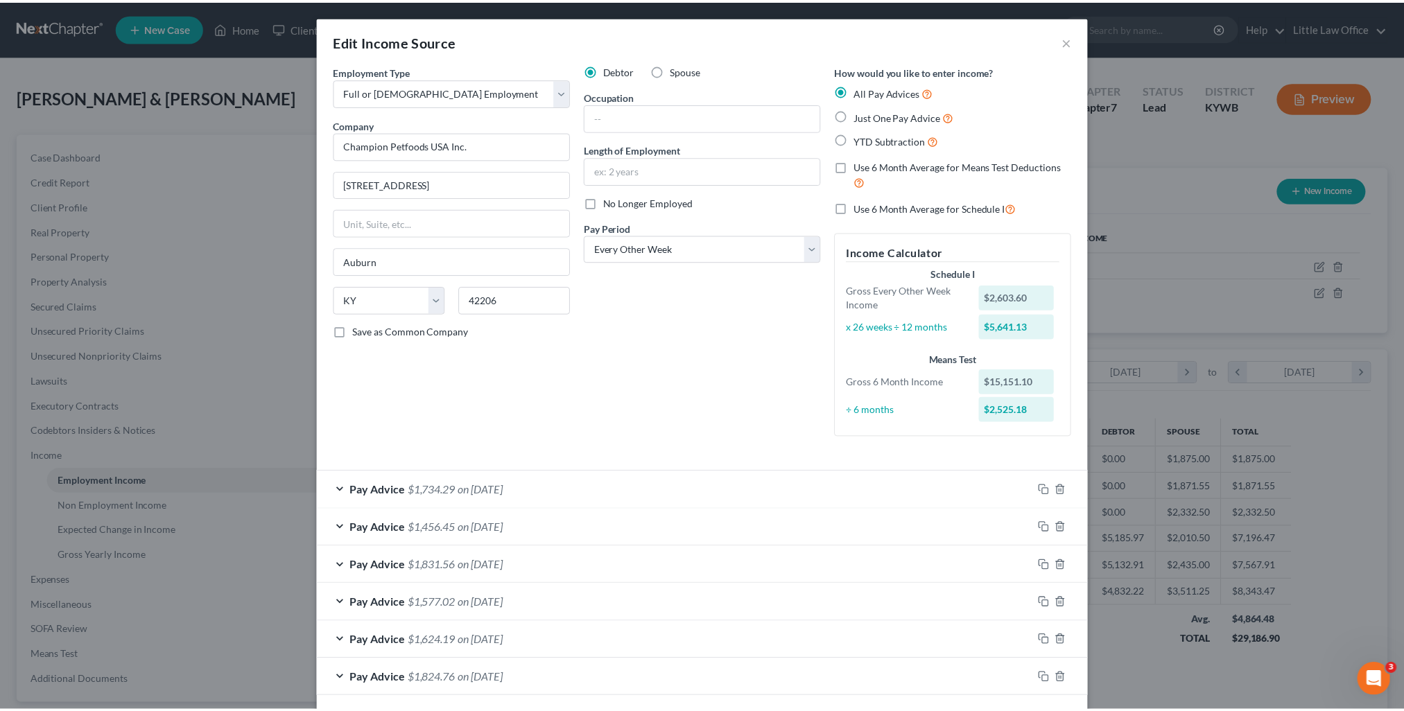
scroll to position [60, 0]
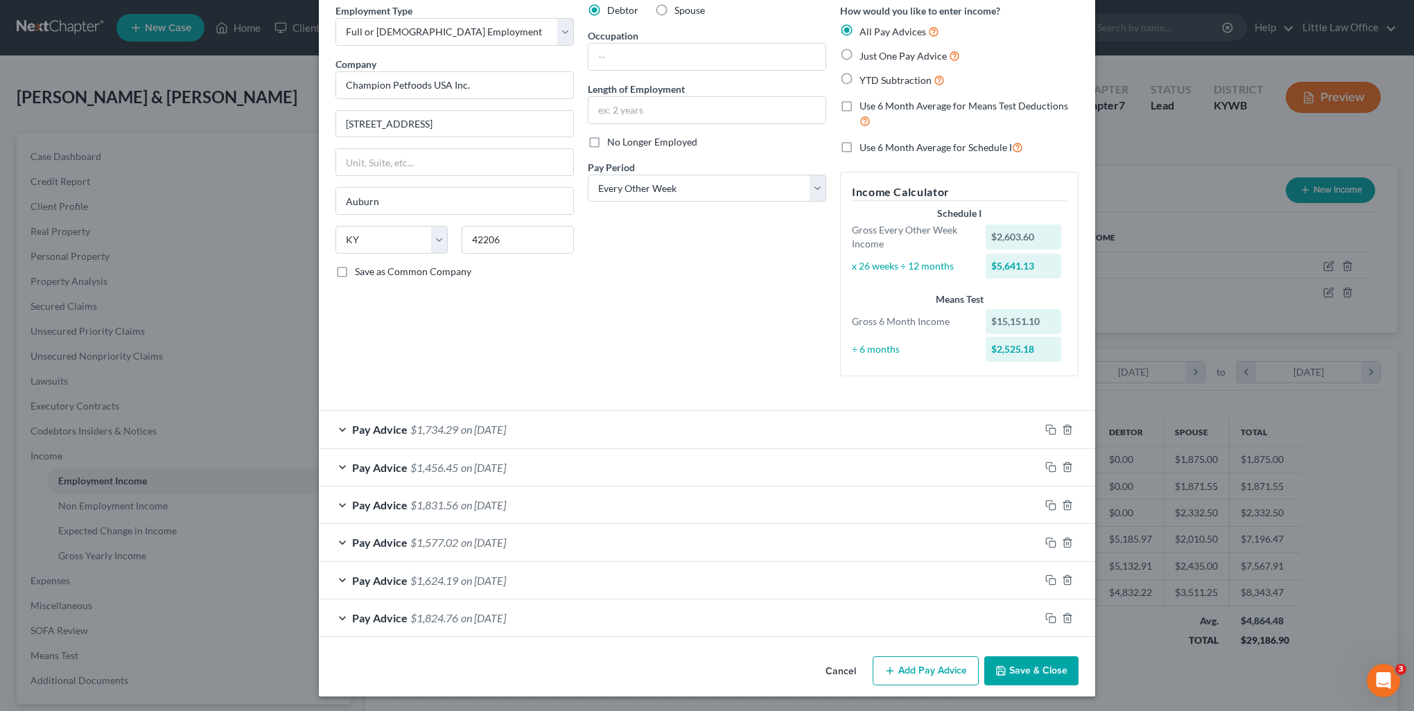
click at [1013, 668] on button "Save & Close" at bounding box center [1031, 670] width 94 height 29
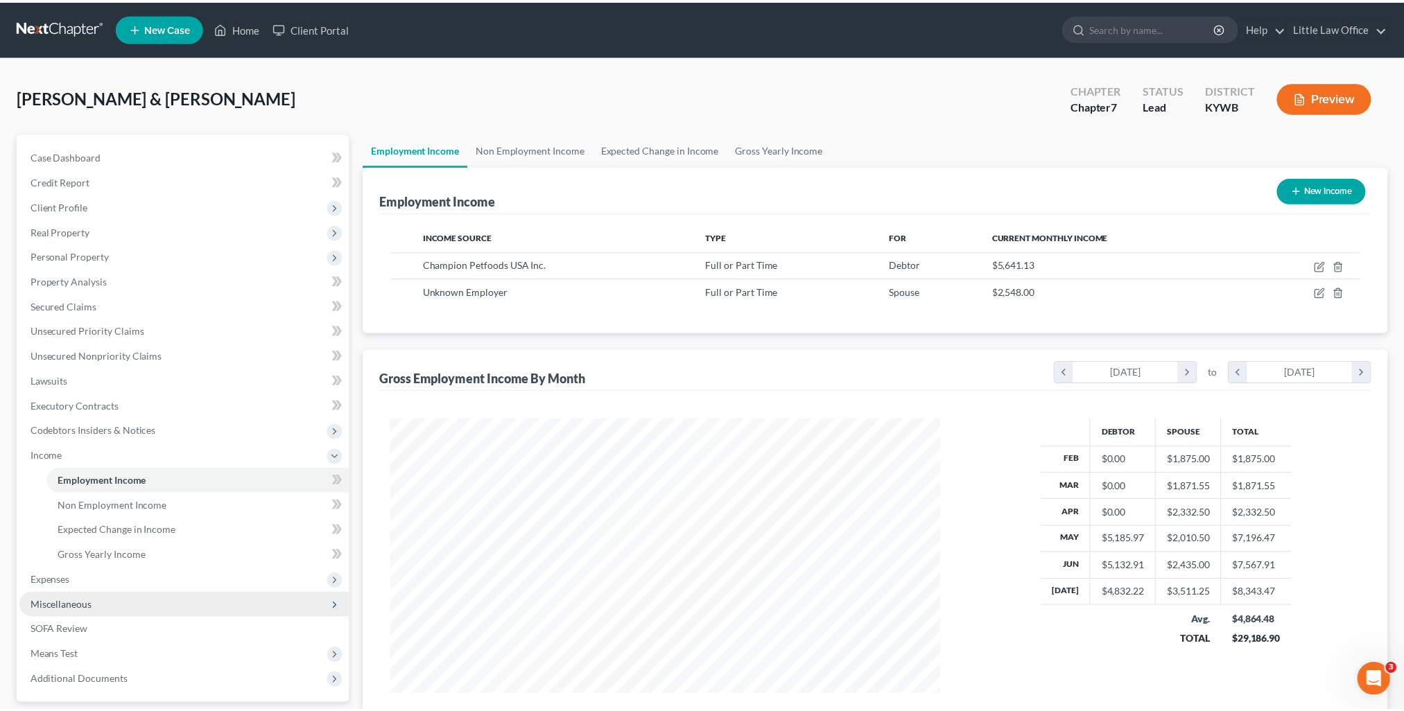
scroll to position [692945, 692640]
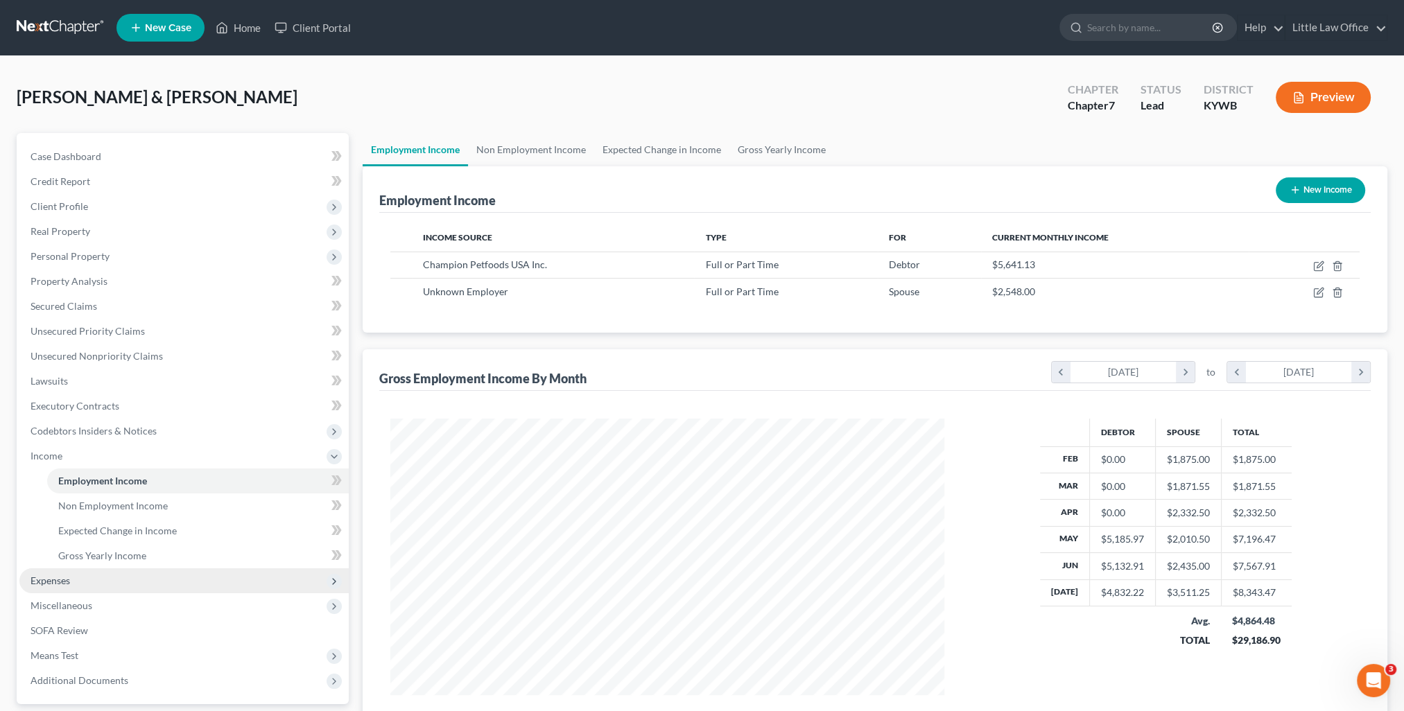
click at [72, 579] on span "Expenses" at bounding box center [183, 580] width 329 height 25
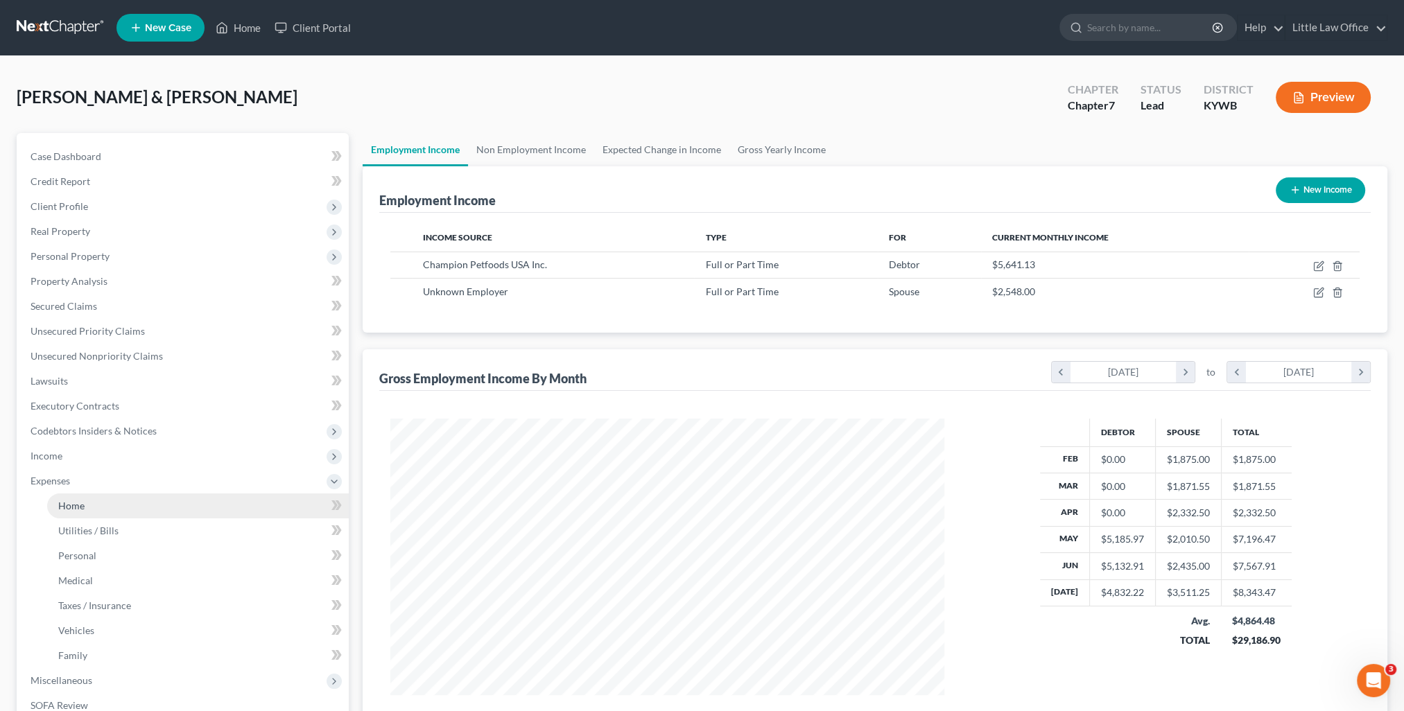
click at [86, 508] on link "Home" at bounding box center [198, 506] width 302 height 25
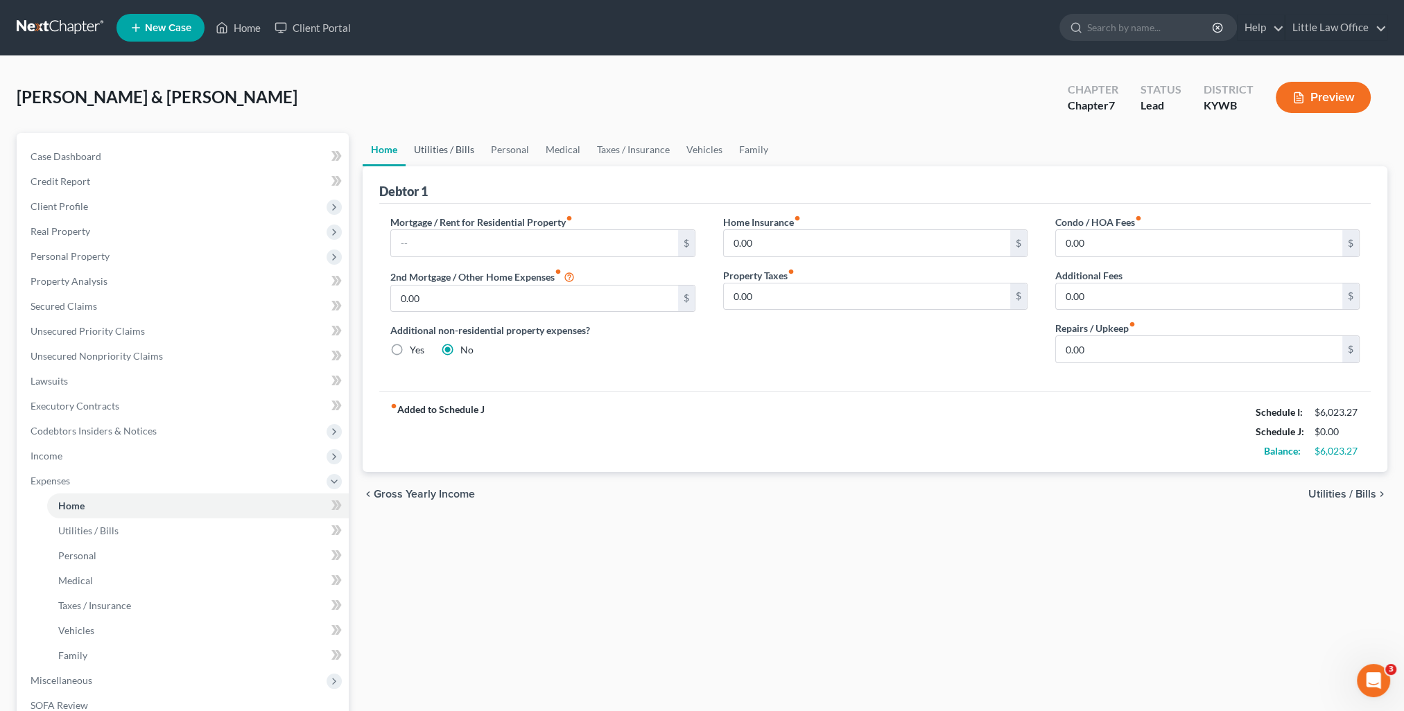
click at [442, 156] on link "Utilities / Bills" at bounding box center [444, 149] width 77 height 33
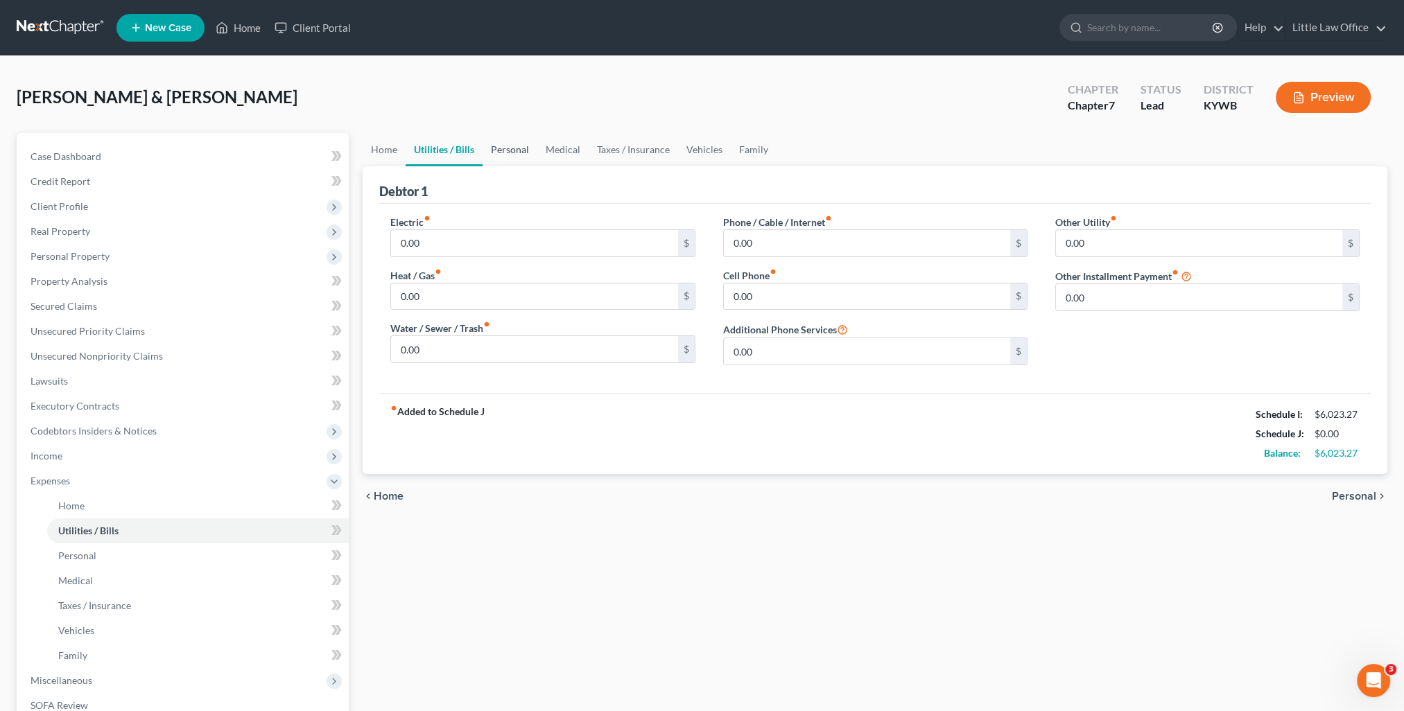
click at [510, 159] on link "Personal" at bounding box center [509, 149] width 55 height 33
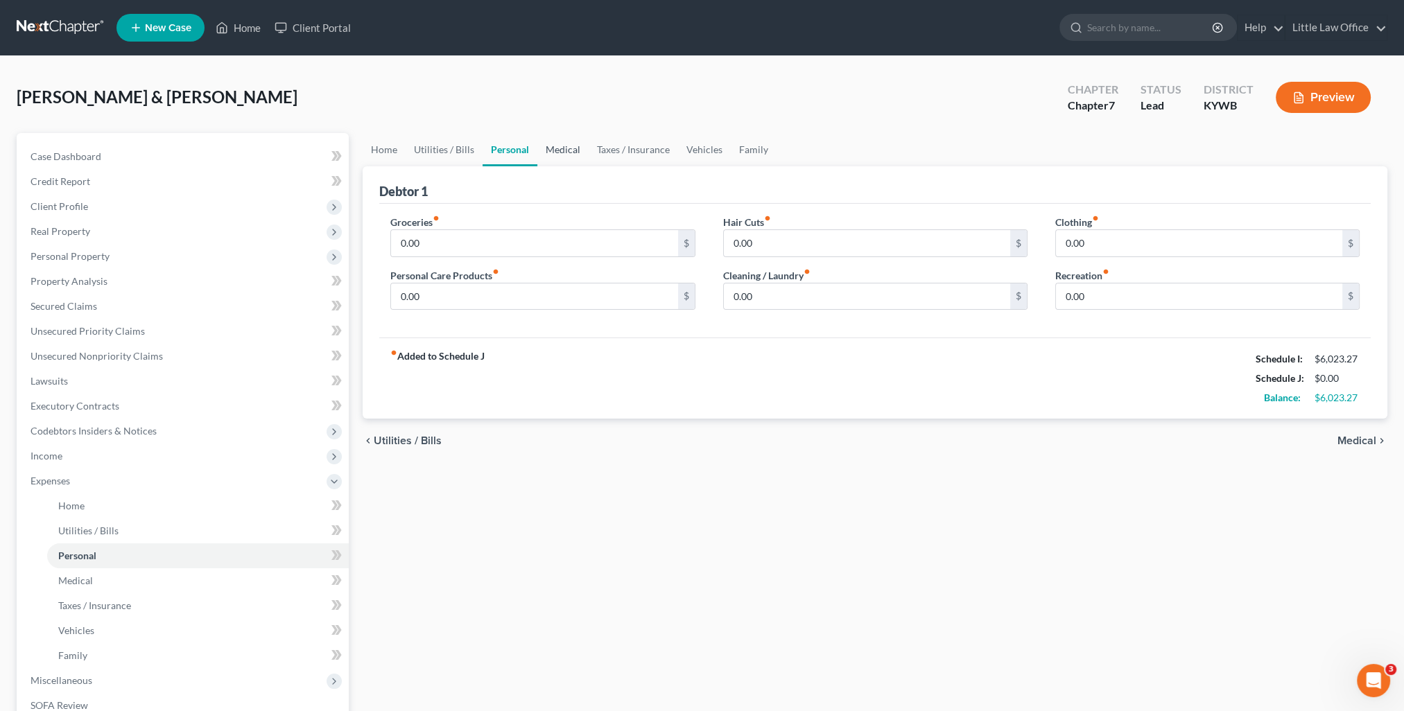
click at [542, 154] on link "Medical" at bounding box center [562, 149] width 51 height 33
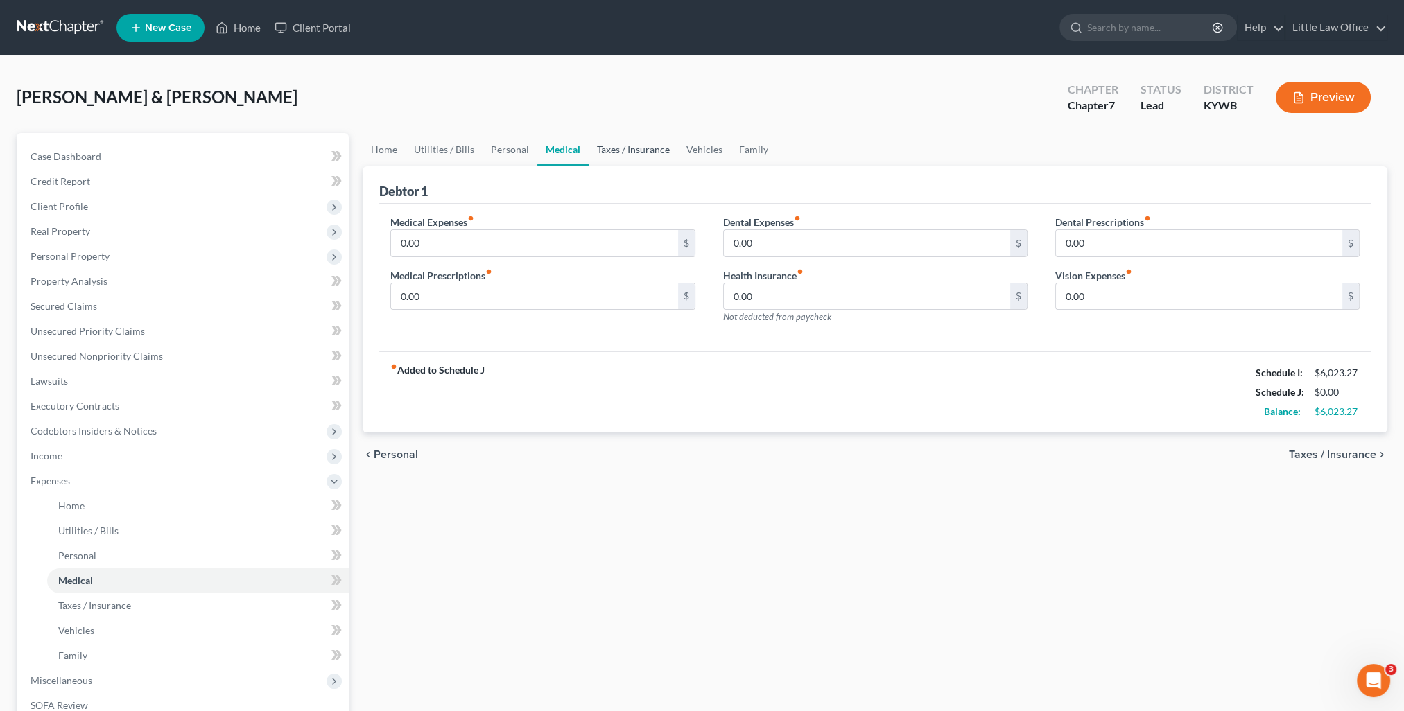
click at [597, 149] on link "Taxes / Insurance" at bounding box center [633, 149] width 89 height 33
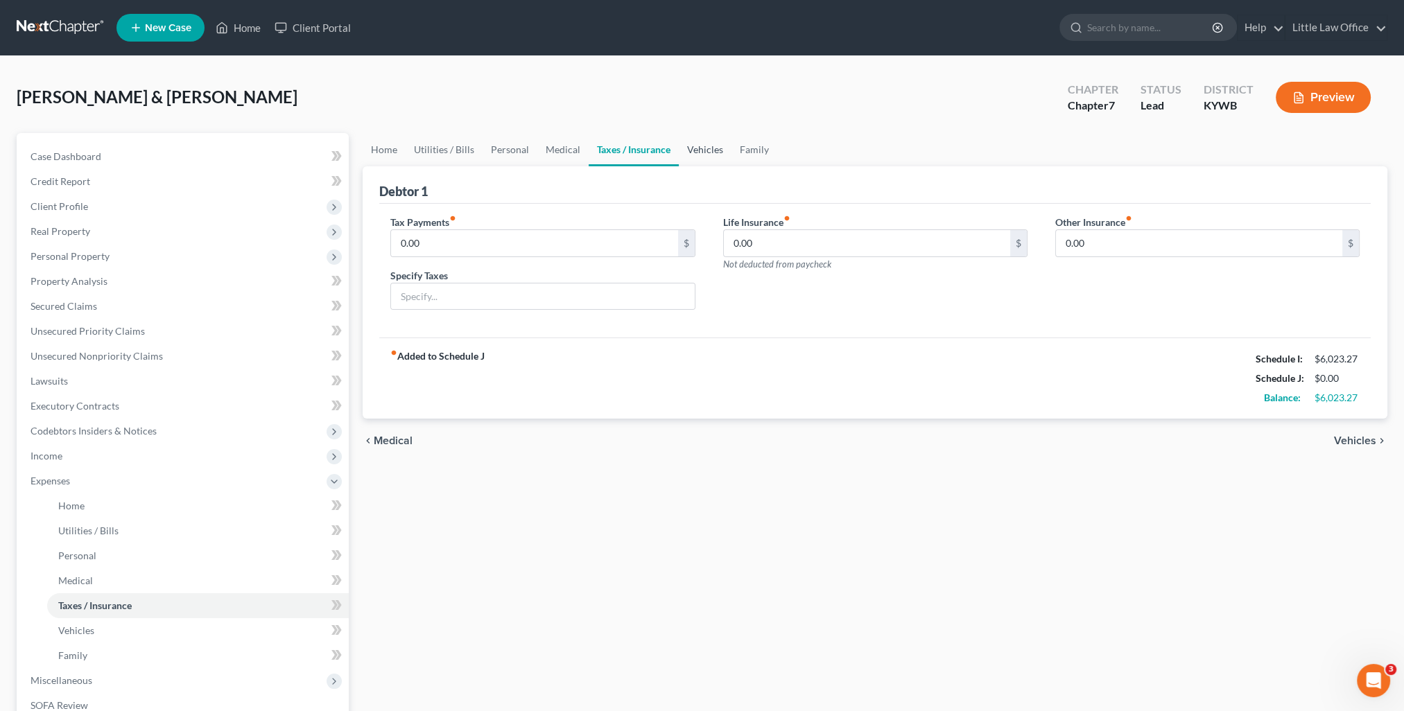
click at [704, 150] on link "Vehicles" at bounding box center [705, 149] width 53 height 33
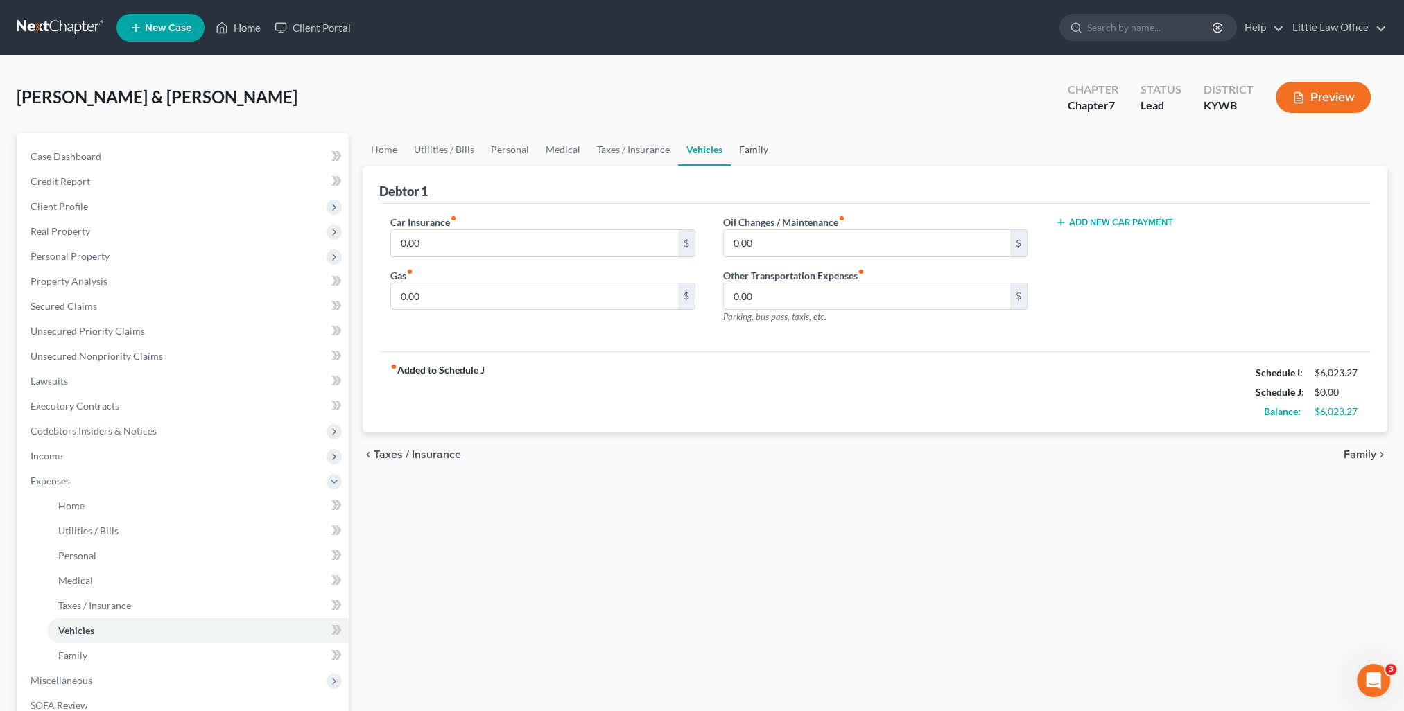
click at [749, 149] on link "Family" at bounding box center [754, 149] width 46 height 33
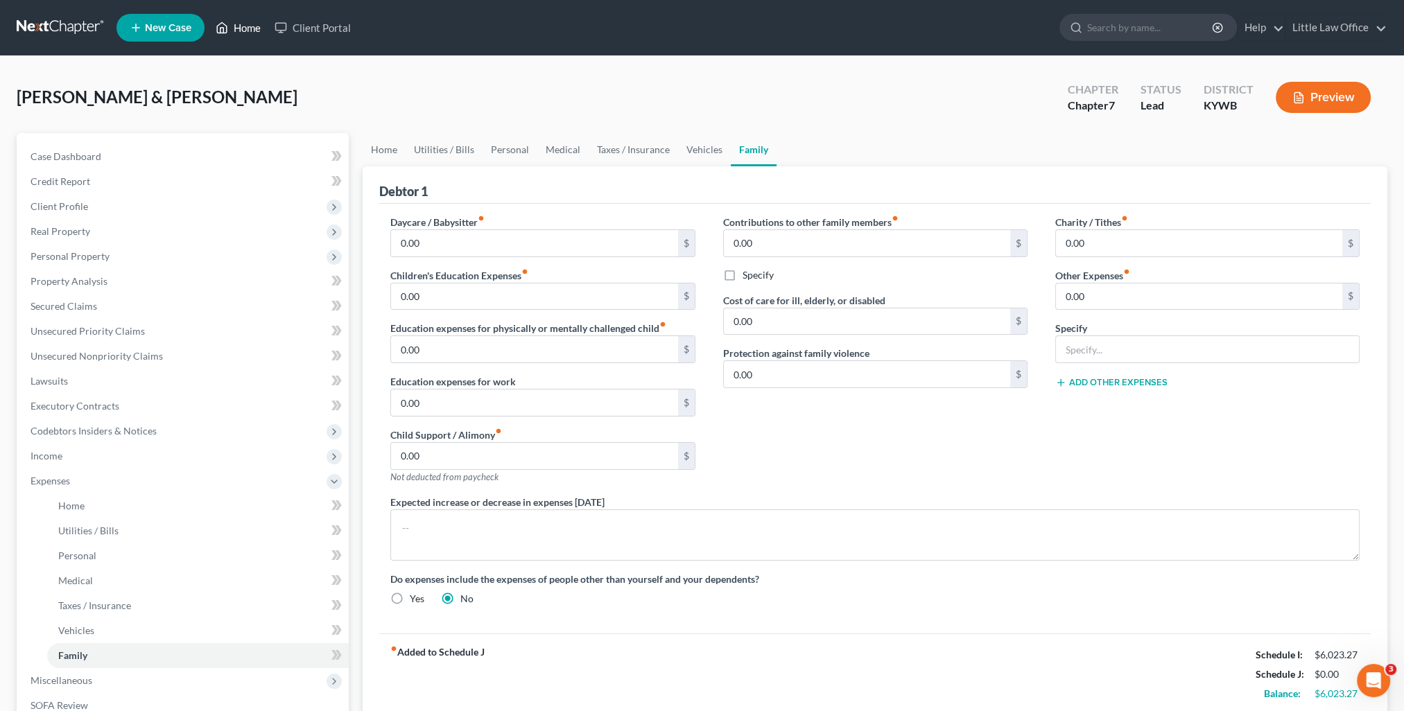
click at [242, 33] on link "Home" at bounding box center [238, 27] width 59 height 25
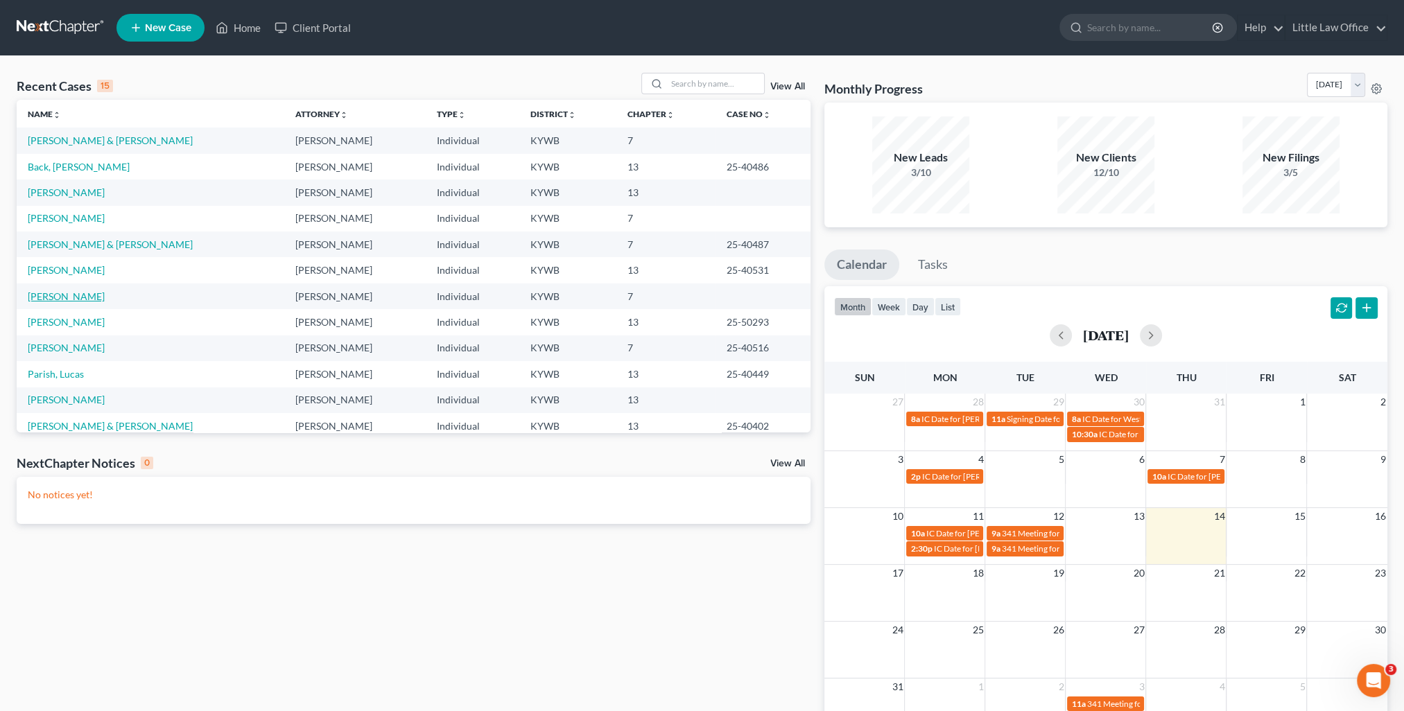
click at [105, 298] on link "Daugherty, Shawnda" at bounding box center [66, 296] width 77 height 12
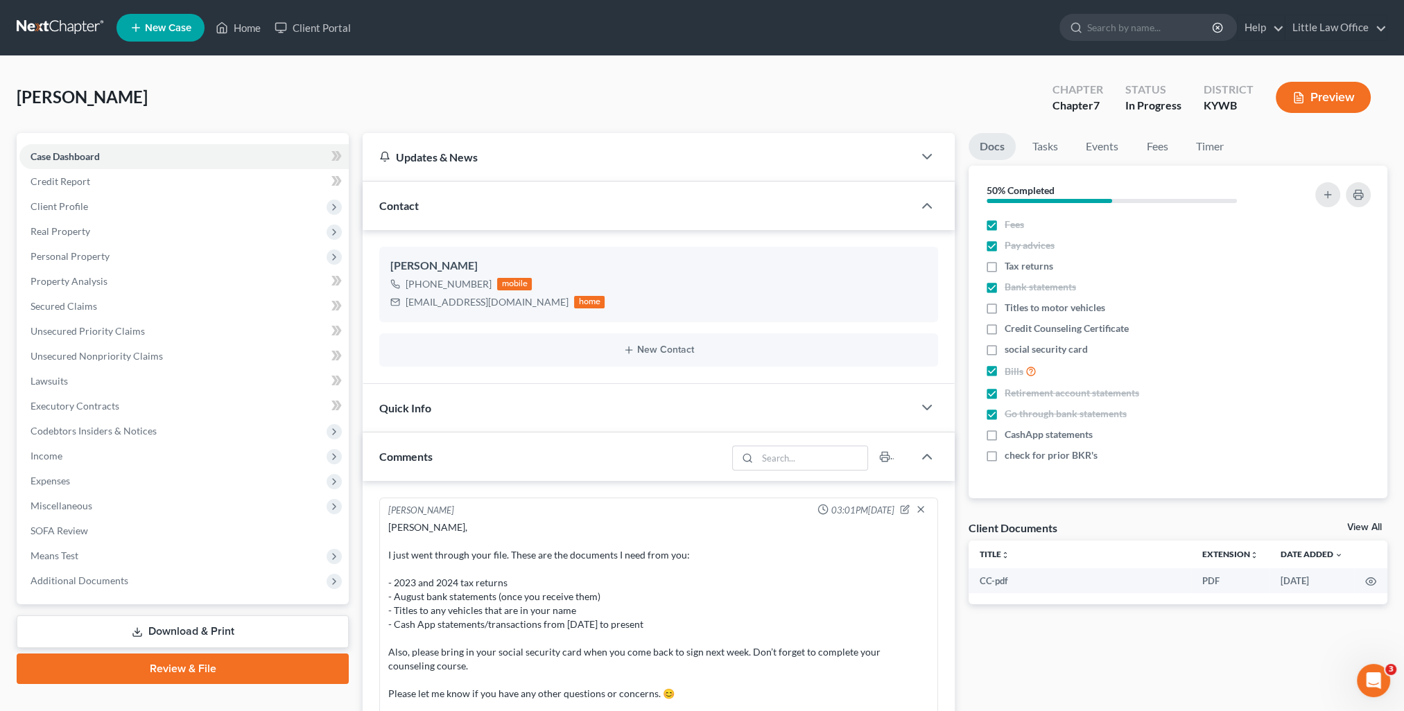
scroll to position [101, 0]
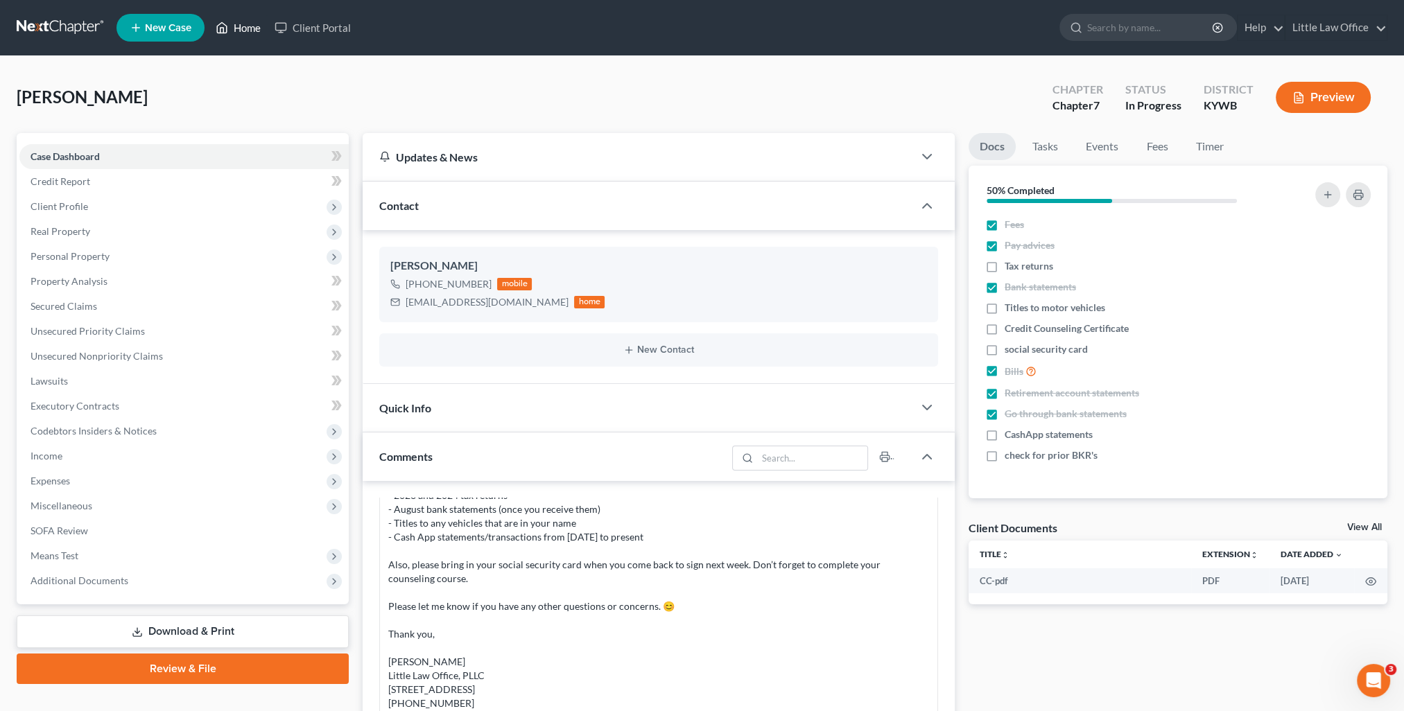
click at [241, 26] on link "Home" at bounding box center [238, 27] width 59 height 25
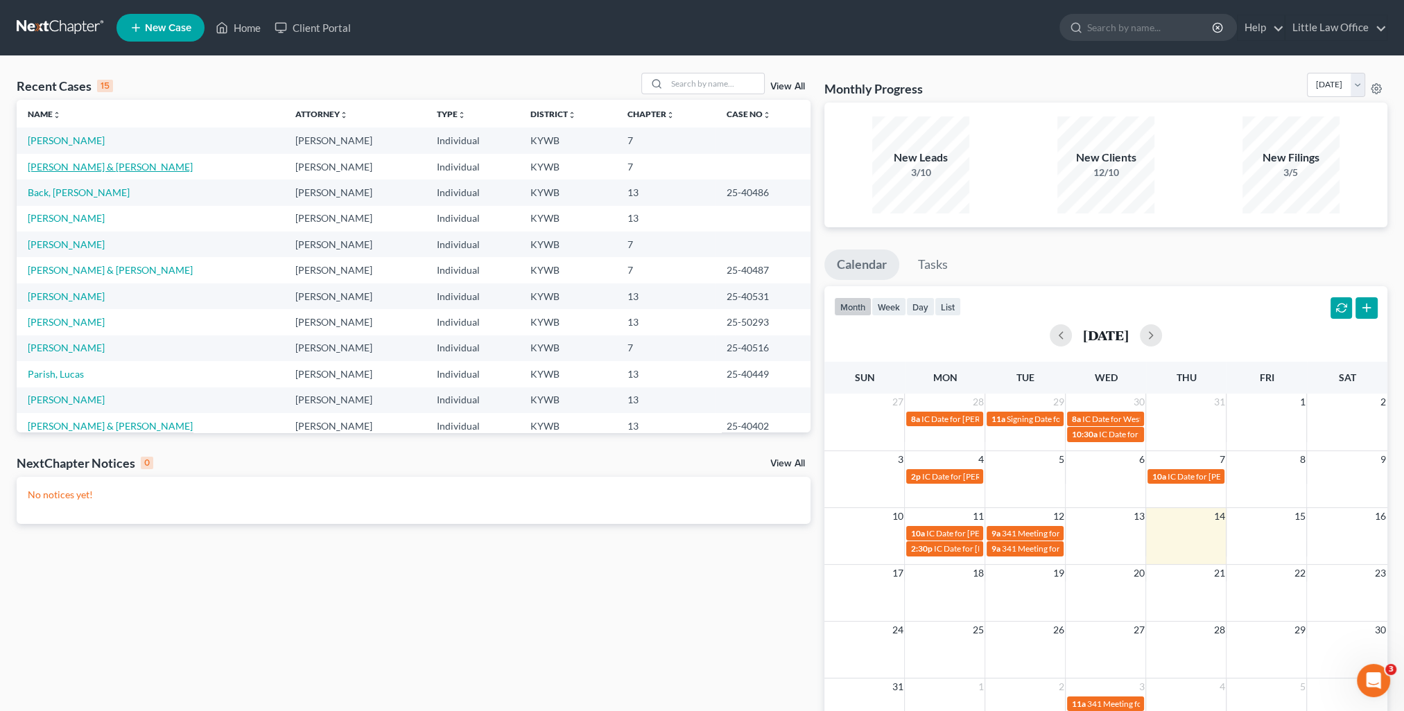
click at [86, 166] on link "Woodruff, Michael & Crystal" at bounding box center [110, 167] width 165 height 12
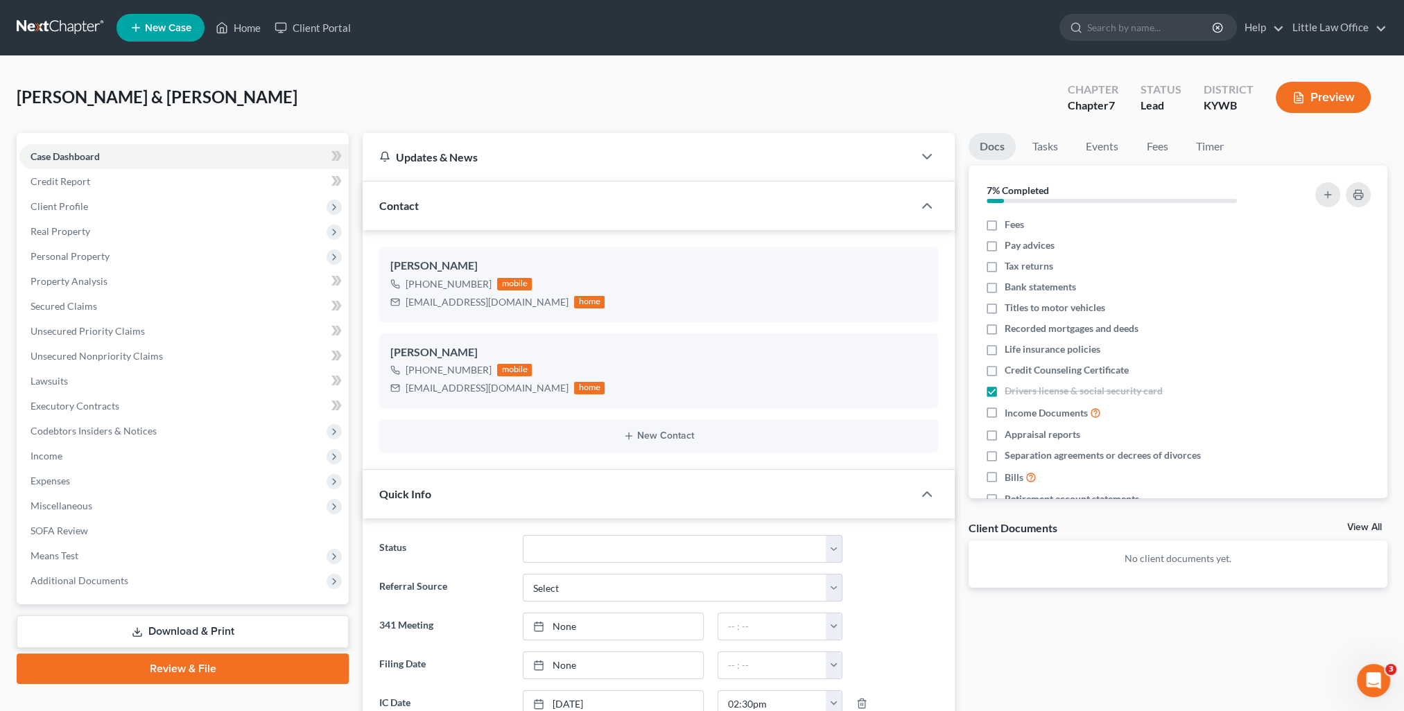
click at [475, 214] on div "Contact" at bounding box center [638, 206] width 550 height 48
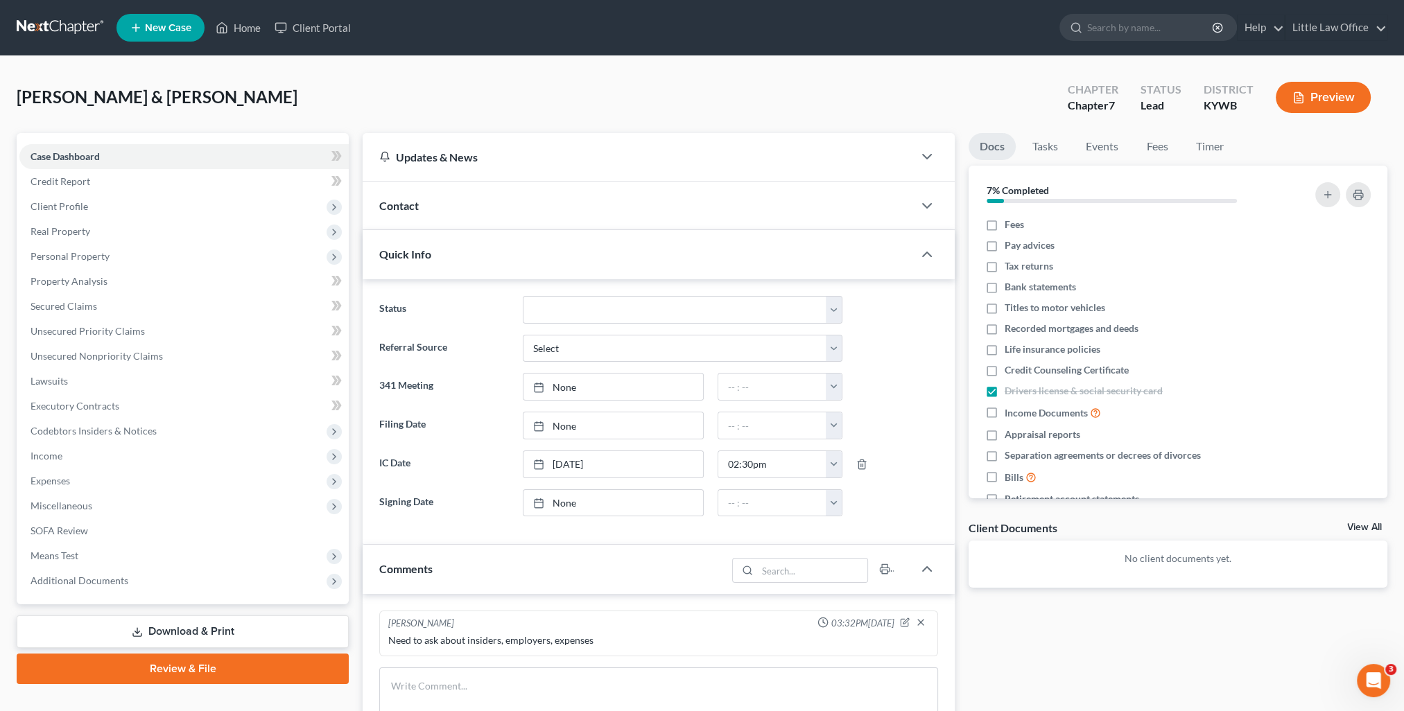
click at [480, 258] on div "Quick Info" at bounding box center [638, 254] width 550 height 48
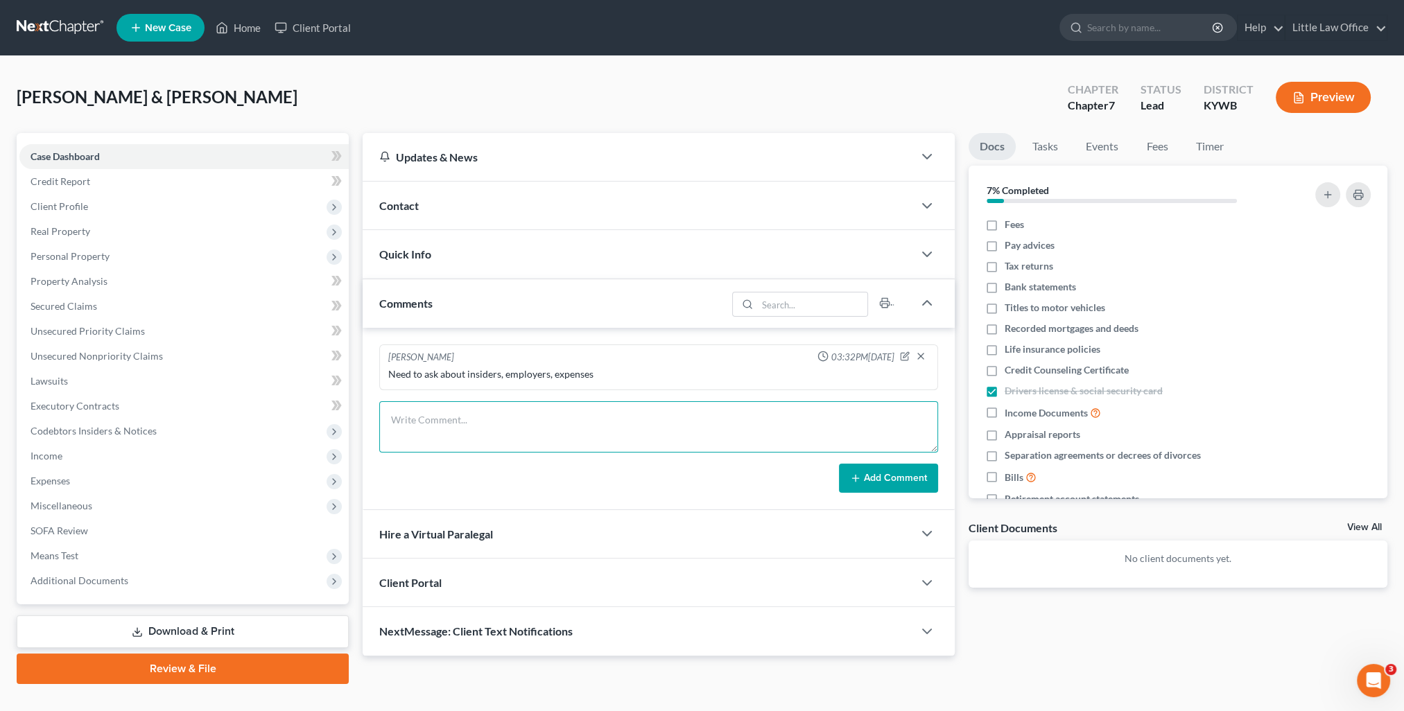
click at [500, 426] on textarea at bounding box center [658, 426] width 559 height 51
paste textarea "I just heard back from the Trustee regarding 401K withdrawals for attorney fees…"
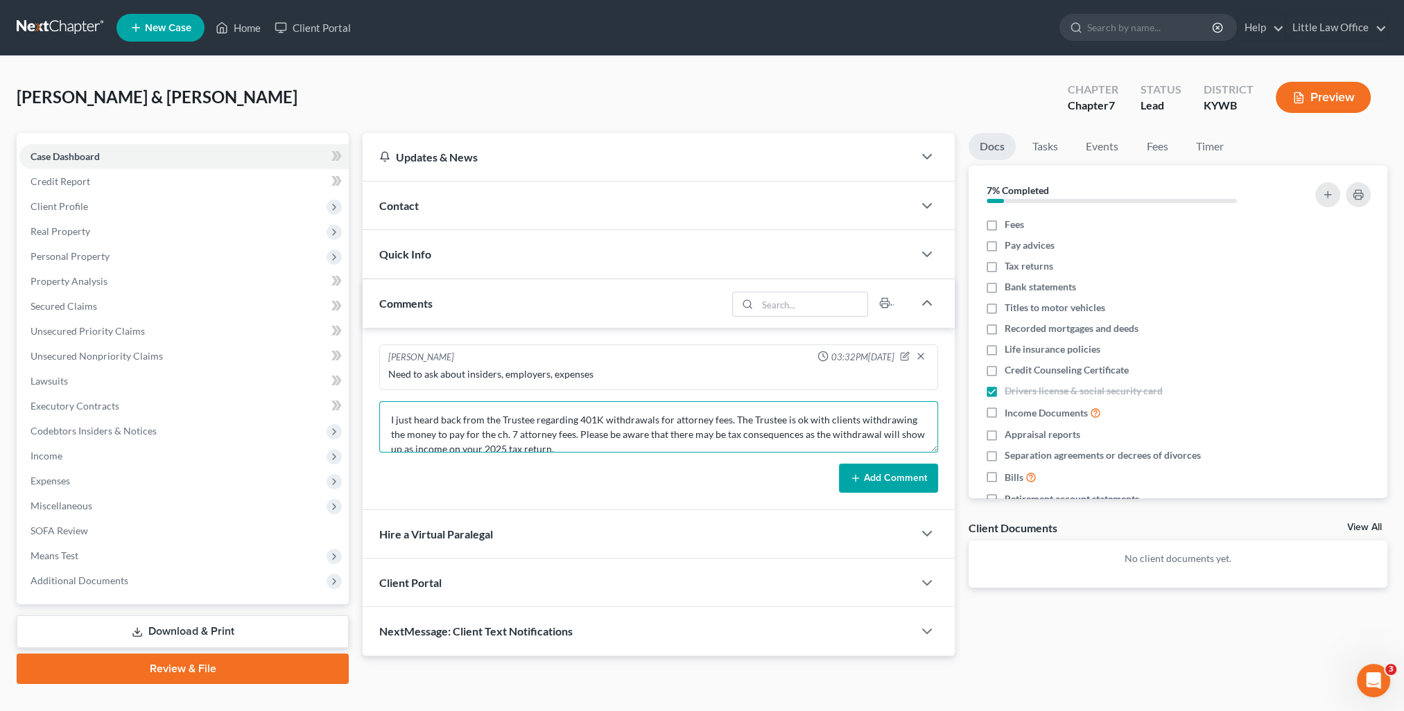
scroll to position [133, 0]
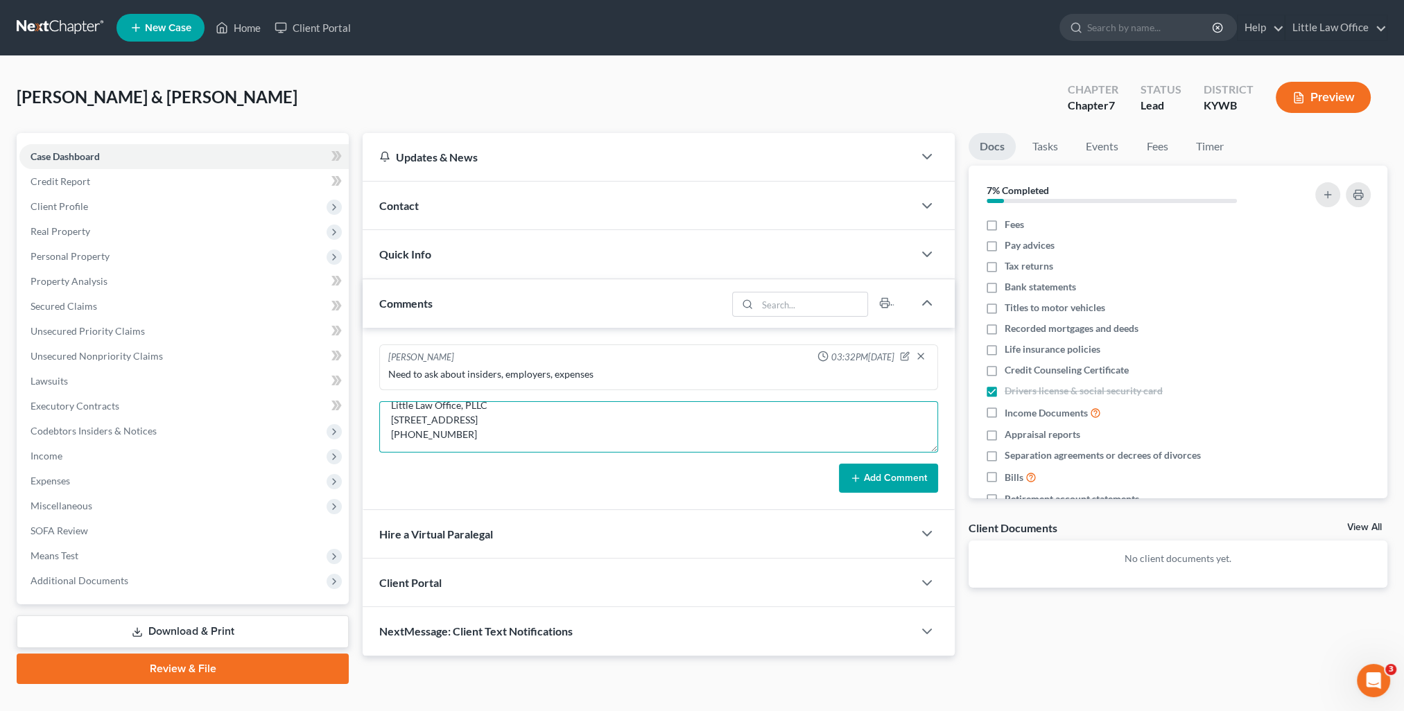
type textarea "I just heard back from the Trustee regarding 401K withdrawals for attorney fees…"
click at [869, 482] on button "Add Comment" at bounding box center [888, 478] width 99 height 29
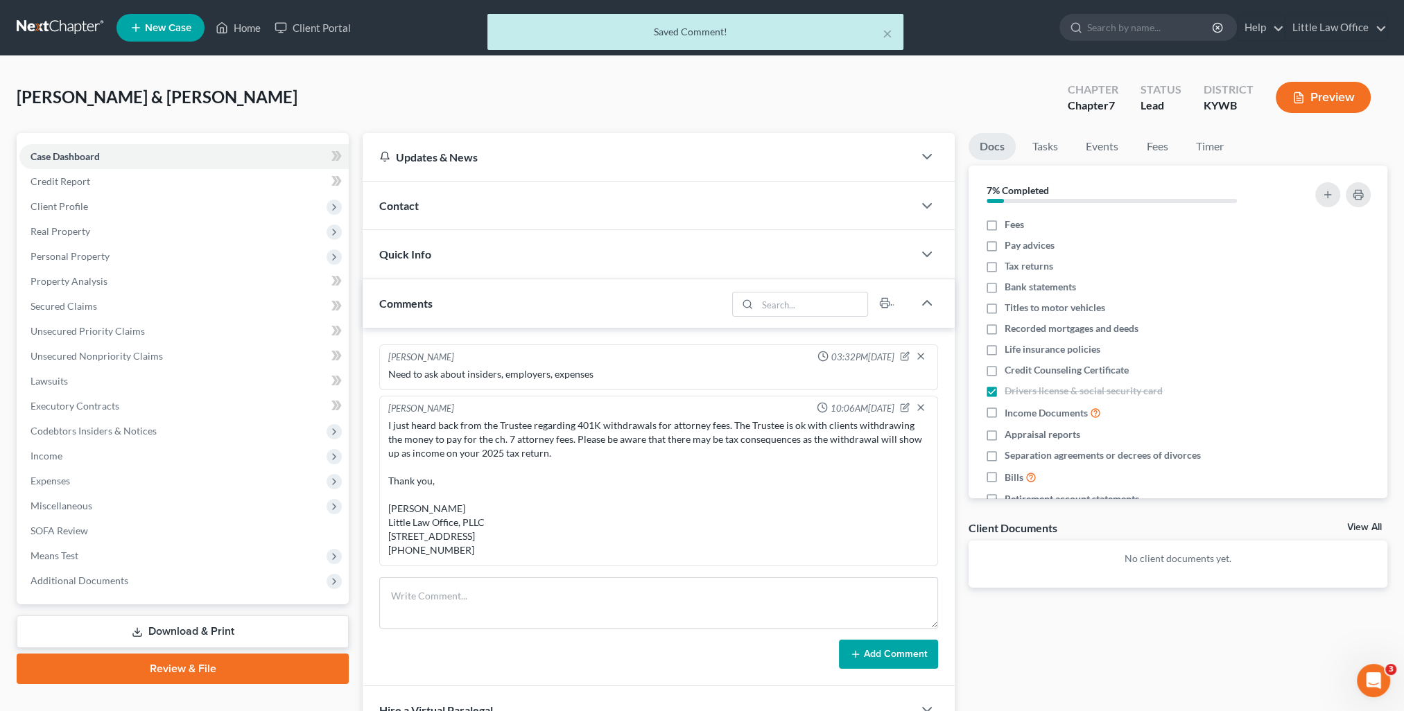
scroll to position [13, 0]
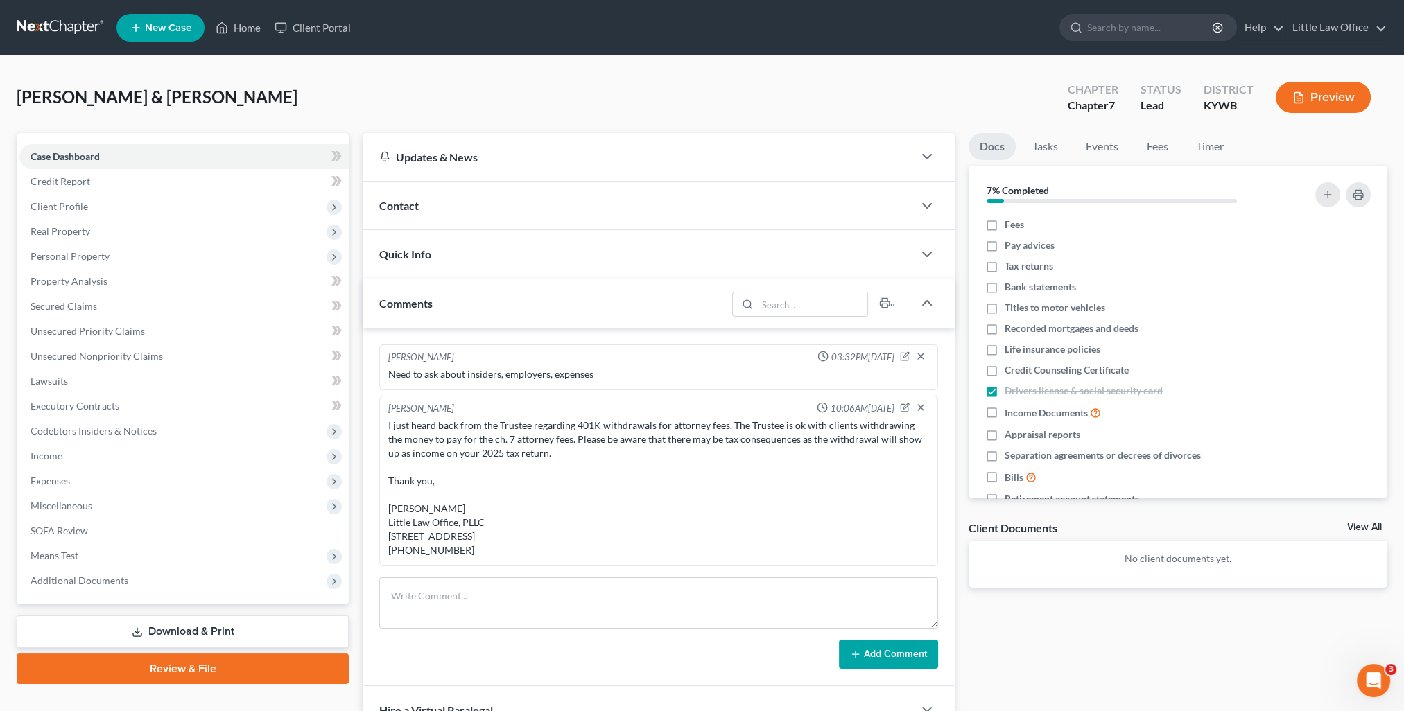
click at [261, 43] on ul "New Case Home Client Portal - No Result - See all results Or Press Enter... Hel…" at bounding box center [751, 28] width 1271 height 36
click at [254, 35] on link "Home" at bounding box center [238, 27] width 59 height 25
